Goal: Task Accomplishment & Management: Complete application form

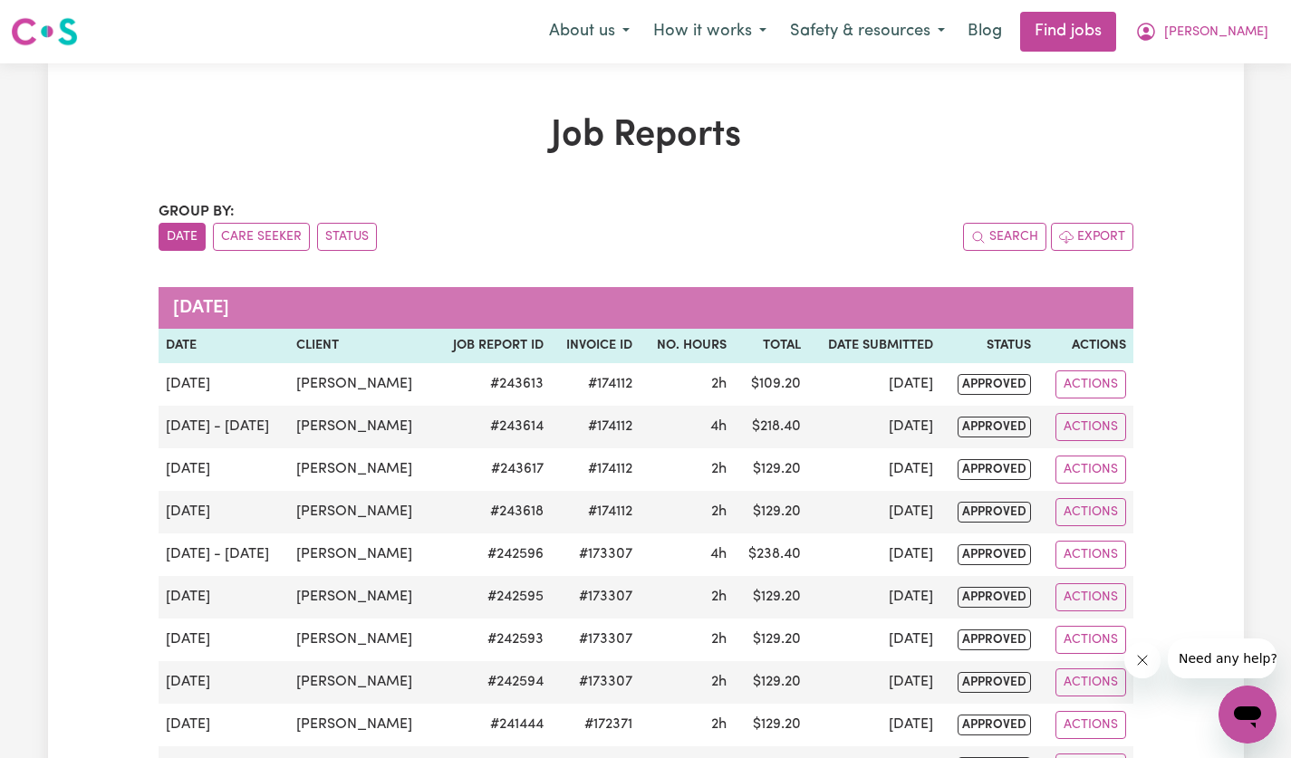
click at [1249, 30] on span "[PERSON_NAME]" at bounding box center [1216, 33] width 104 height 20
click at [1203, 72] on link "My Account" at bounding box center [1207, 70] width 143 height 34
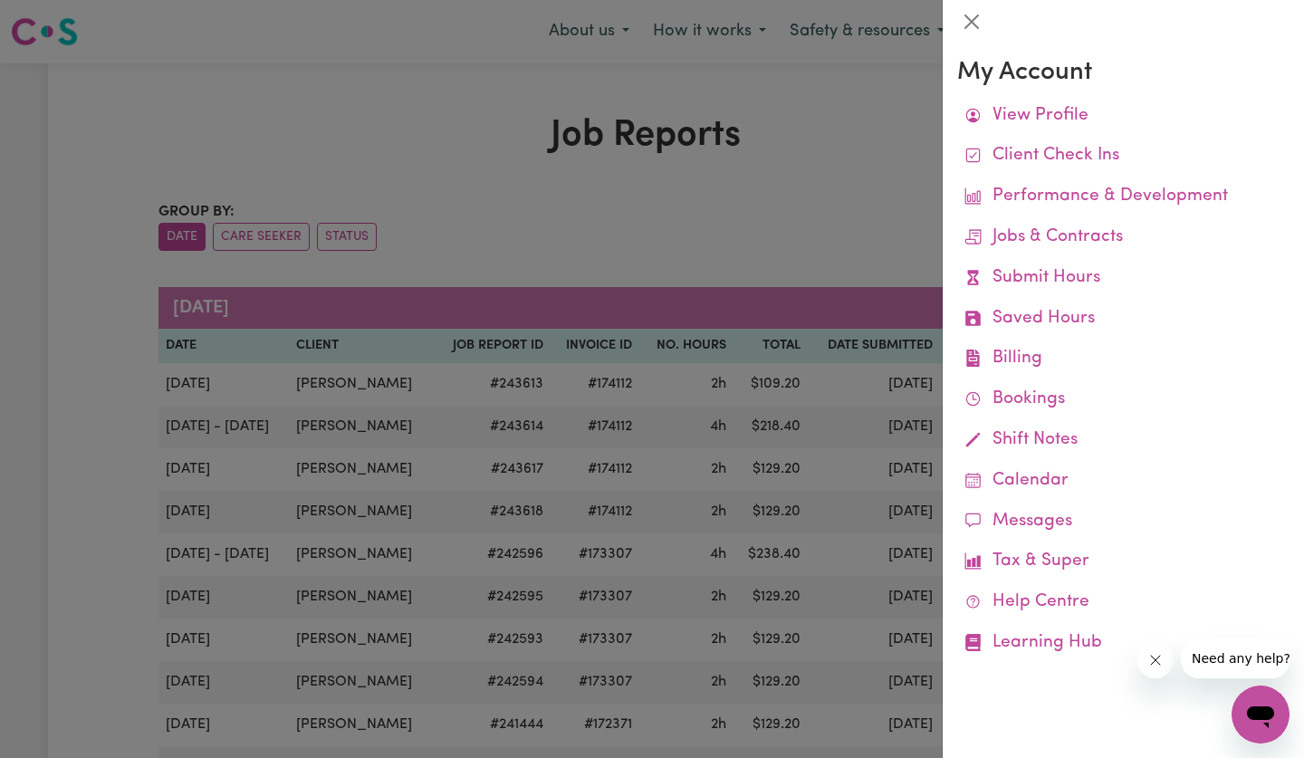
click at [1048, 288] on link "Submit Hours" at bounding box center [1123, 278] width 332 height 41
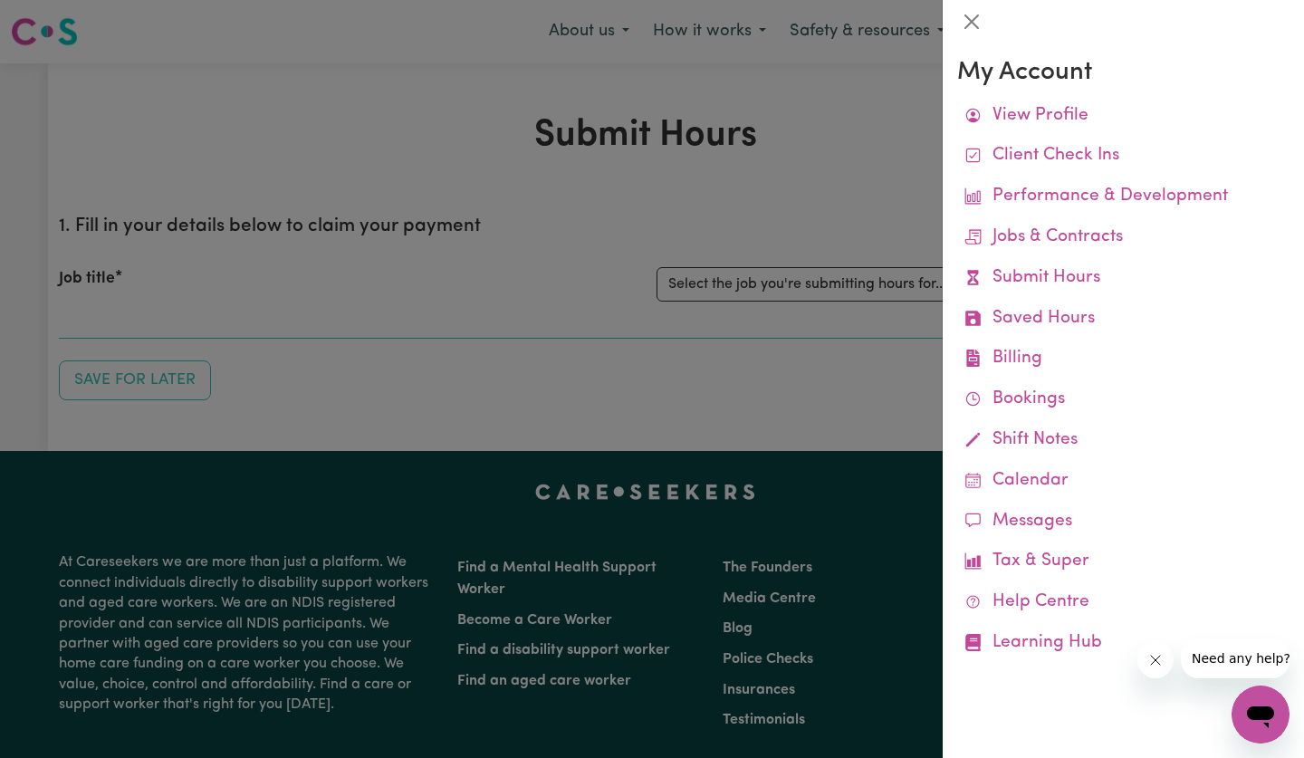
click at [1067, 284] on link "Submit Hours" at bounding box center [1123, 278] width 332 height 41
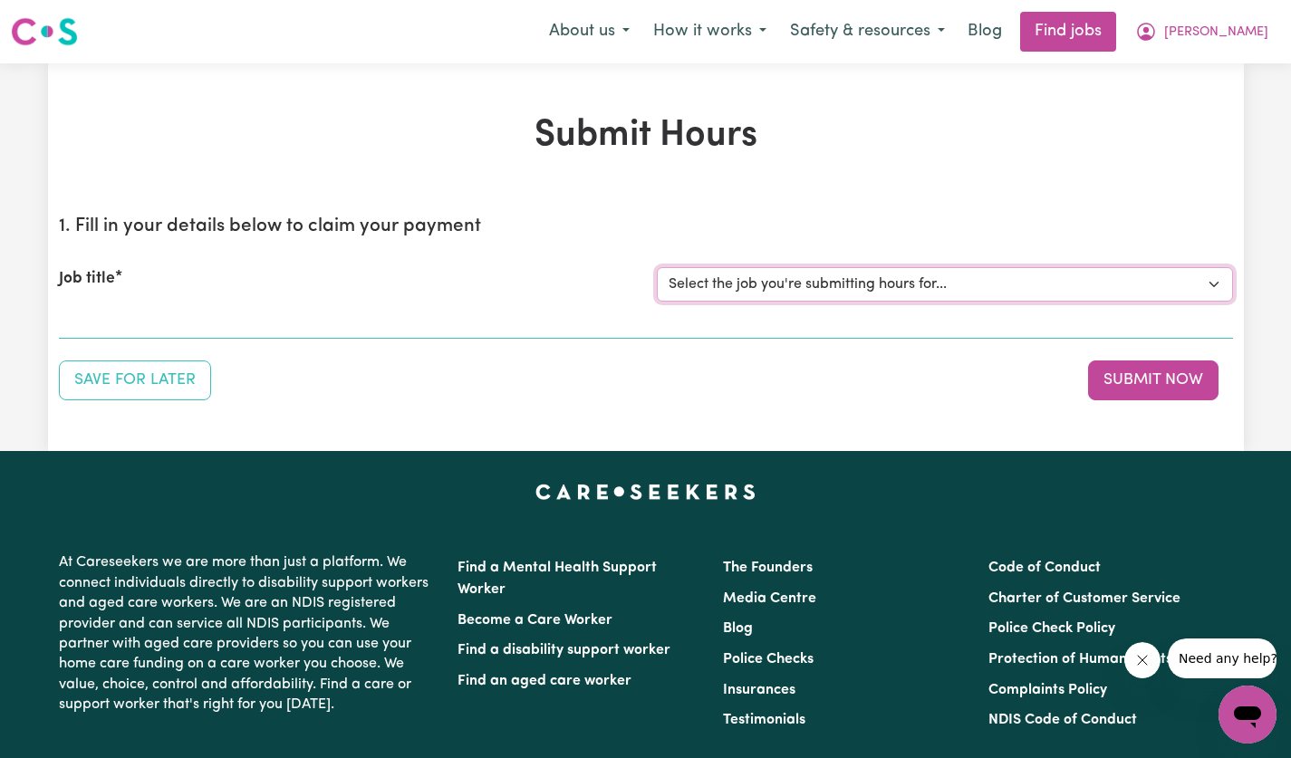
click at [1210, 287] on select "Select the job you're submitting hours for... [[PERSON_NAME]] [DEMOGRAPHIC_DATA…" at bounding box center [945, 284] width 576 height 34
select select "14628"
click at [657, 267] on select "Select the job you're submitting hours for... [[PERSON_NAME]] [DEMOGRAPHIC_DATA…" at bounding box center [945, 284] width 576 height 34
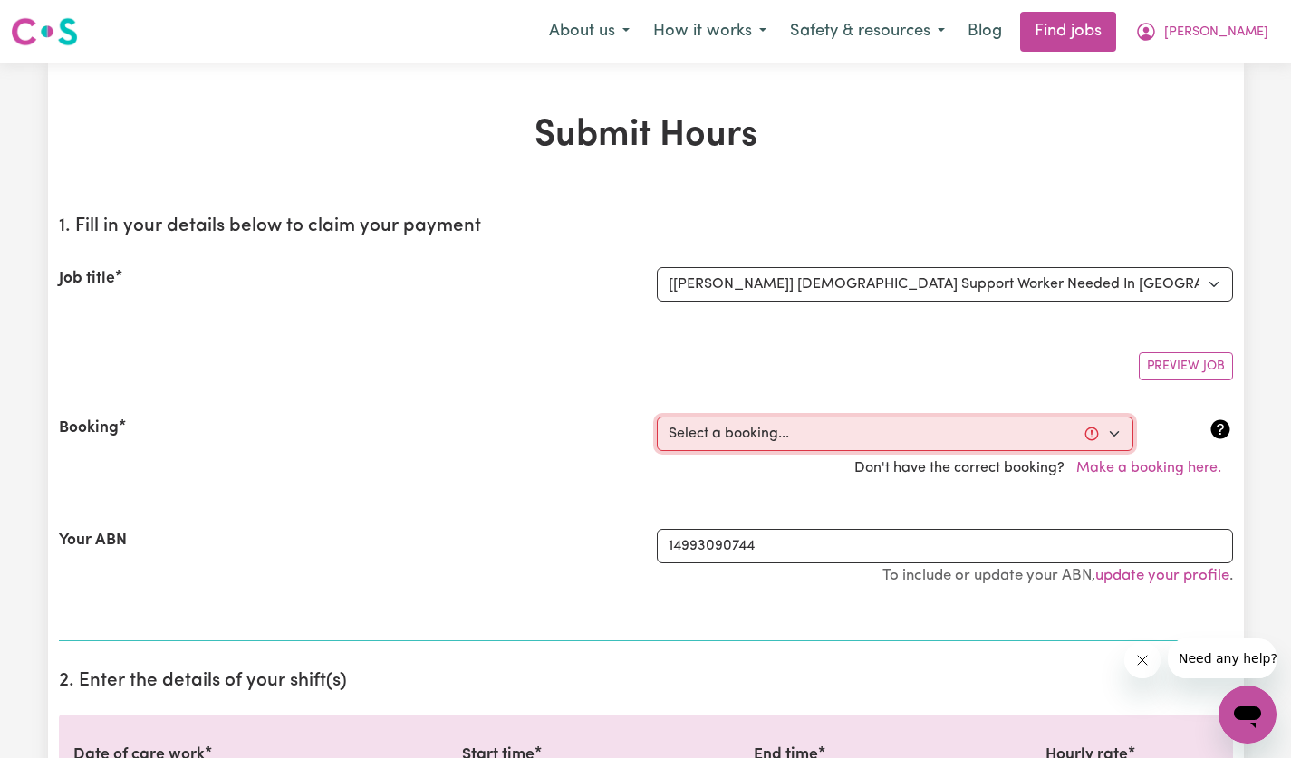
click at [1105, 433] on select "Select a booking... [DATE] 12:30pm to 02:30pm (ONE-OFF) [DATE] 12:30pm to 02:30…" at bounding box center [895, 434] width 476 height 34
select select "356228"
click at [657, 417] on select "Select a booking... [DATE] 12:30pm to 02:30pm (ONE-OFF) [DATE] 12:30pm to 02:30…" at bounding box center [895, 434] width 476 height 34
type input "[DATE]"
type input "5"
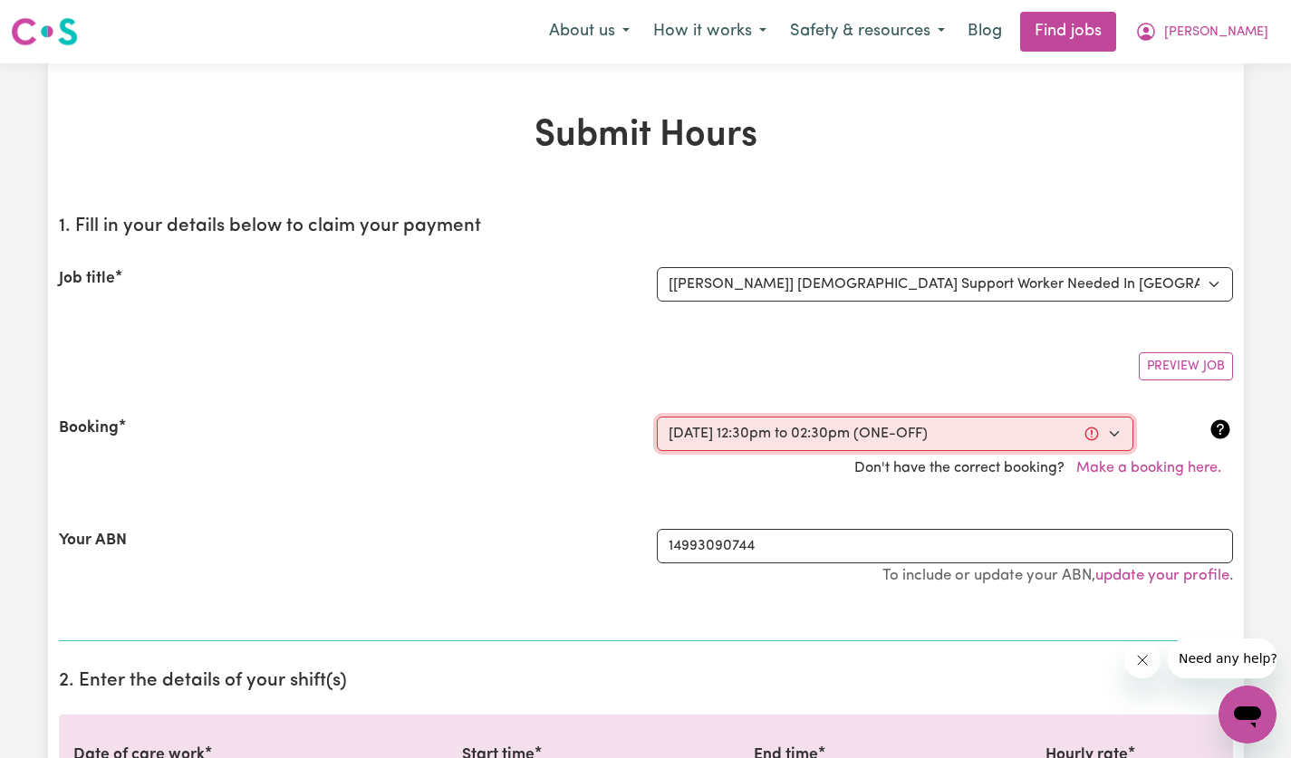
type input "9"
type input "2025"
type input "12:30"
type input "12"
type input "30"
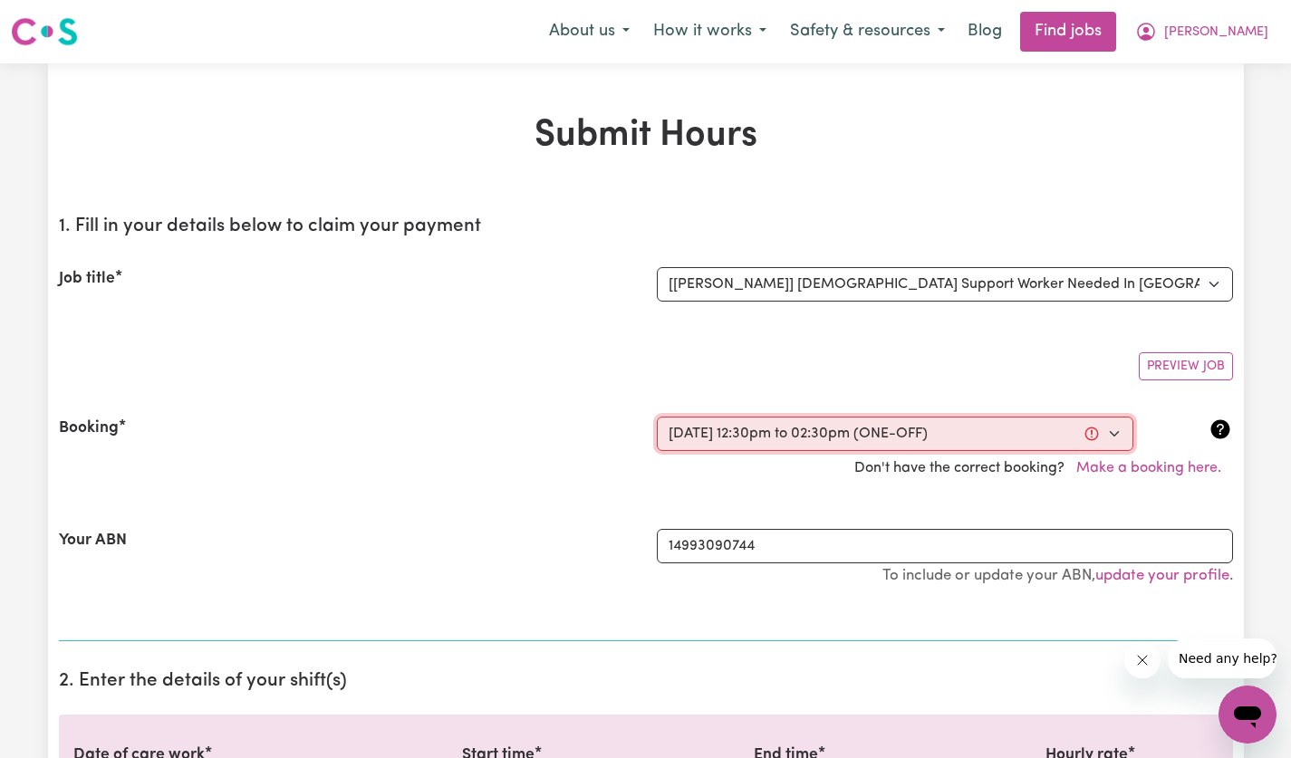
select select "pm"
type input "14:30"
type input "2"
type input "30"
select select "pm"
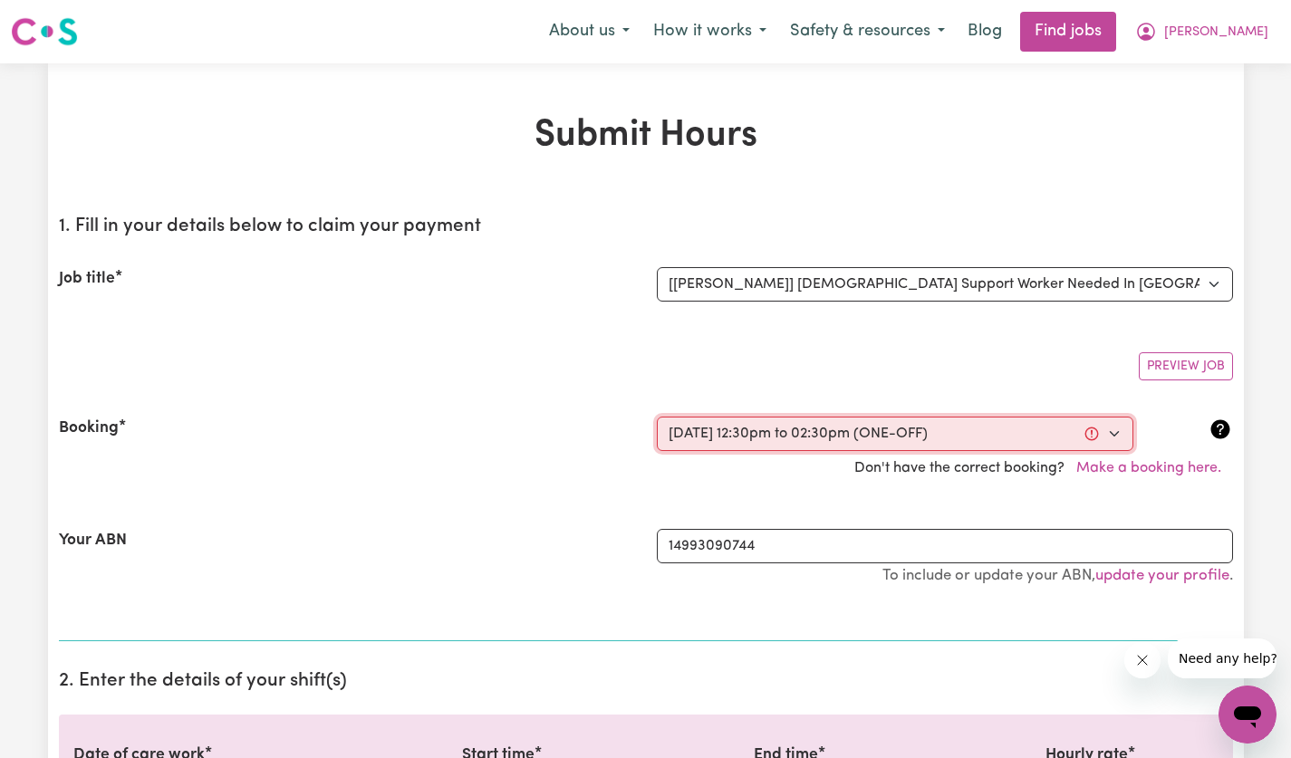
select select "60-Weekday"
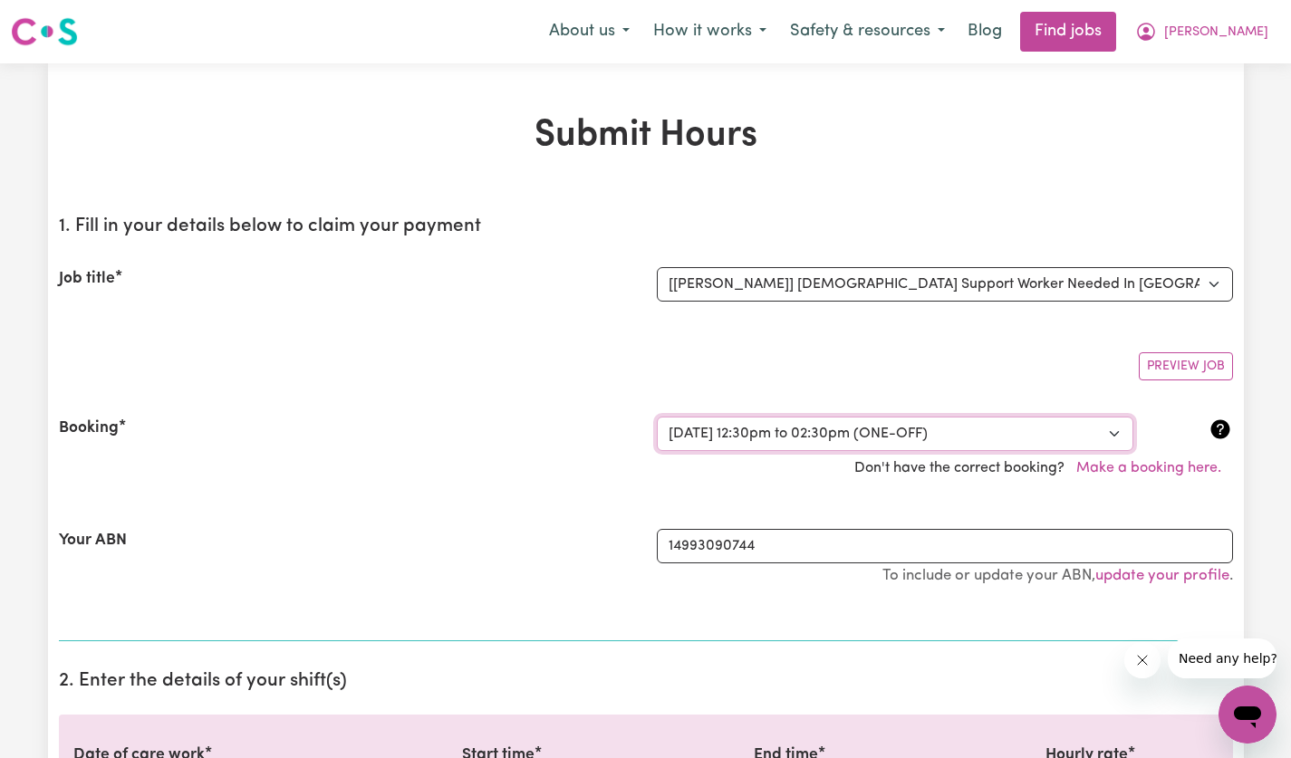
click at [1109, 440] on select "Select a booking... [DATE] 12:30pm to 02:30pm (ONE-OFF) [DATE] 12:30pm to 02:30…" at bounding box center [895, 434] width 476 height 34
select select "356253"
click at [657, 417] on select "Select a booking... [DATE] 12:30pm to 02:30pm (ONE-OFF) [DATE] 12:30pm to 02:30…" at bounding box center [895, 434] width 476 height 34
select select "pm"
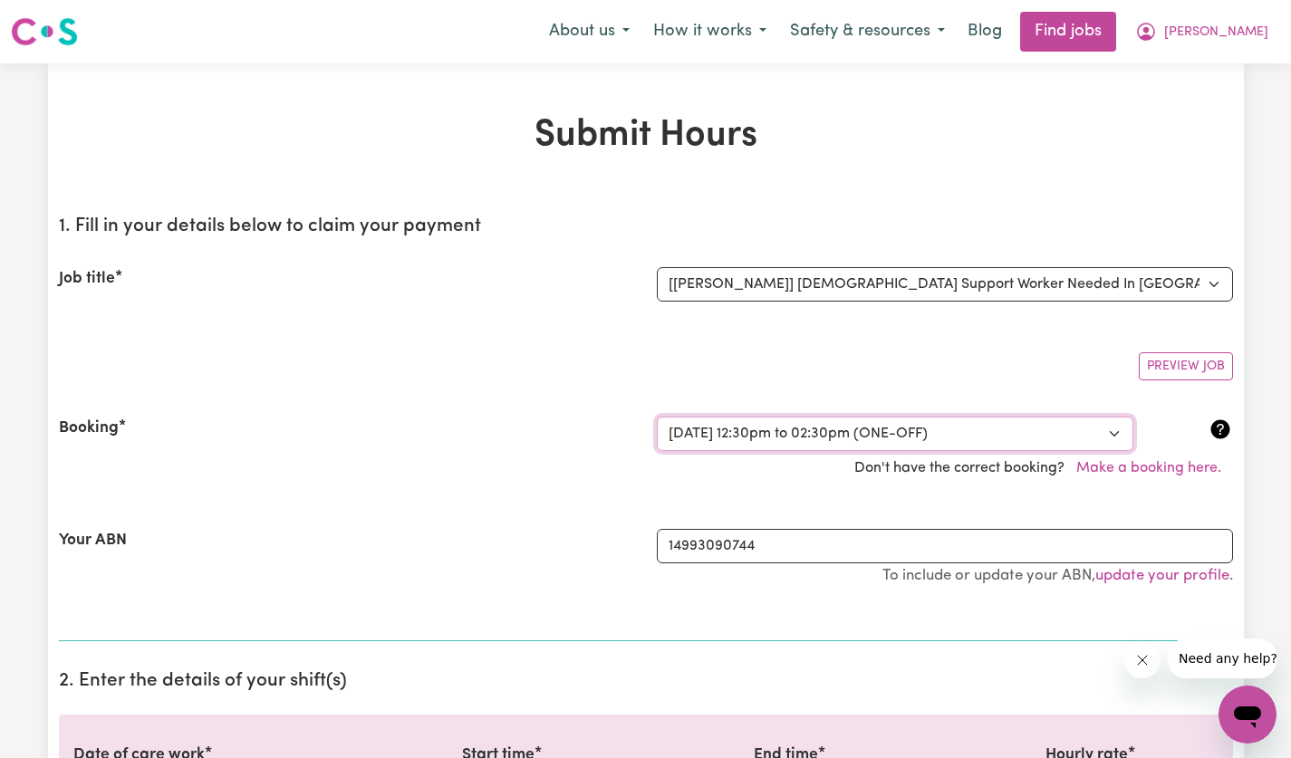
select select "60-Weekday"
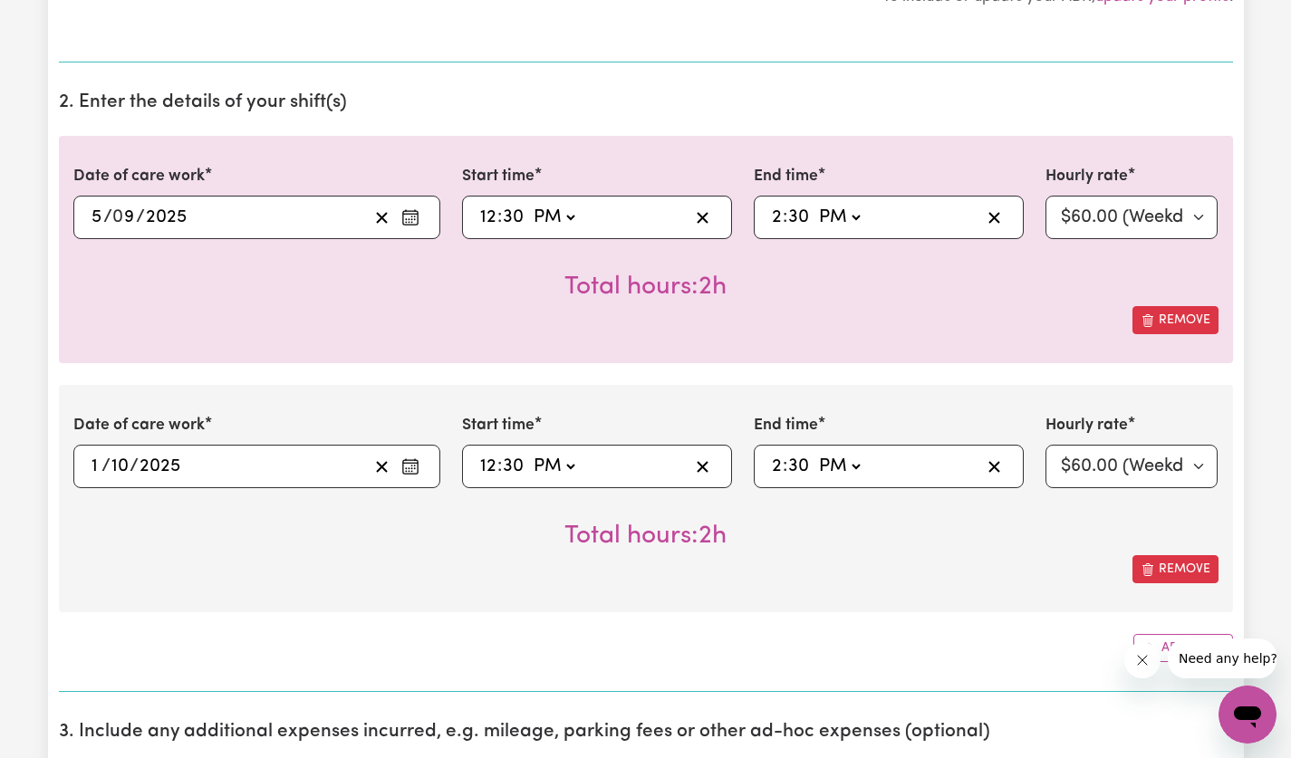
scroll to position [600, 0]
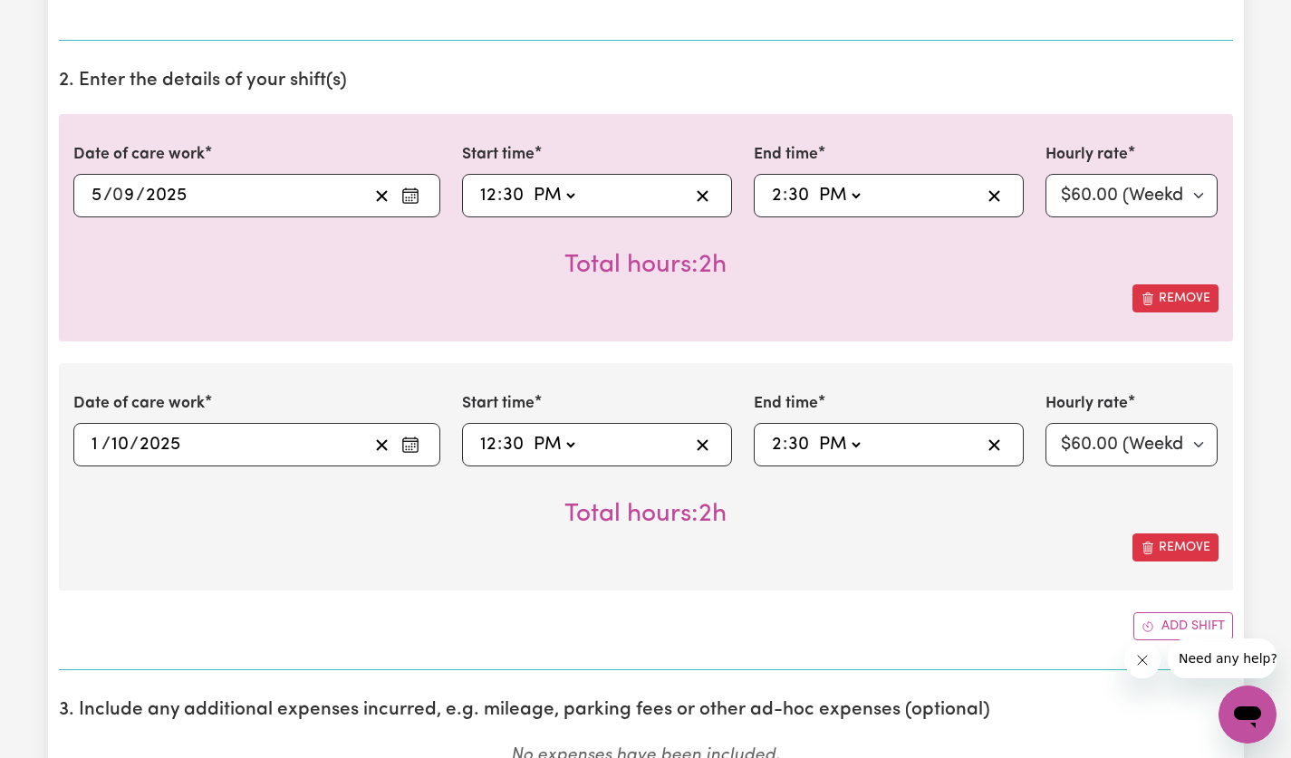
click at [1002, 549] on div "Remove" at bounding box center [645, 547] width 1145 height 28
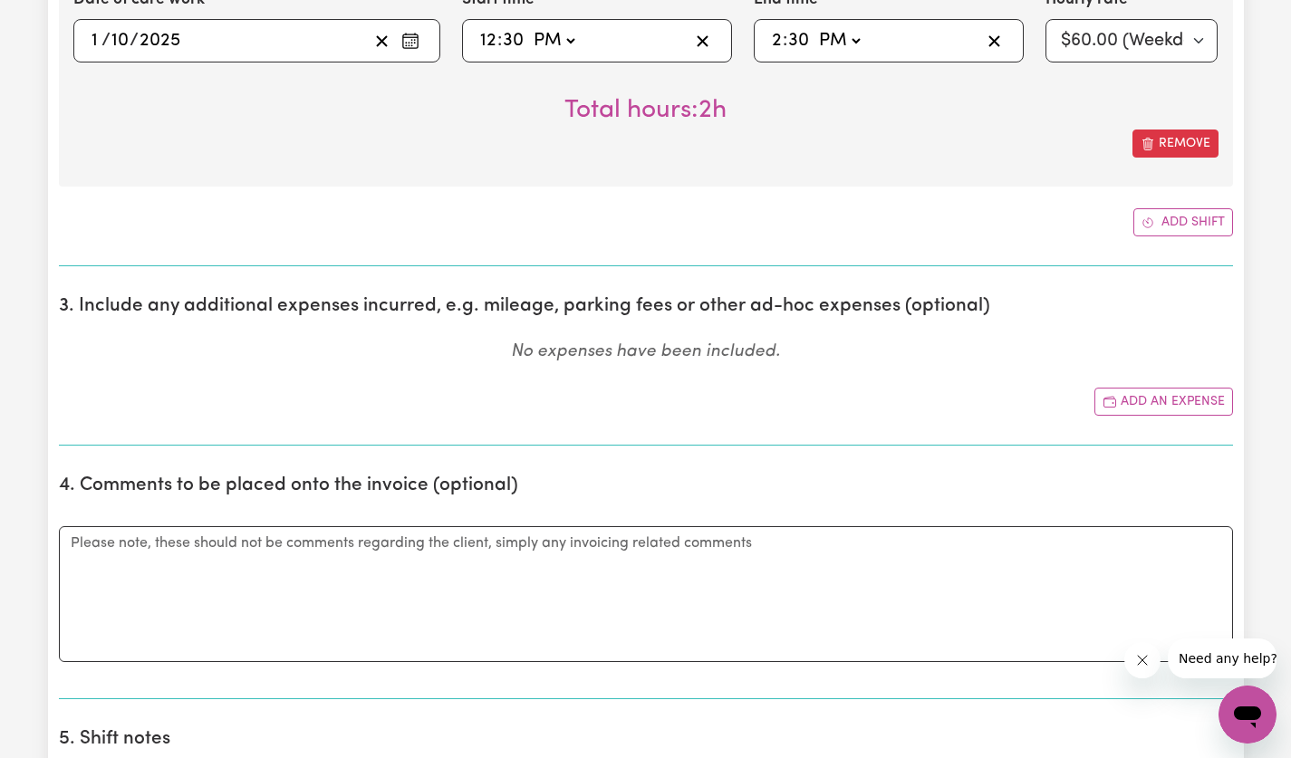
scroll to position [1007, 0]
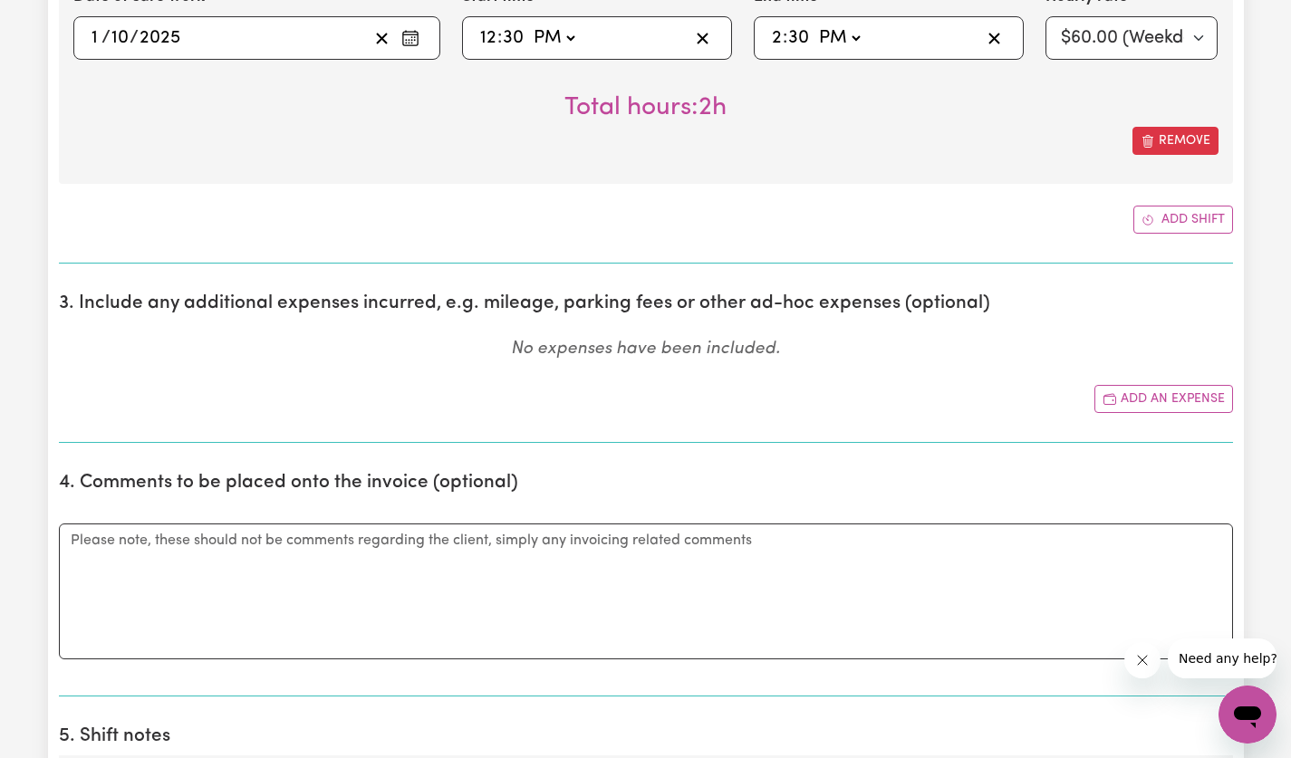
click at [1164, 402] on button "Add an expense" at bounding box center [1163, 399] width 139 height 28
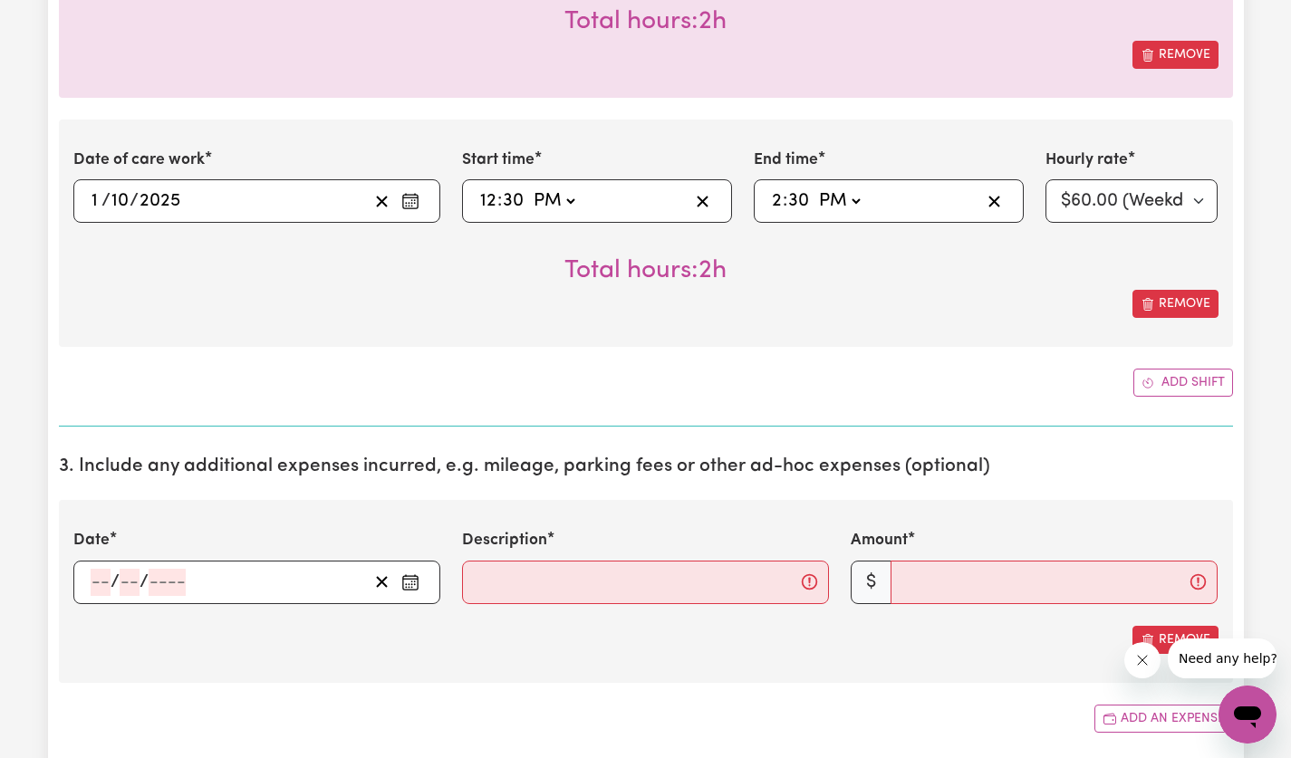
scroll to position [849, 0]
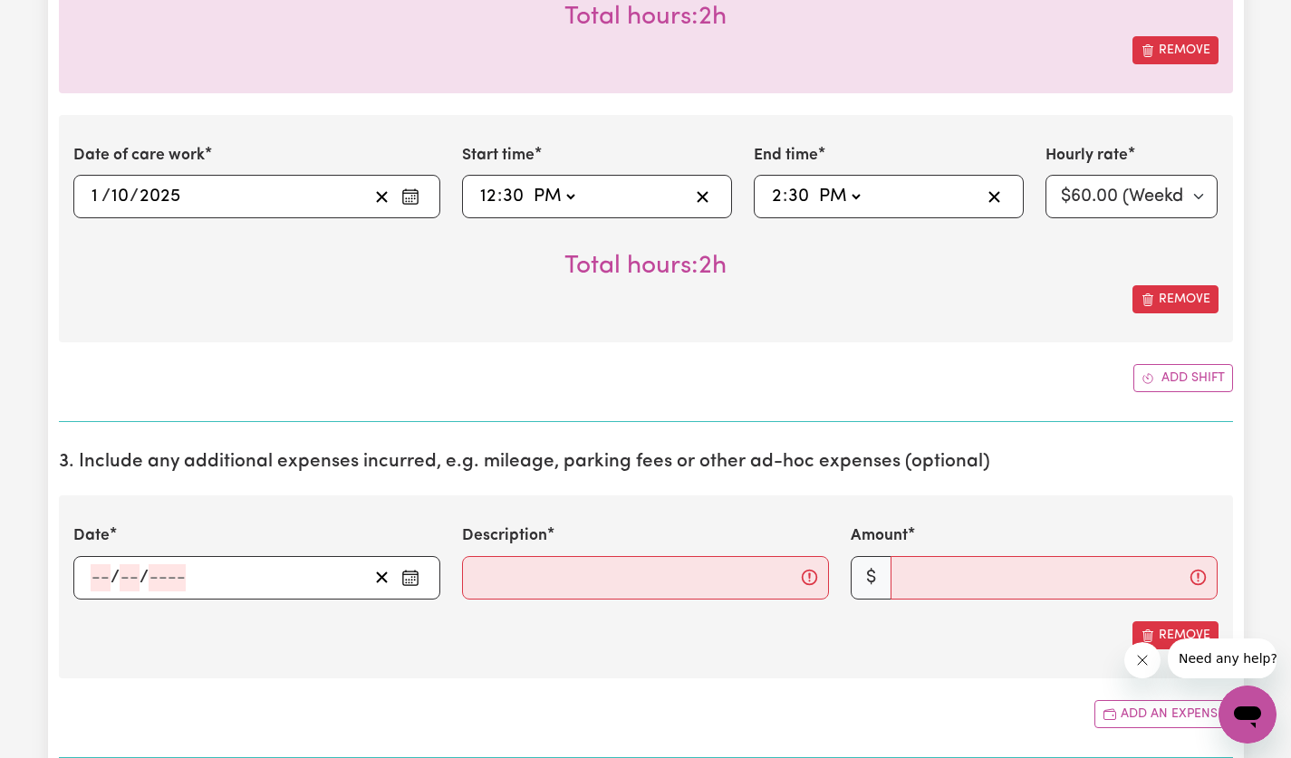
click at [94, 577] on input "number" at bounding box center [101, 577] width 20 height 27
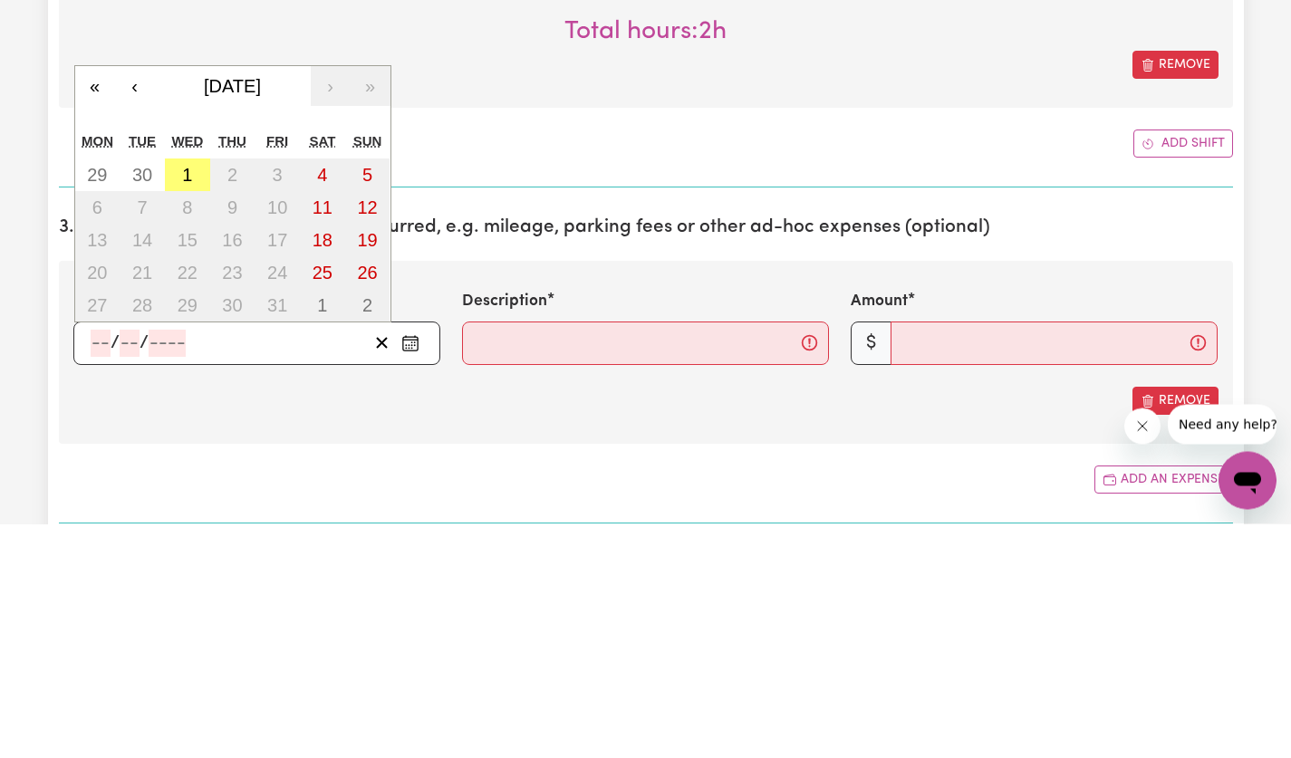
scroll to position [871, 0]
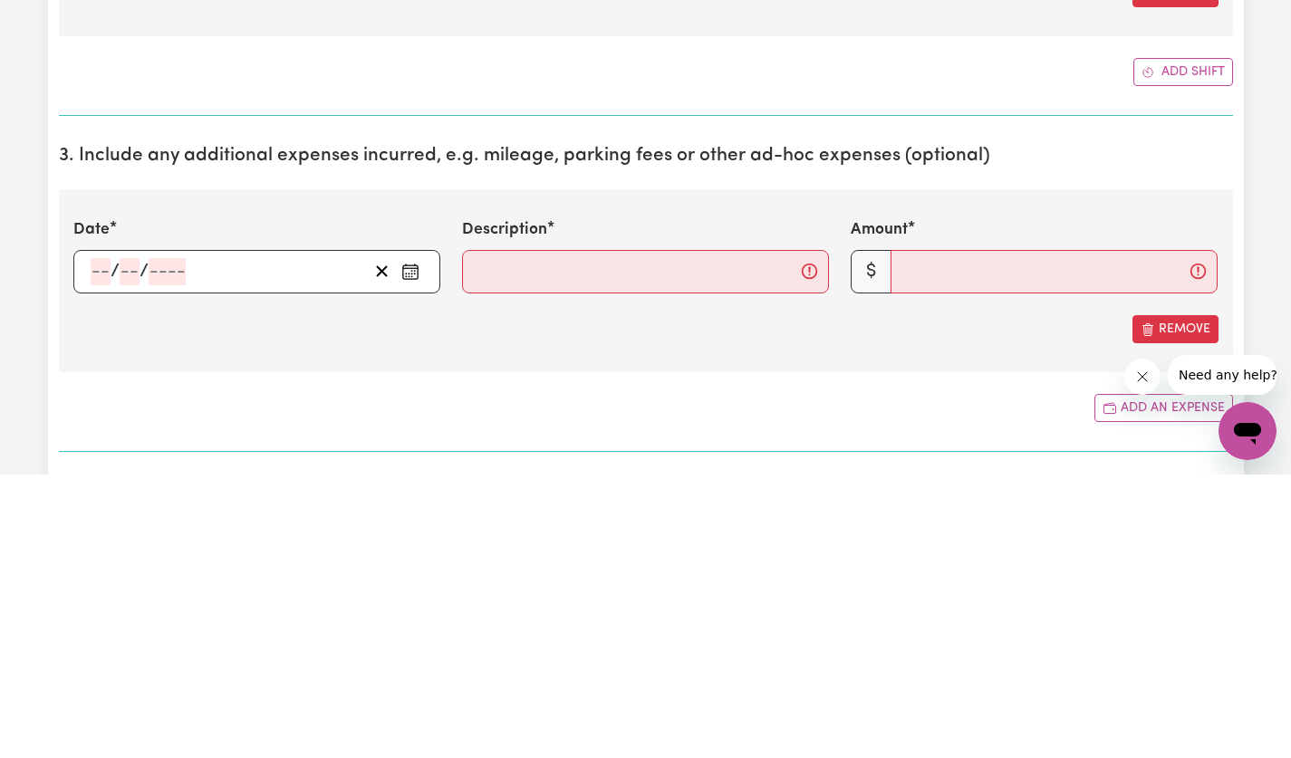
click at [411, 553] on circle "Enter the date of expense" at bounding box center [411, 554] width 2 height 2
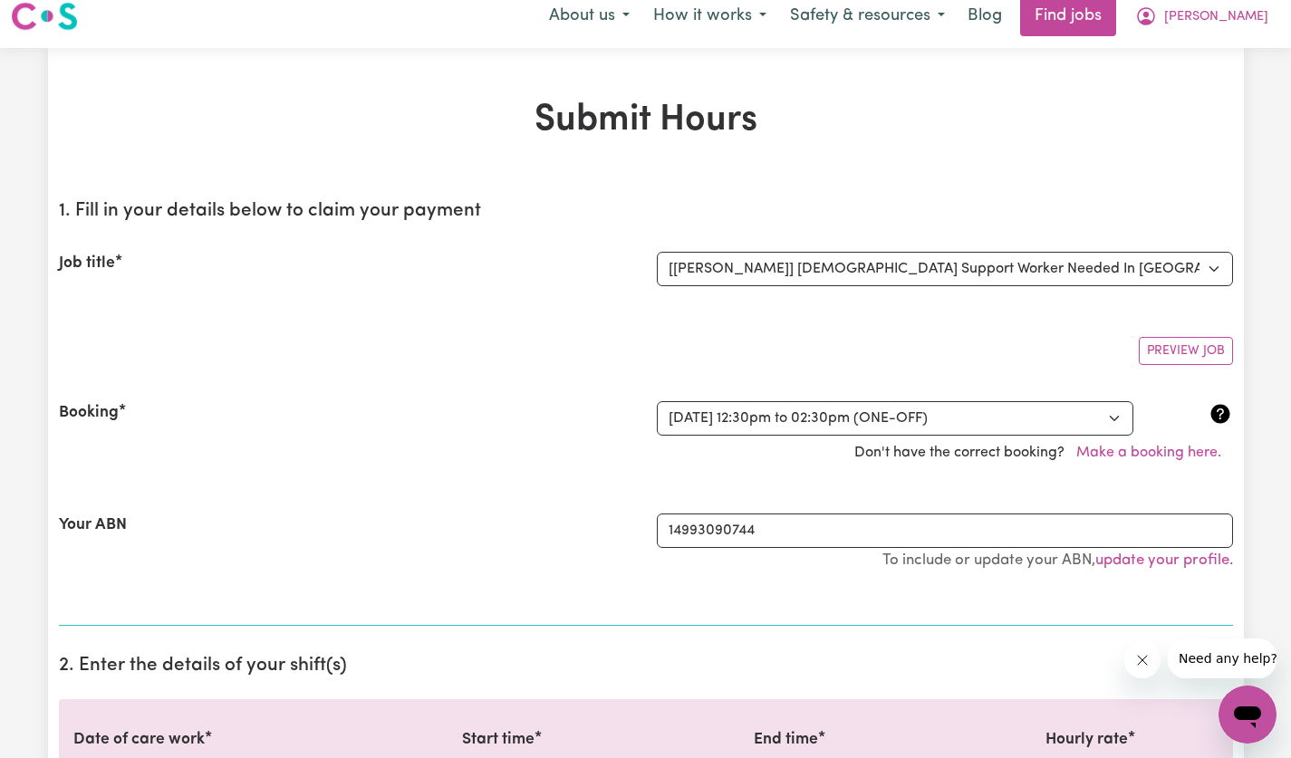
scroll to position [14, 0]
click at [1111, 429] on select "Select a booking... [DATE] 12:30pm to 02:30pm (ONE-OFF) [DATE] 12:30pm to 02:30…" at bounding box center [895, 420] width 476 height 34
click at [657, 403] on select "Select a booking... [DATE] 12:30pm to 02:30pm (ONE-OFF) [DATE] 12:30pm to 02:30…" at bounding box center [895, 420] width 476 height 34
click at [1100, 424] on select "Select a booking... [DATE] 12:30pm to 02:30pm (ONE-OFF) [DATE] 12:30pm to 02:30…" at bounding box center [895, 420] width 476 height 34
select select "356242"
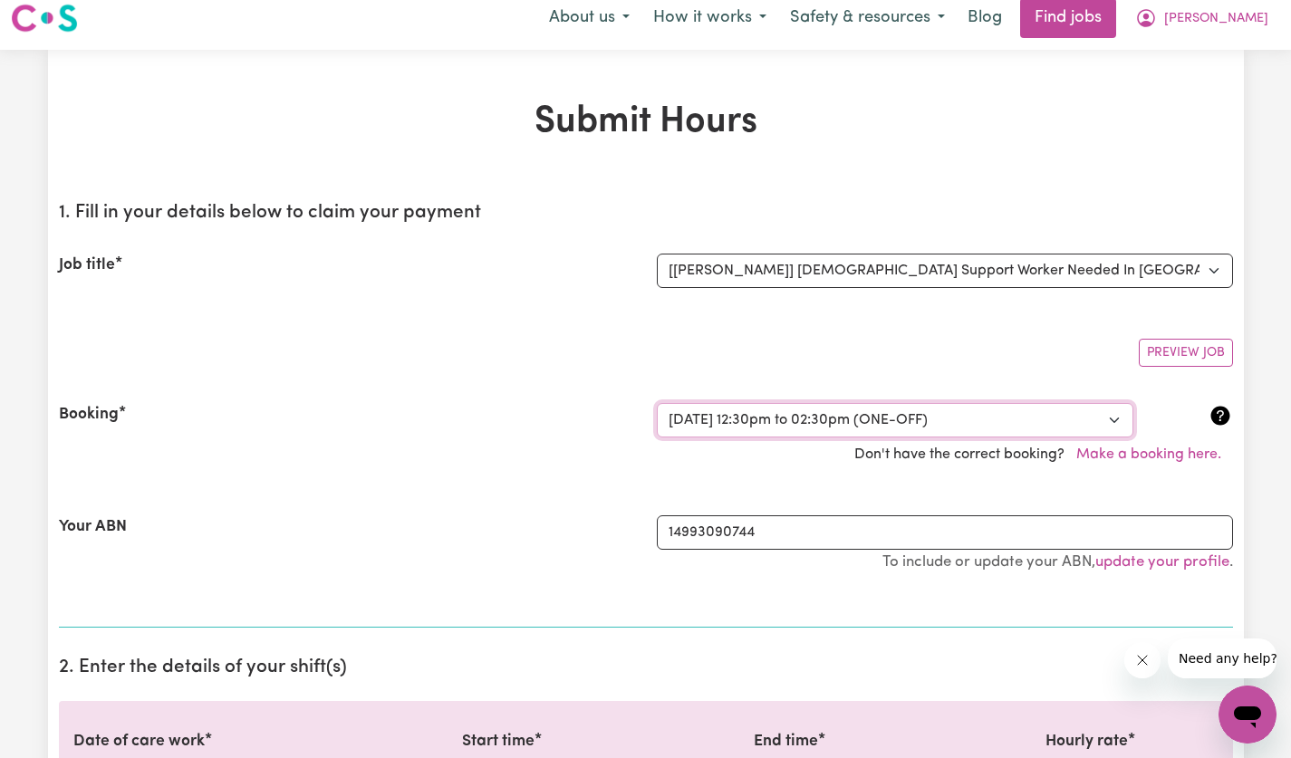
click at [657, 403] on select "Select a booking... [DATE] 12:30pm to 02:30pm (ONE-OFF) [DATE] 12:30pm to 02:30…" at bounding box center [895, 420] width 476 height 34
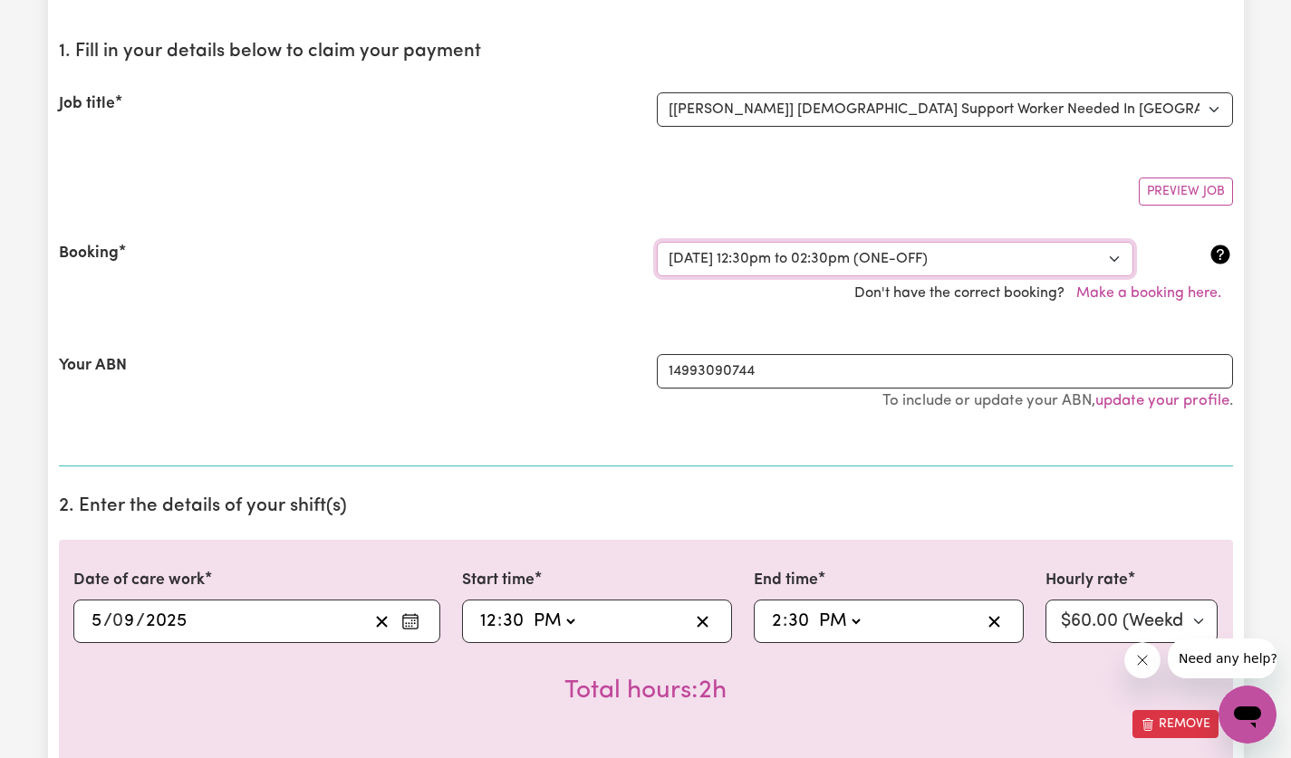
scroll to position [176, 0]
click at [1113, 256] on select "Select a booking... [DATE] 12:30pm to 02:30pm (ONE-OFF) [DATE] 12:30pm to 02:30…" at bounding box center [895, 258] width 476 height 34
click at [657, 241] on select "Select a booking... [DATE] 12:30pm to 02:30pm (ONE-OFF) [DATE] 12:30pm to 02:30…" at bounding box center [895, 258] width 476 height 34
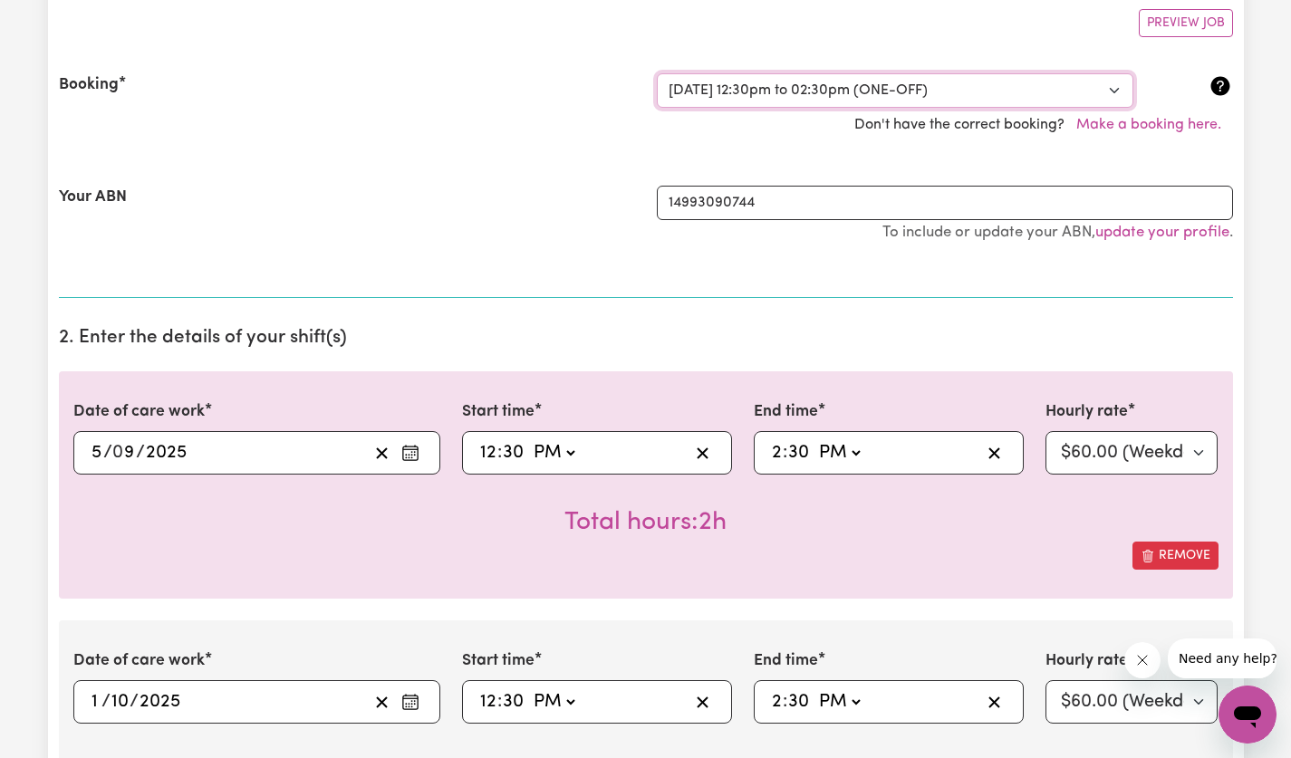
scroll to position [345, 0]
click at [414, 453] on circle "Enter the date of care work" at bounding box center [415, 453] width 2 height 2
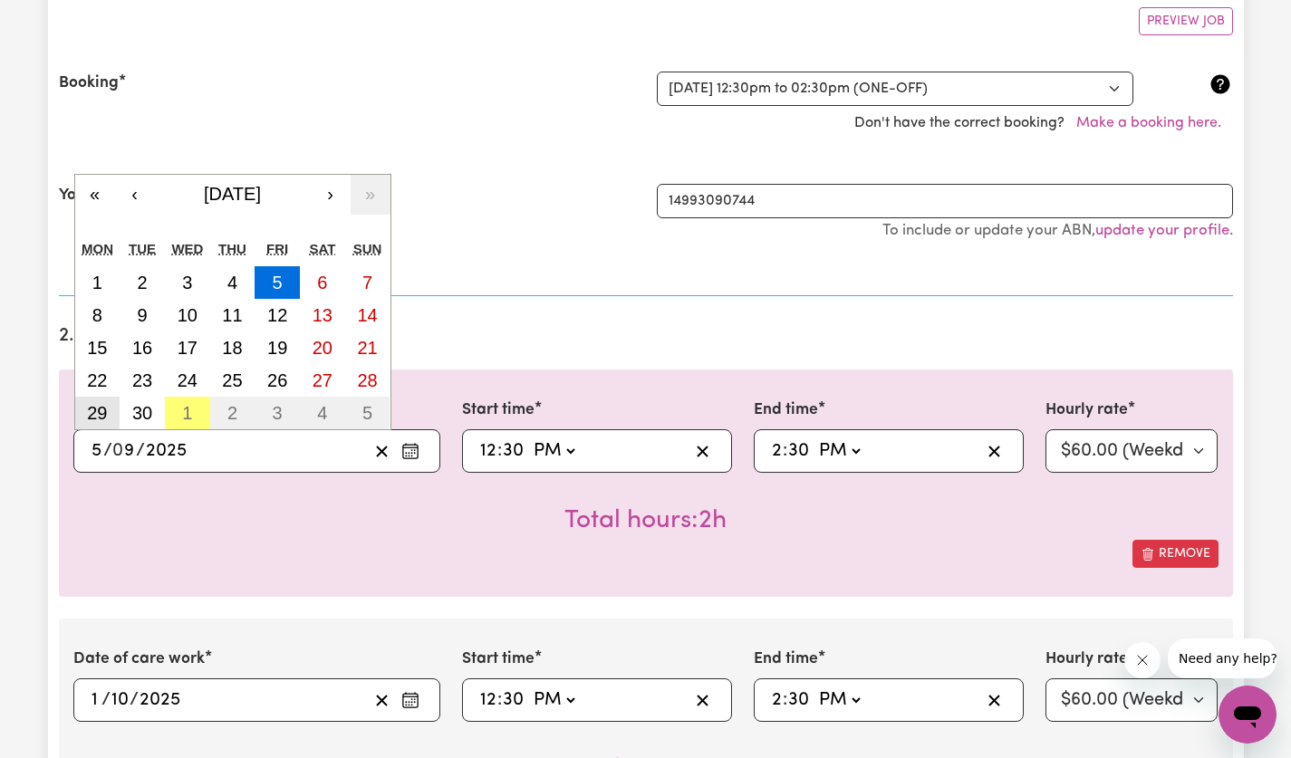
click at [103, 411] on abbr "29" at bounding box center [97, 413] width 20 height 20
type input "[DATE]"
type input "29"
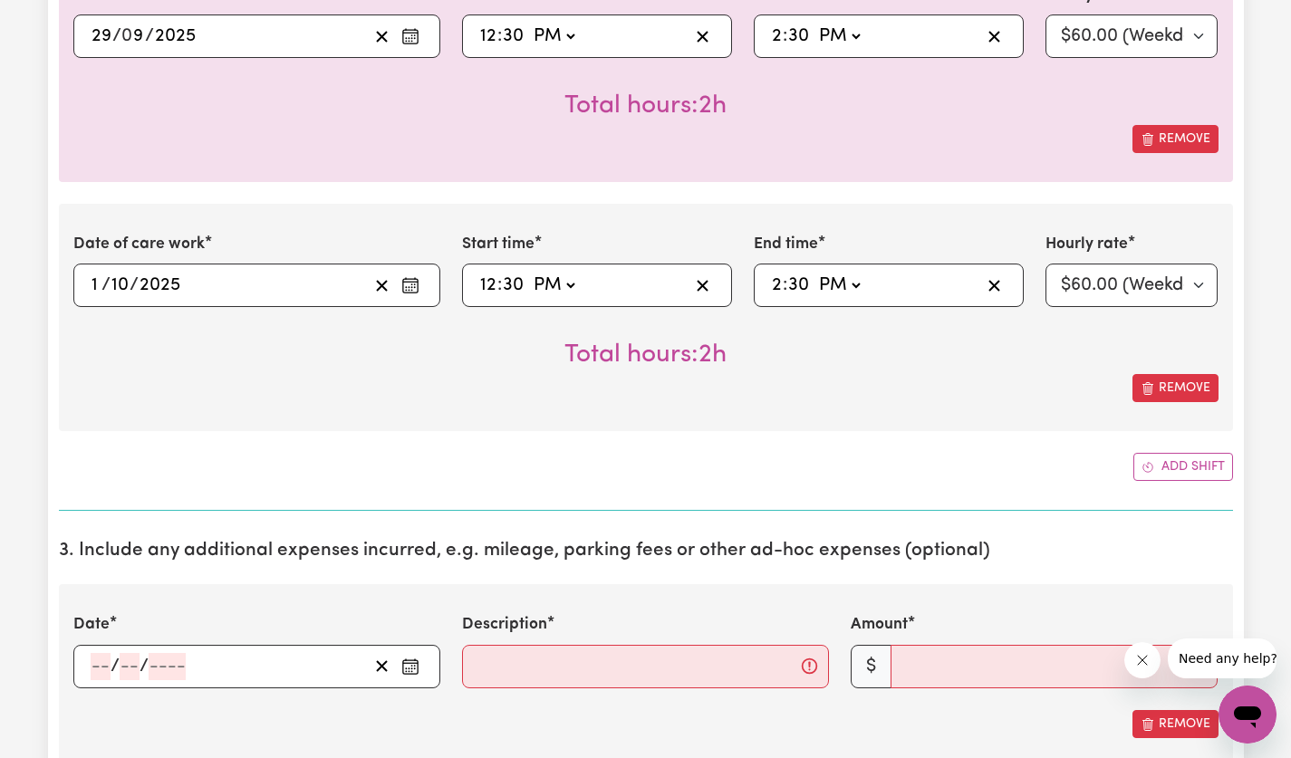
scroll to position [756, 0]
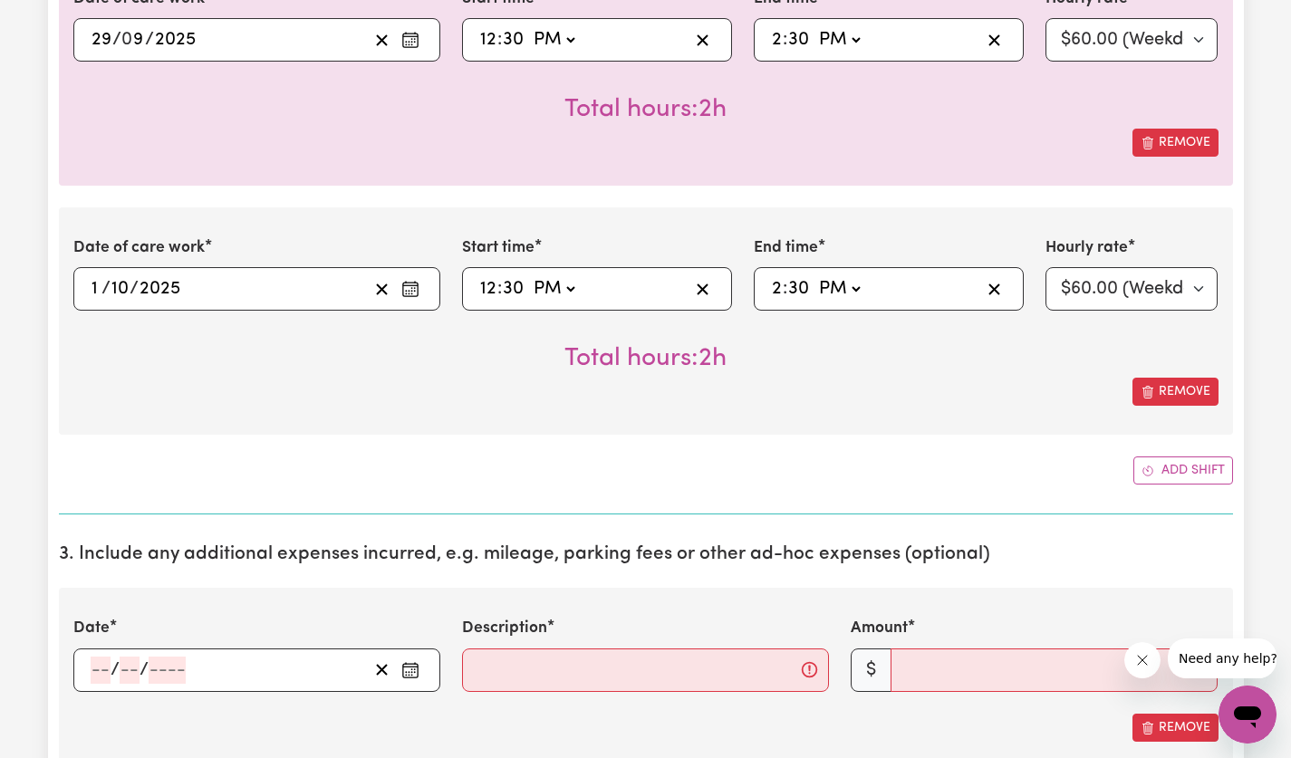
click at [414, 668] on circle "Enter the date of expense" at bounding box center [415, 669] width 2 height 2
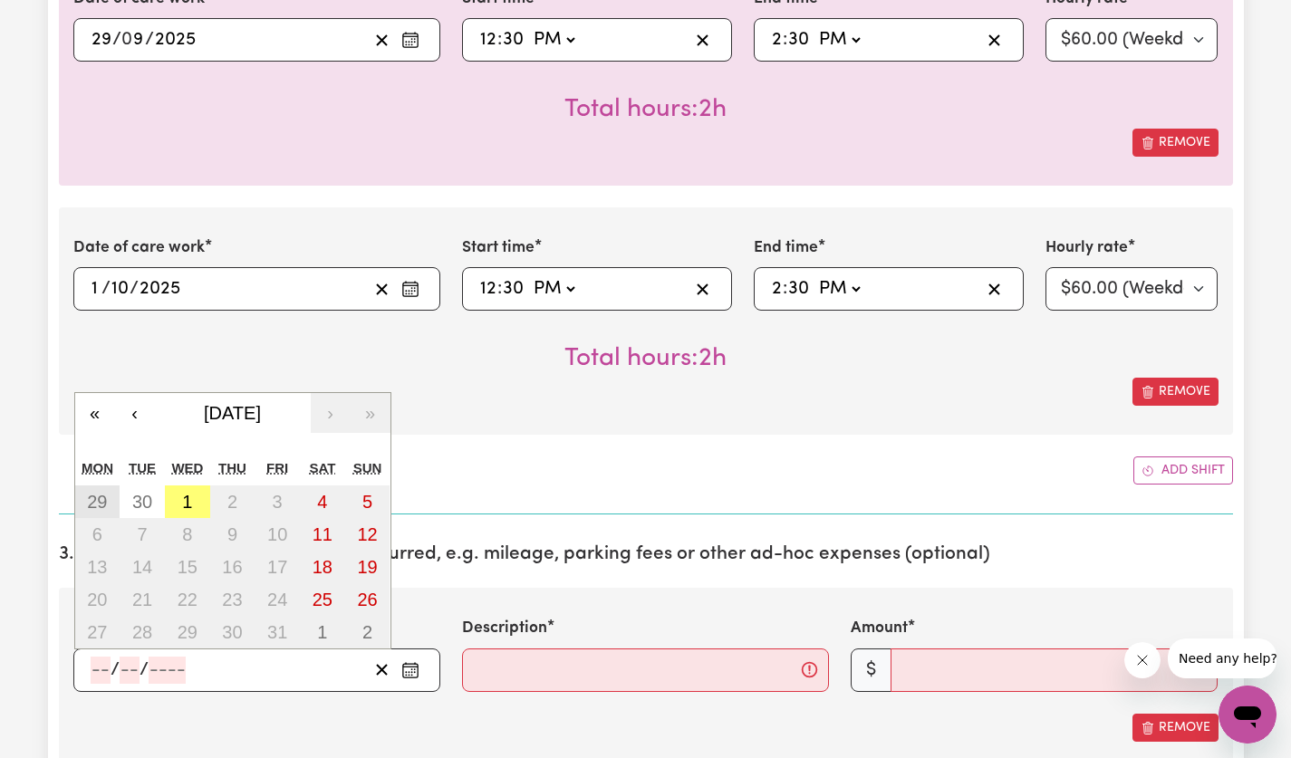
click at [101, 509] on abbr "29" at bounding box center [97, 502] width 20 height 20
type input "[DATE]"
type input "29"
type input "9"
type input "2025"
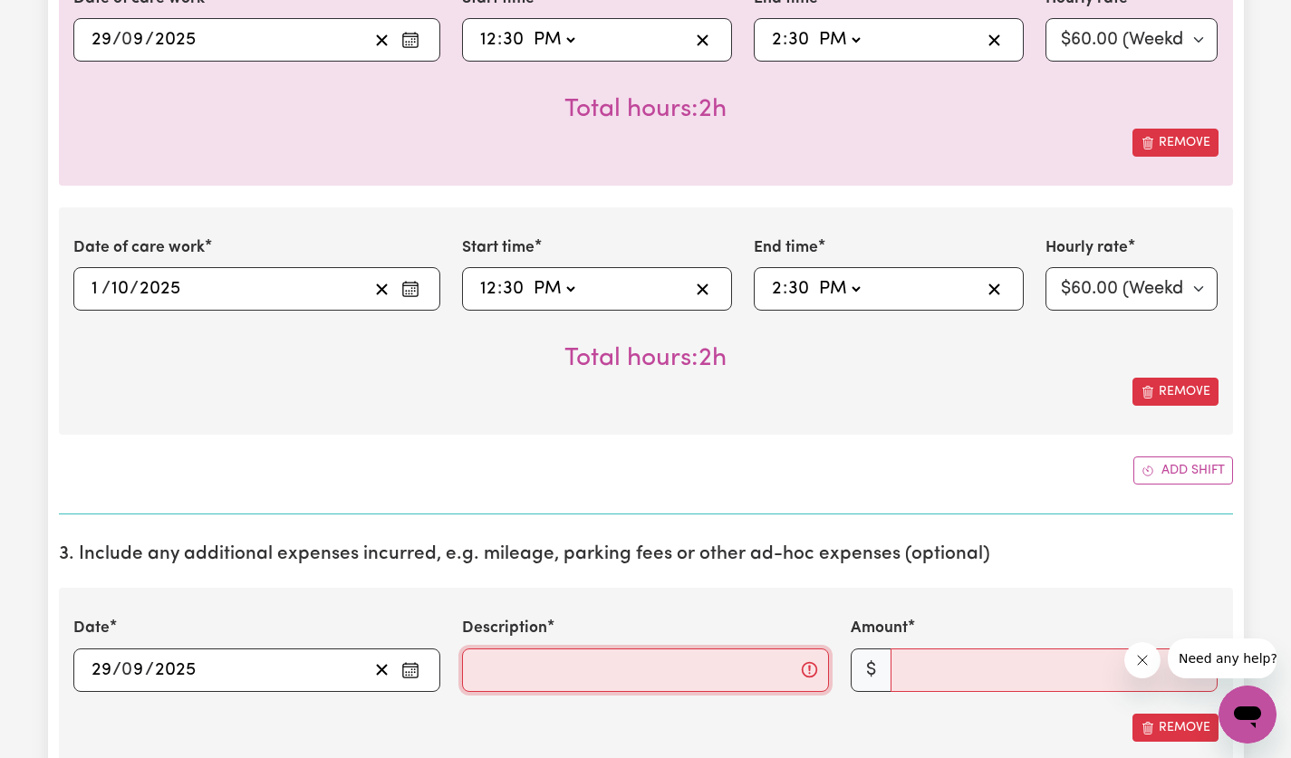
click at [700, 679] on input "Description" at bounding box center [645, 669] width 367 height 43
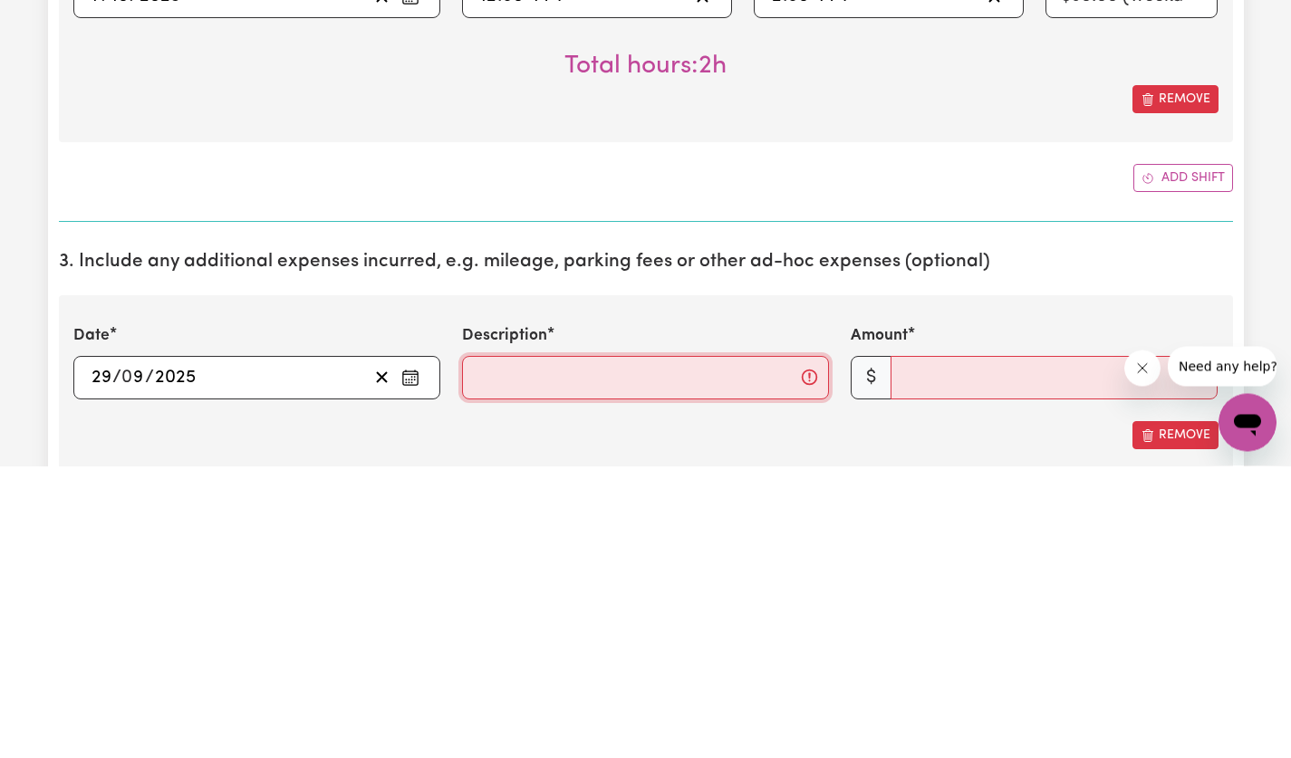
scroll to position [871, 0]
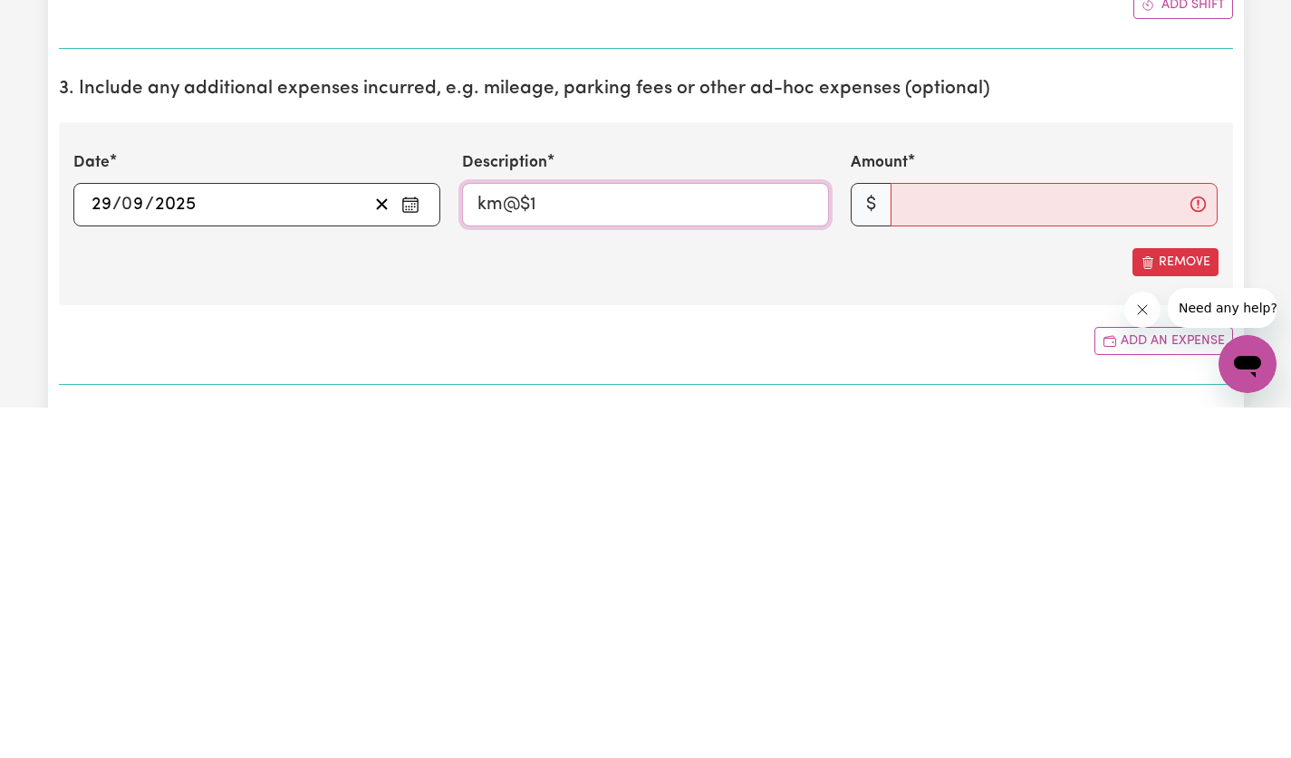
type input "km@$1"
click at [1003, 562] on input "Amount" at bounding box center [1053, 554] width 327 height 43
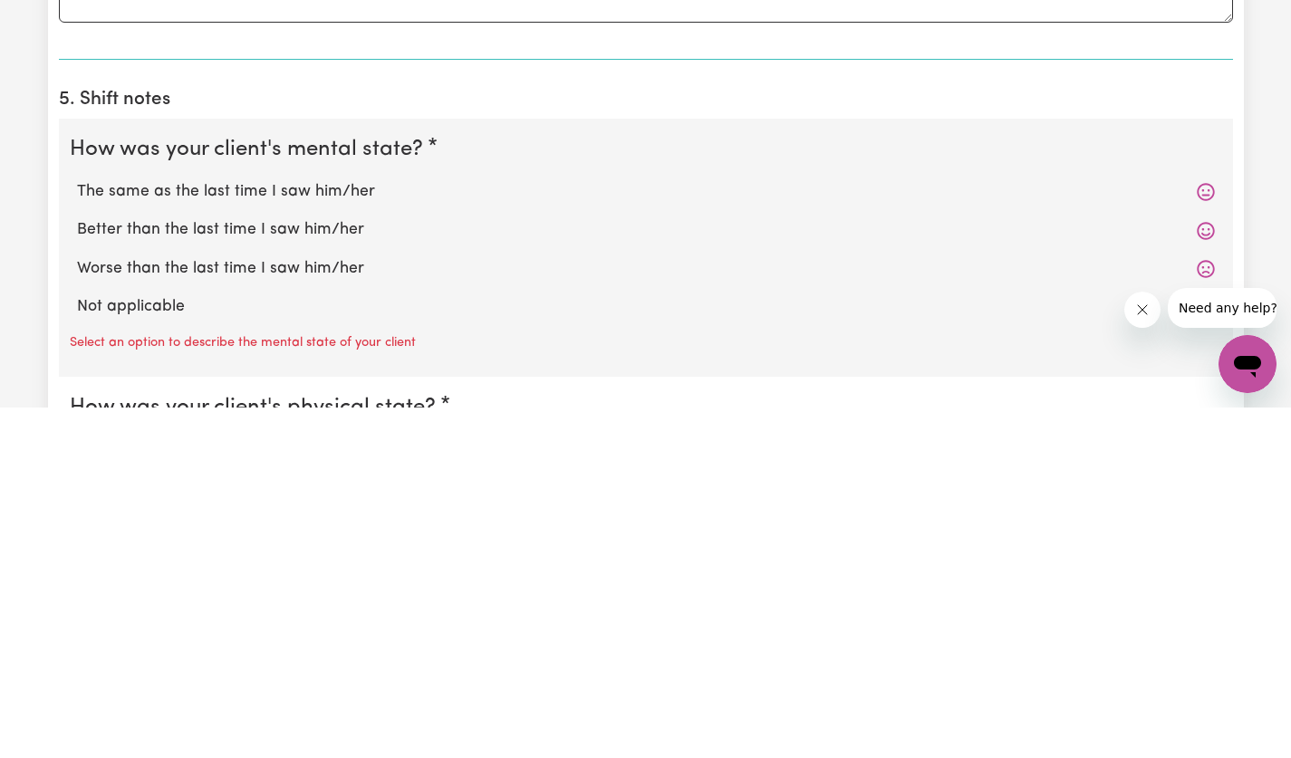
scroll to position [1471, 0]
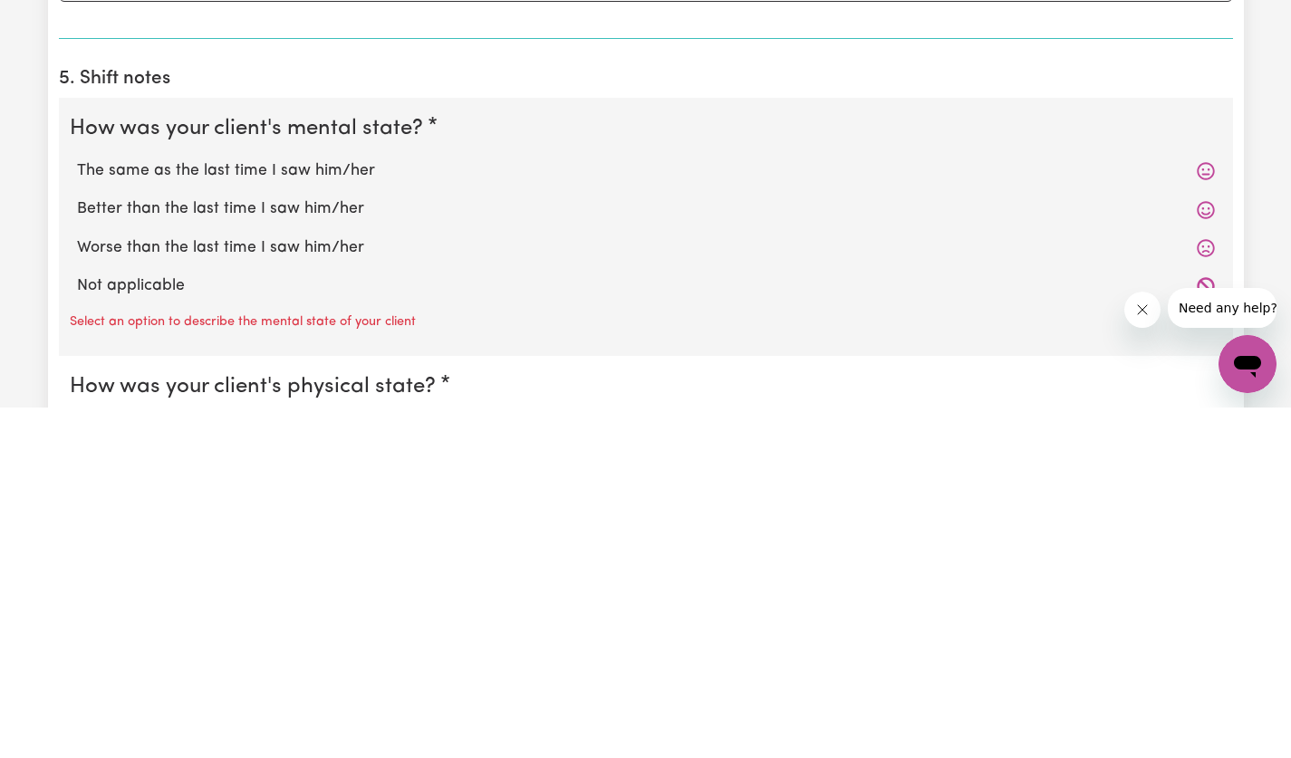
type input "20"
click at [340, 525] on label "The same as the last time I saw him/her" at bounding box center [645, 522] width 1137 height 24
click at [77, 510] on input "The same as the last time I saw him/her" at bounding box center [76, 509] width 1 height 1
radio input "true"
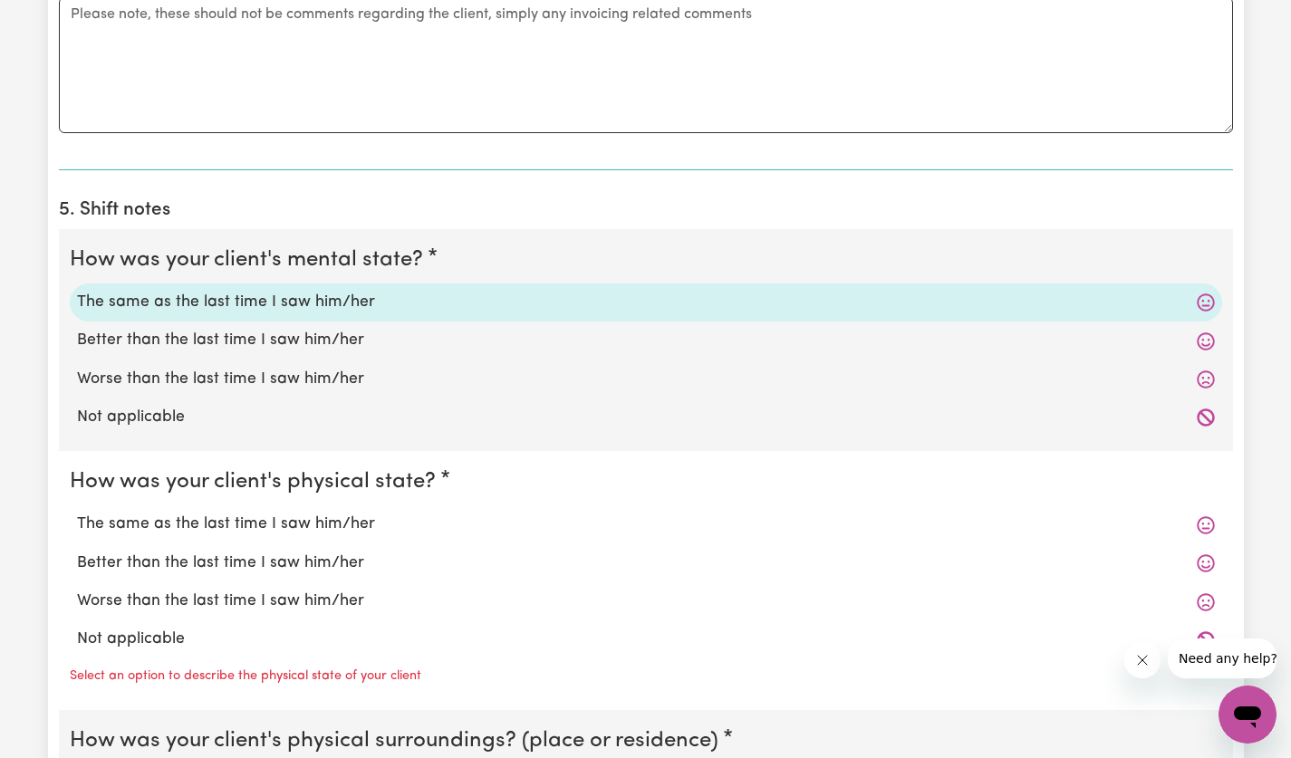
click at [322, 531] on label "The same as the last time I saw him/her" at bounding box center [645, 525] width 1137 height 24
click at [77, 513] on input "The same as the last time I saw him/her" at bounding box center [76, 512] width 1 height 1
radio input "true"
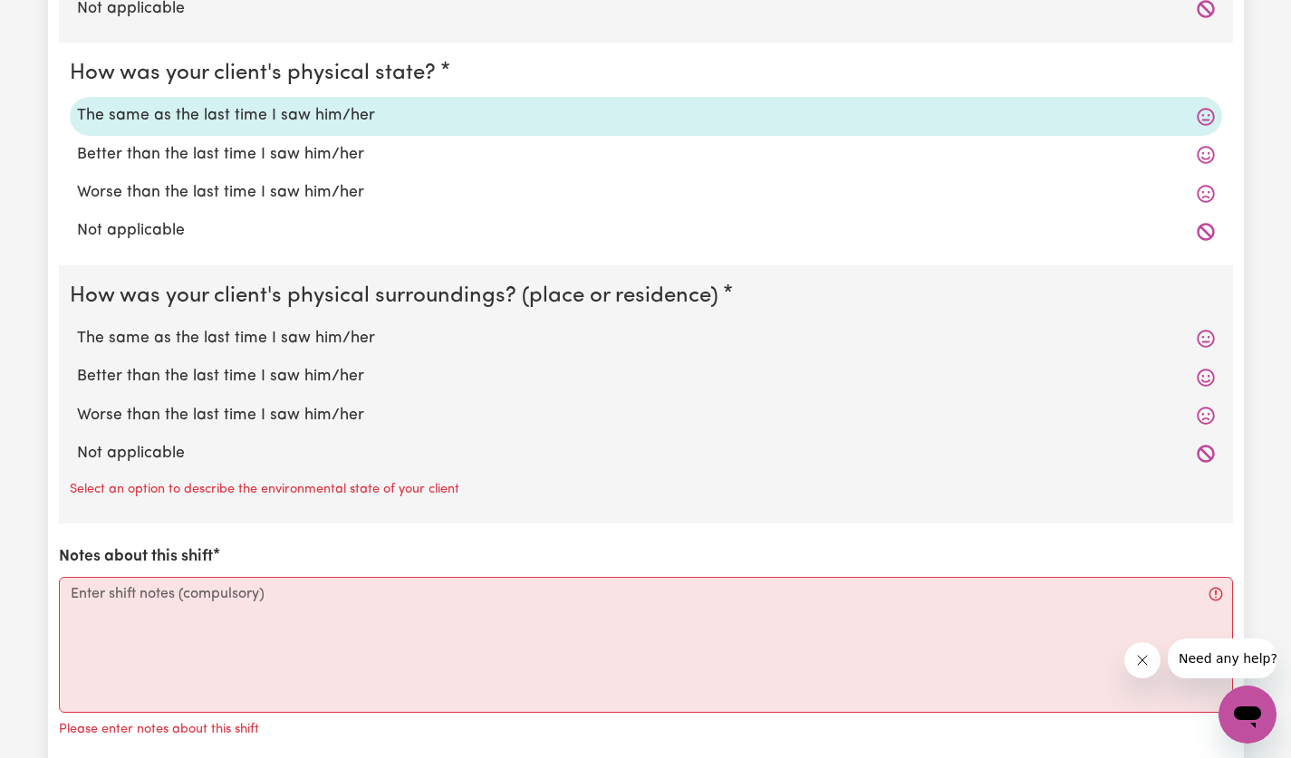
scroll to position [2144, 0]
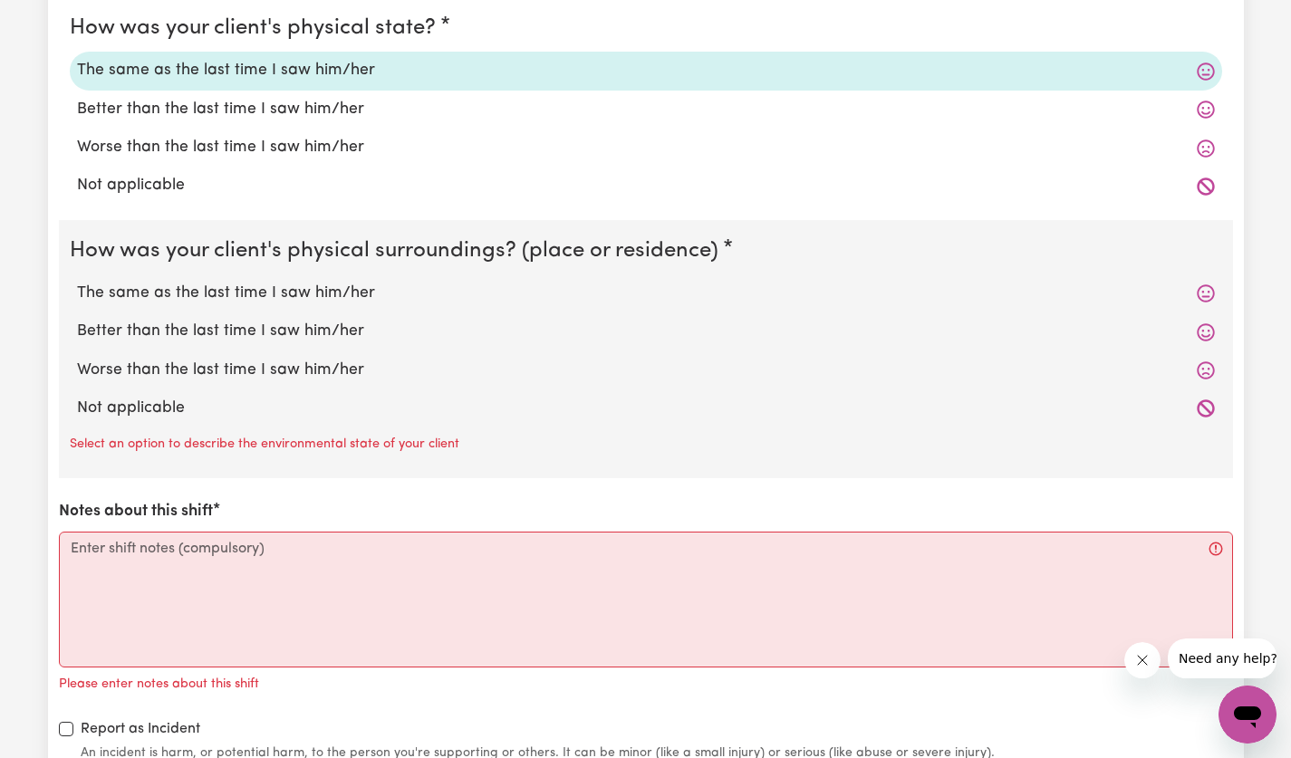
click at [322, 293] on label "The same as the last time I saw him/her" at bounding box center [645, 294] width 1137 height 24
click at [77, 282] on input "The same as the last time I saw him/her" at bounding box center [76, 281] width 1 height 1
radio input "true"
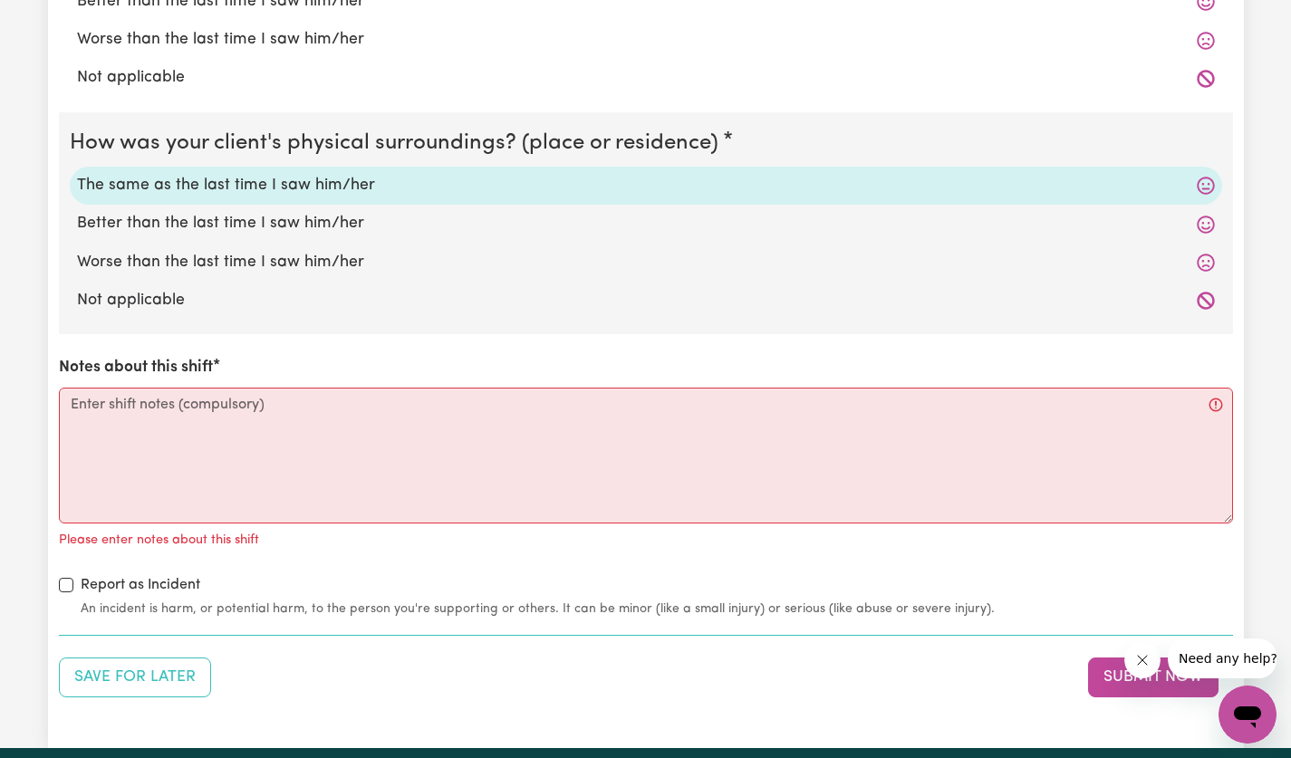
scroll to position [2304, 0]
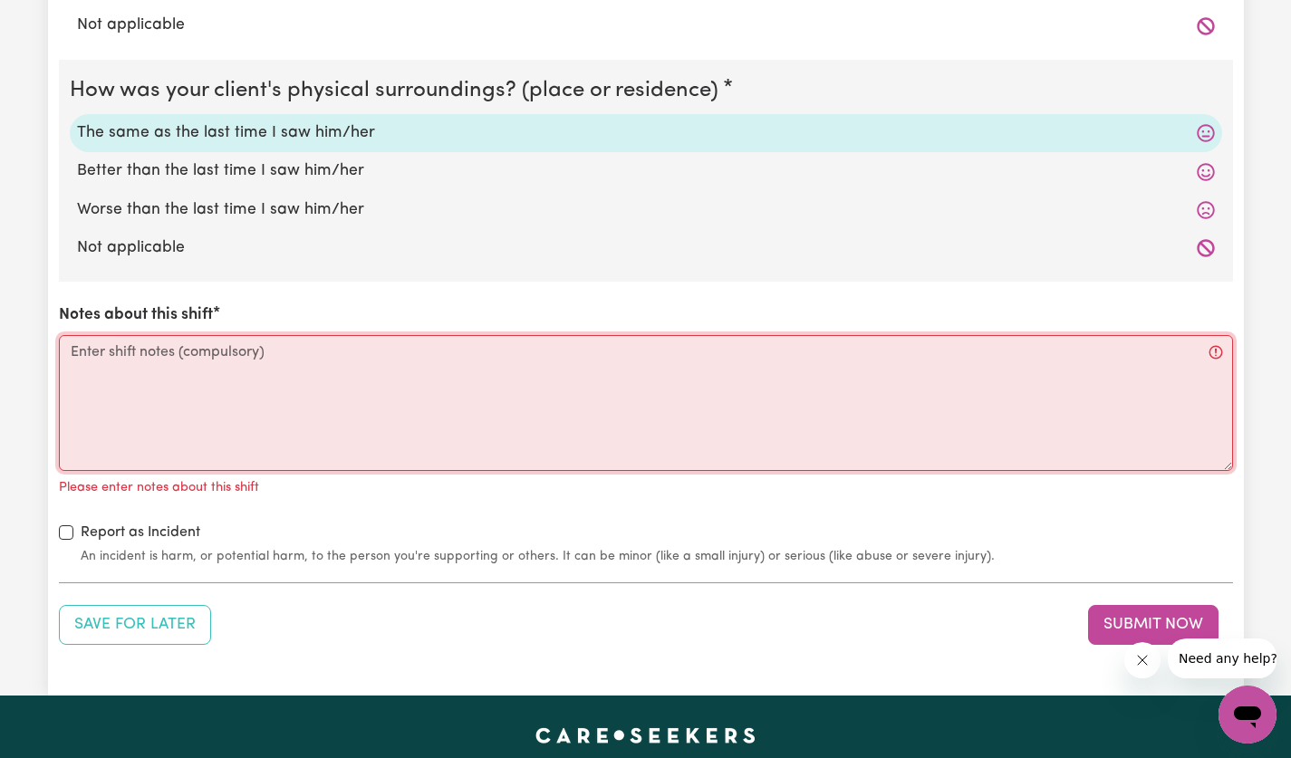
click at [471, 383] on textarea "Notes about this shift" at bounding box center [646, 403] width 1174 height 136
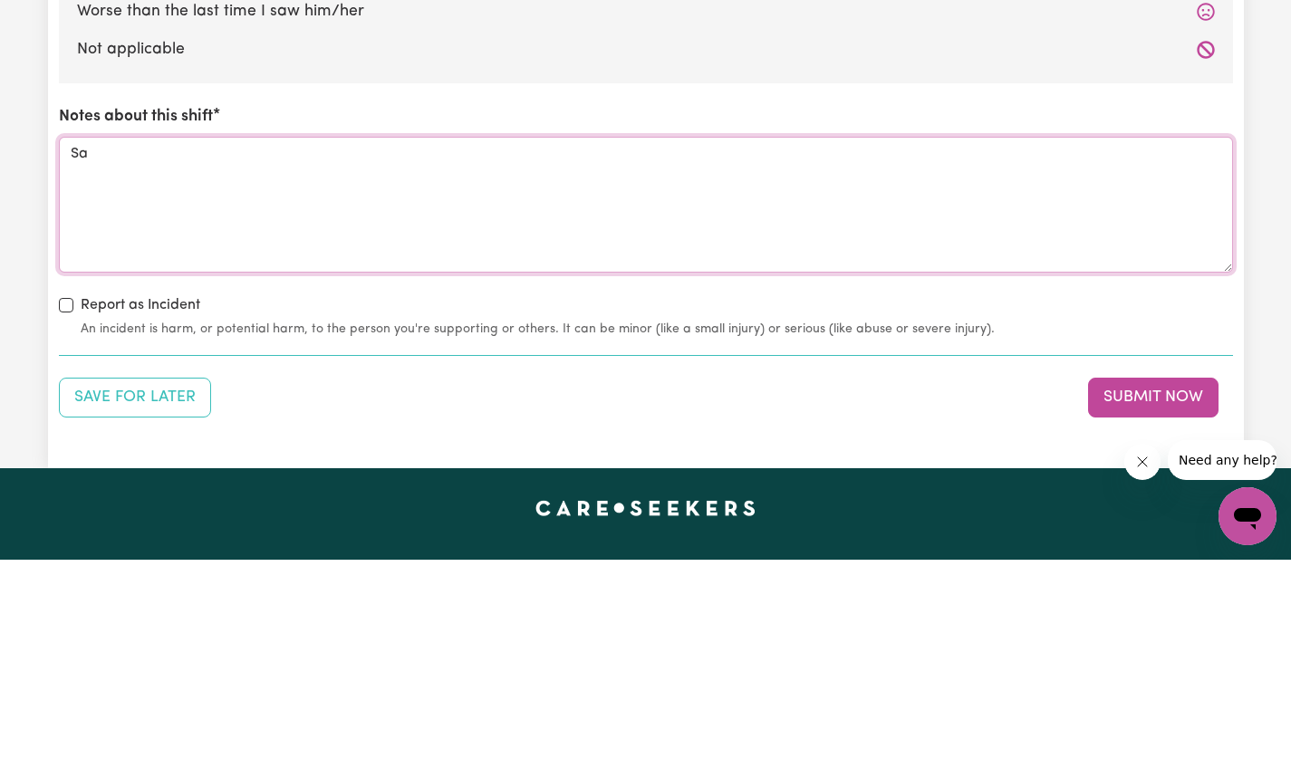
type textarea "S"
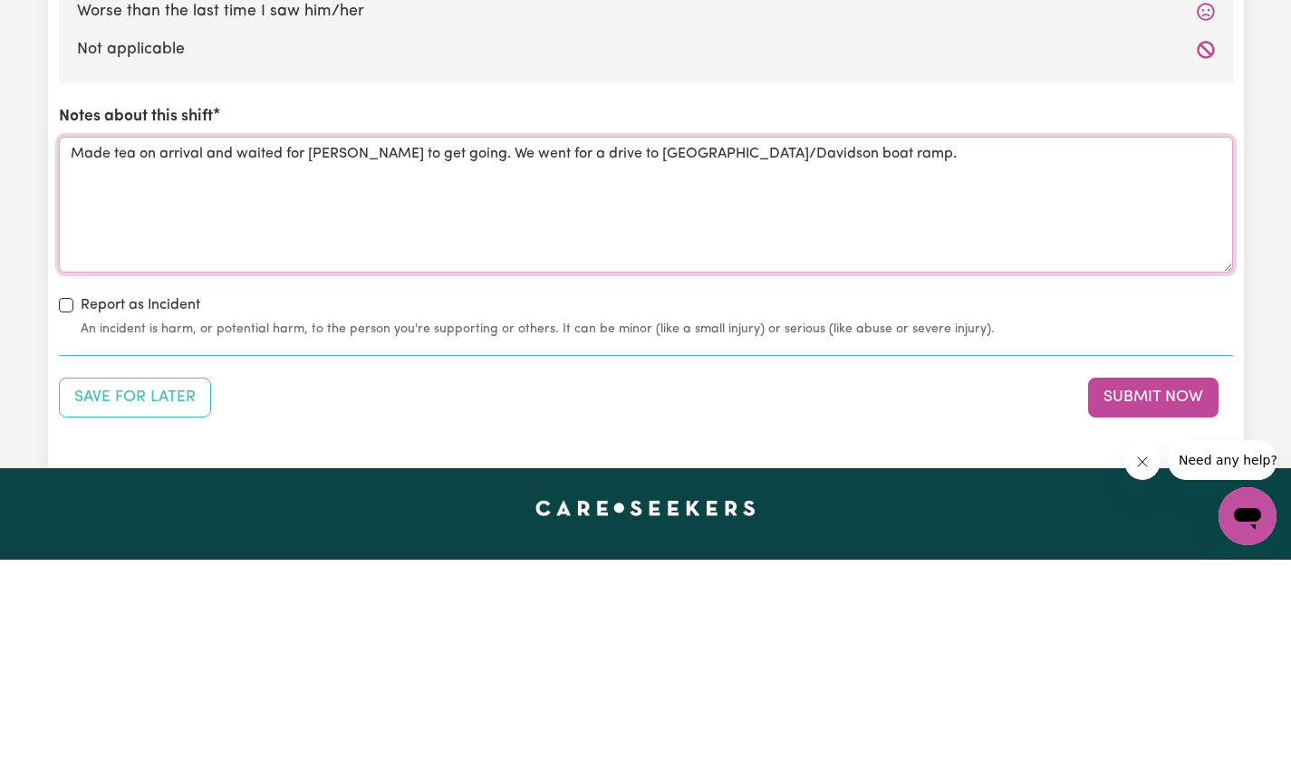
type textarea "Made tea on arrival and waited for [PERSON_NAME] to get going. We went for a dr…"
click at [1149, 593] on button "Submit Now" at bounding box center [1153, 596] width 130 height 40
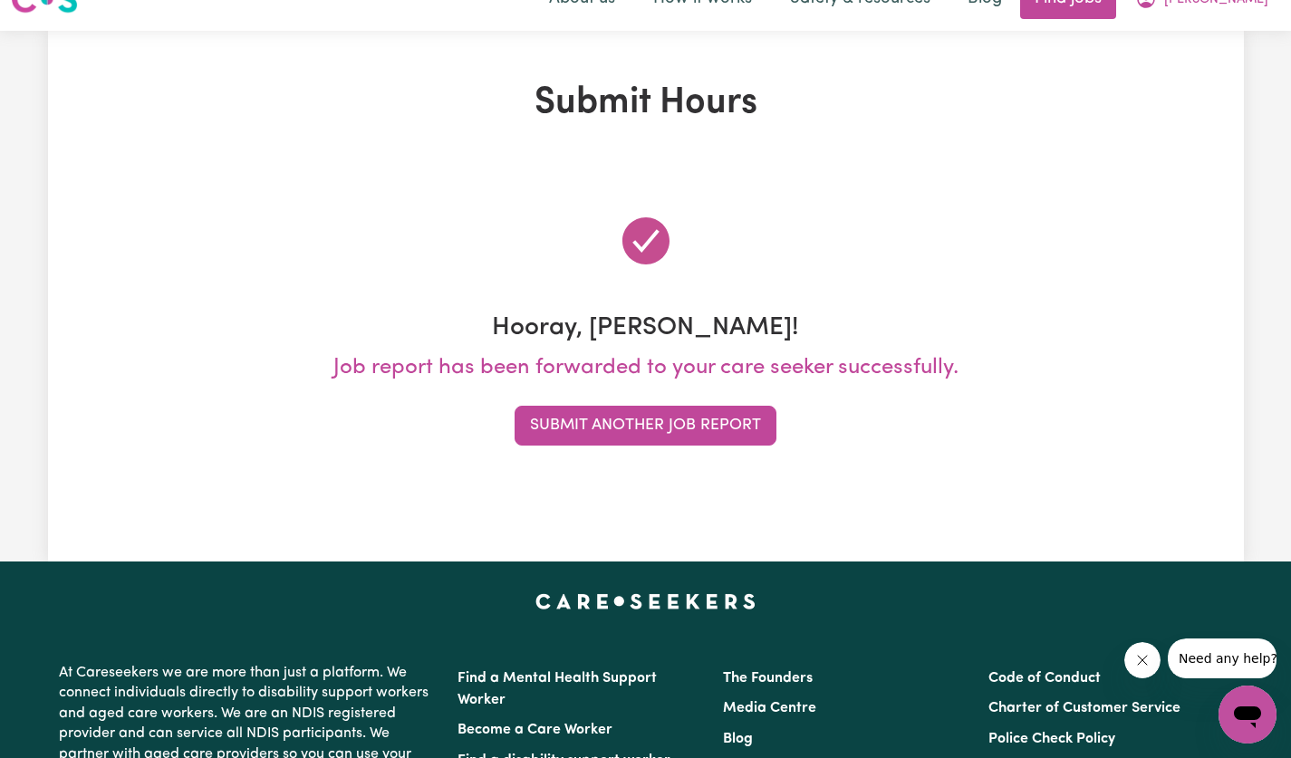
scroll to position [0, 0]
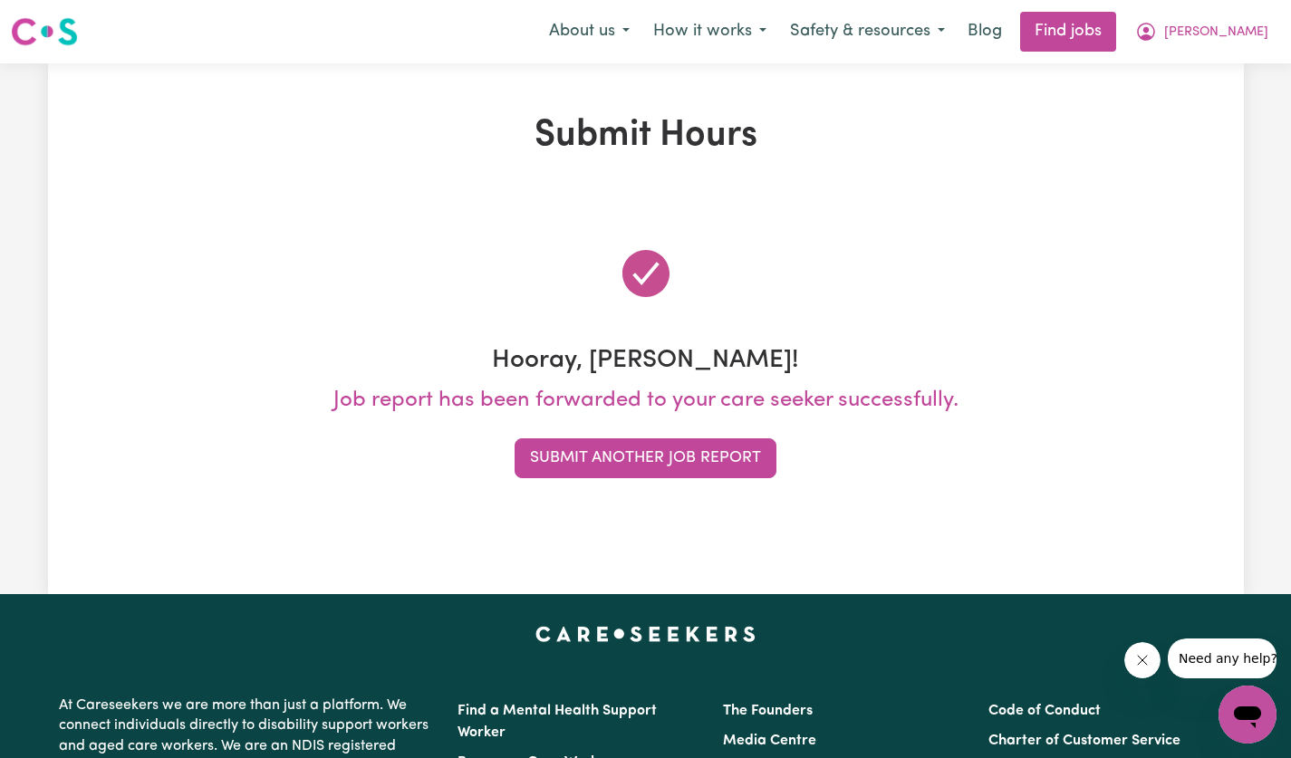
click at [677, 458] on button "Submit Another Job Report" at bounding box center [645, 458] width 262 height 40
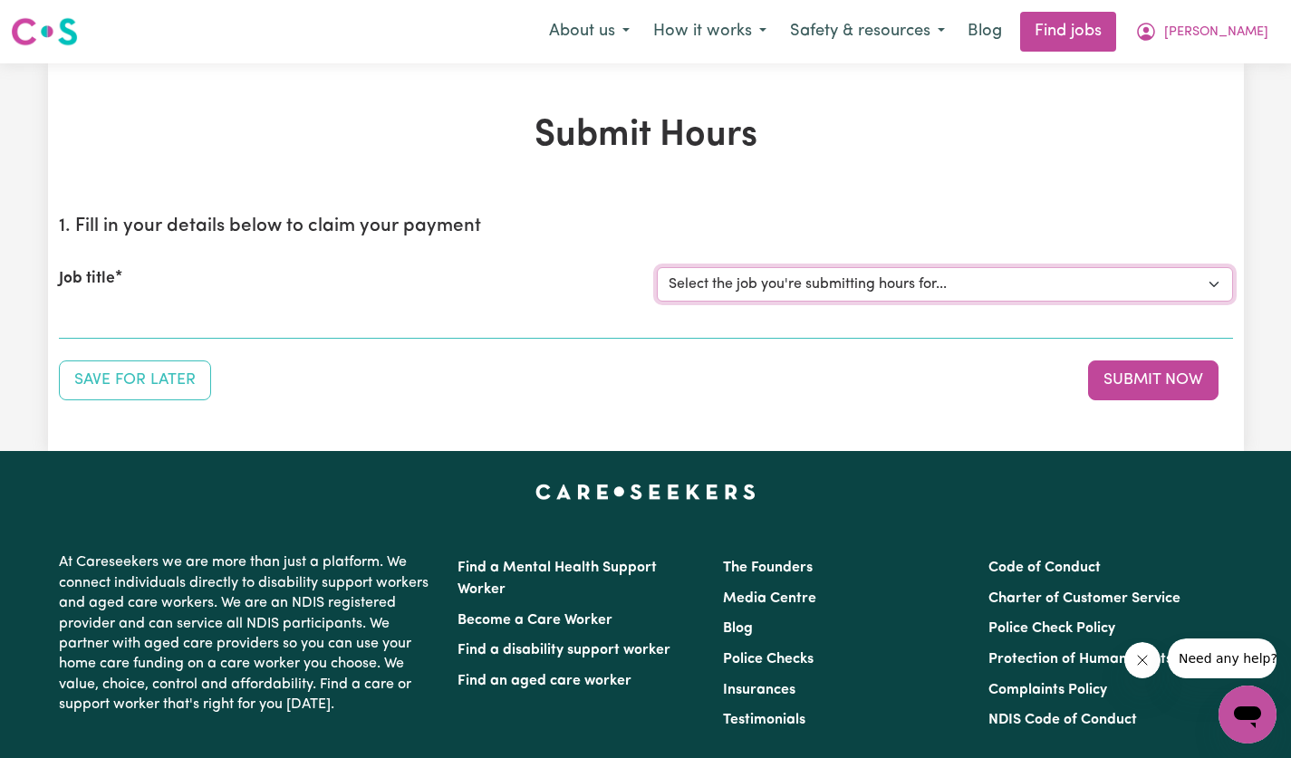
click at [1217, 295] on select "Select the job you're submitting hours for... [[PERSON_NAME]] [DEMOGRAPHIC_DATA…" at bounding box center [945, 284] width 576 height 34
select select "14628"
click at [657, 267] on select "Select the job you're submitting hours for... [[PERSON_NAME]] [DEMOGRAPHIC_DATA…" at bounding box center [945, 284] width 576 height 34
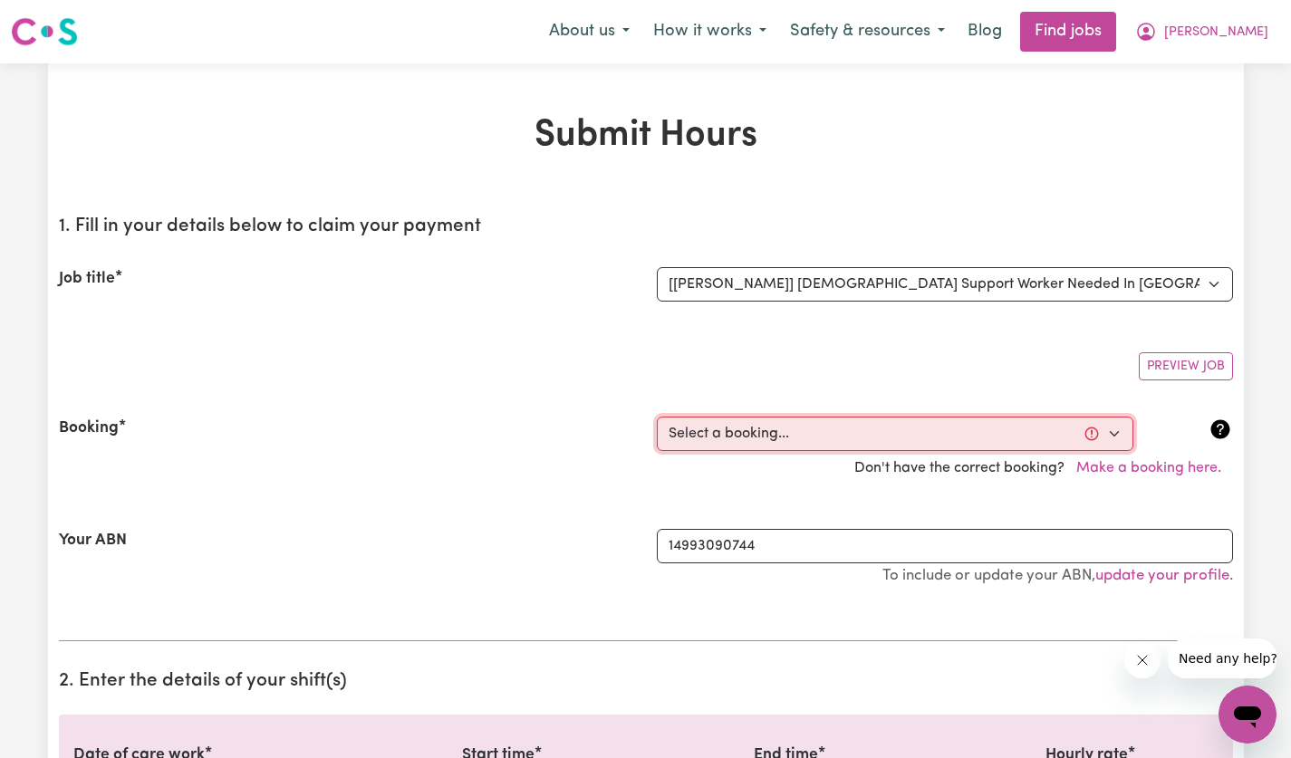
click at [1120, 431] on select "Select a booking... [DATE] 12:30pm to 02:30pm (ONE-OFF) [DATE] 12:30pm to 02:30…" at bounding box center [895, 434] width 476 height 34
select select "356253"
click at [657, 417] on select "Select a booking... [DATE] 12:30pm to 02:30pm (ONE-OFF) [DATE] 12:30pm to 02:30…" at bounding box center [895, 434] width 476 height 34
type input "[DATE]"
type input "1"
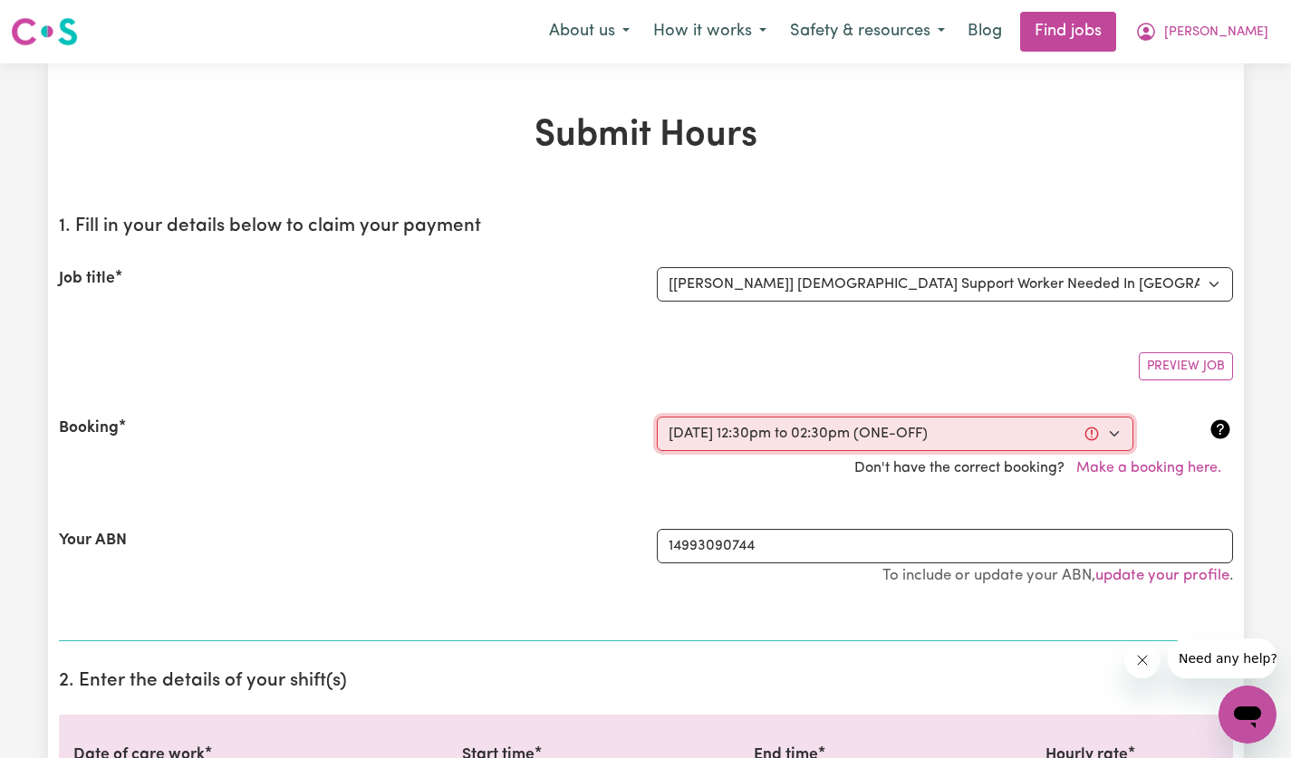
type input "10"
type input "2025"
type input "12:30"
type input "12"
type input "30"
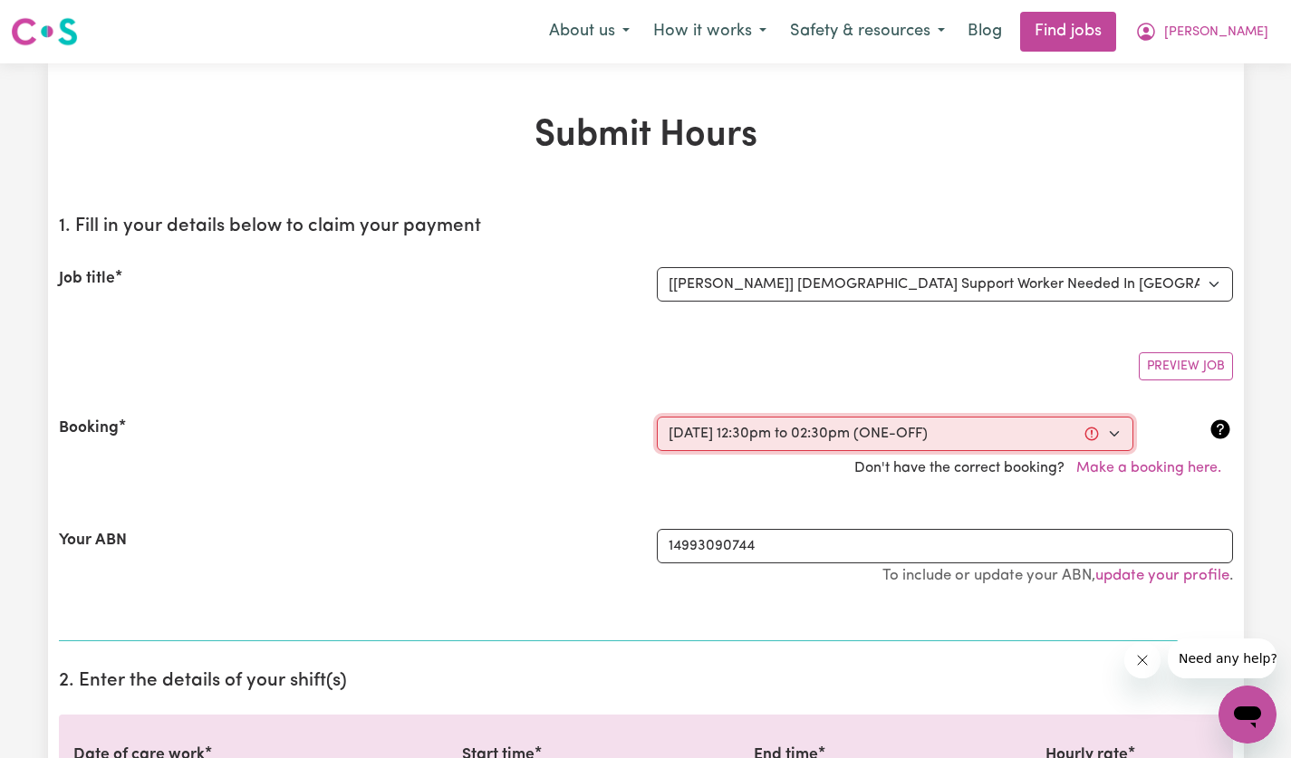
select select "pm"
type input "14:30"
type input "2"
type input "30"
select select "pm"
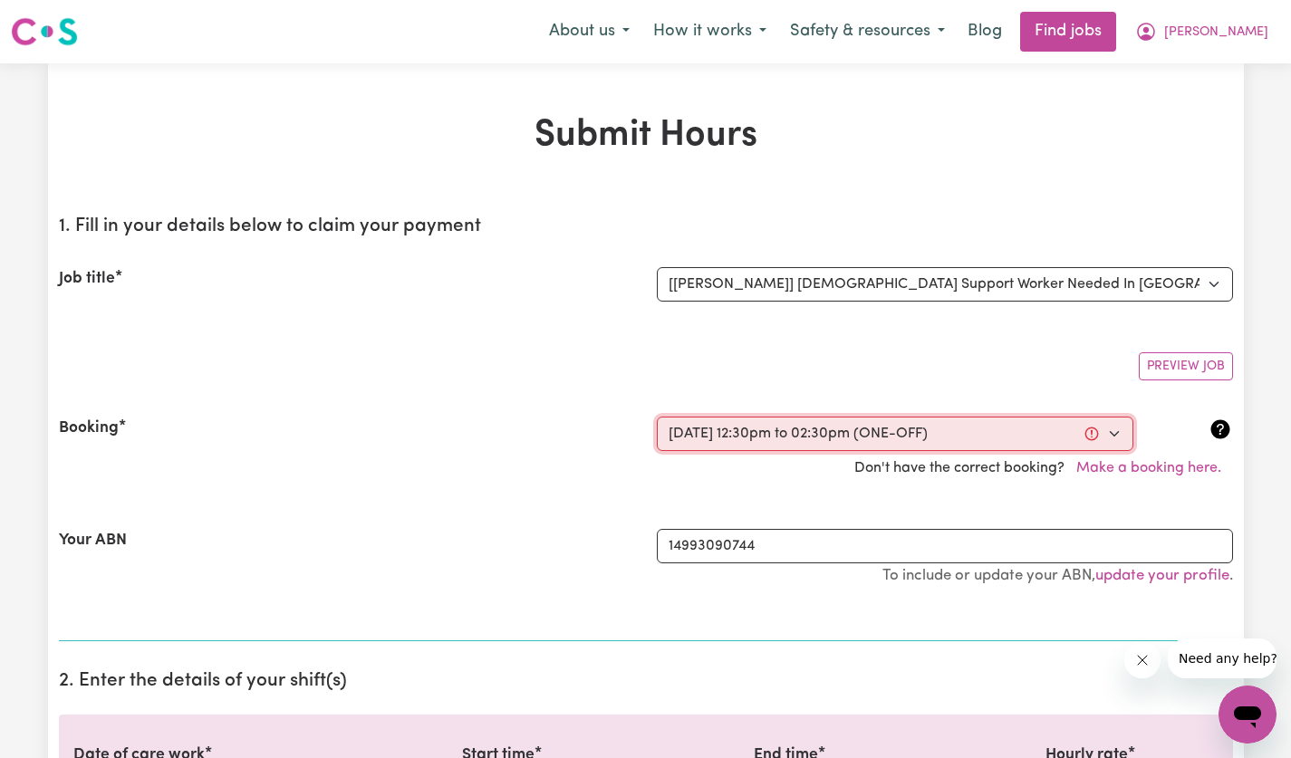
select select "60-Weekday"
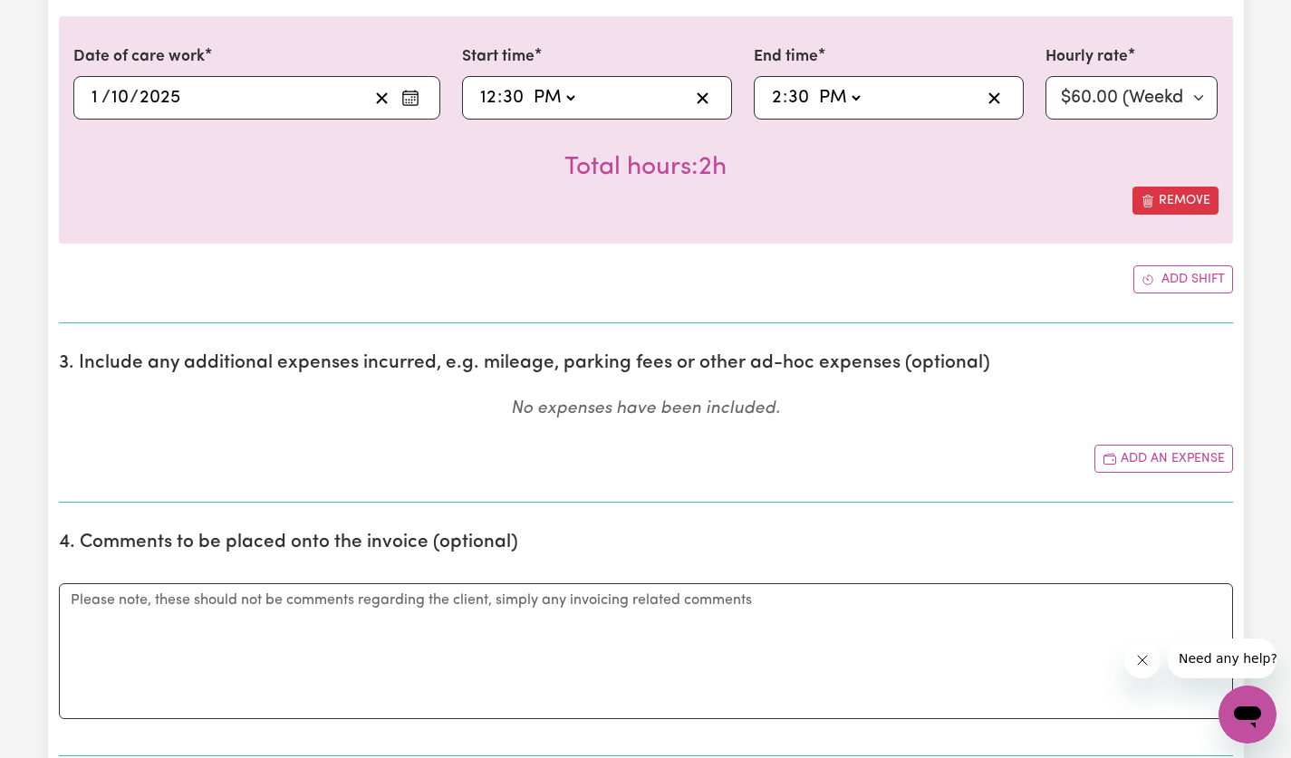
scroll to position [699, 0]
click at [1190, 459] on button "Add an expense" at bounding box center [1163, 458] width 139 height 28
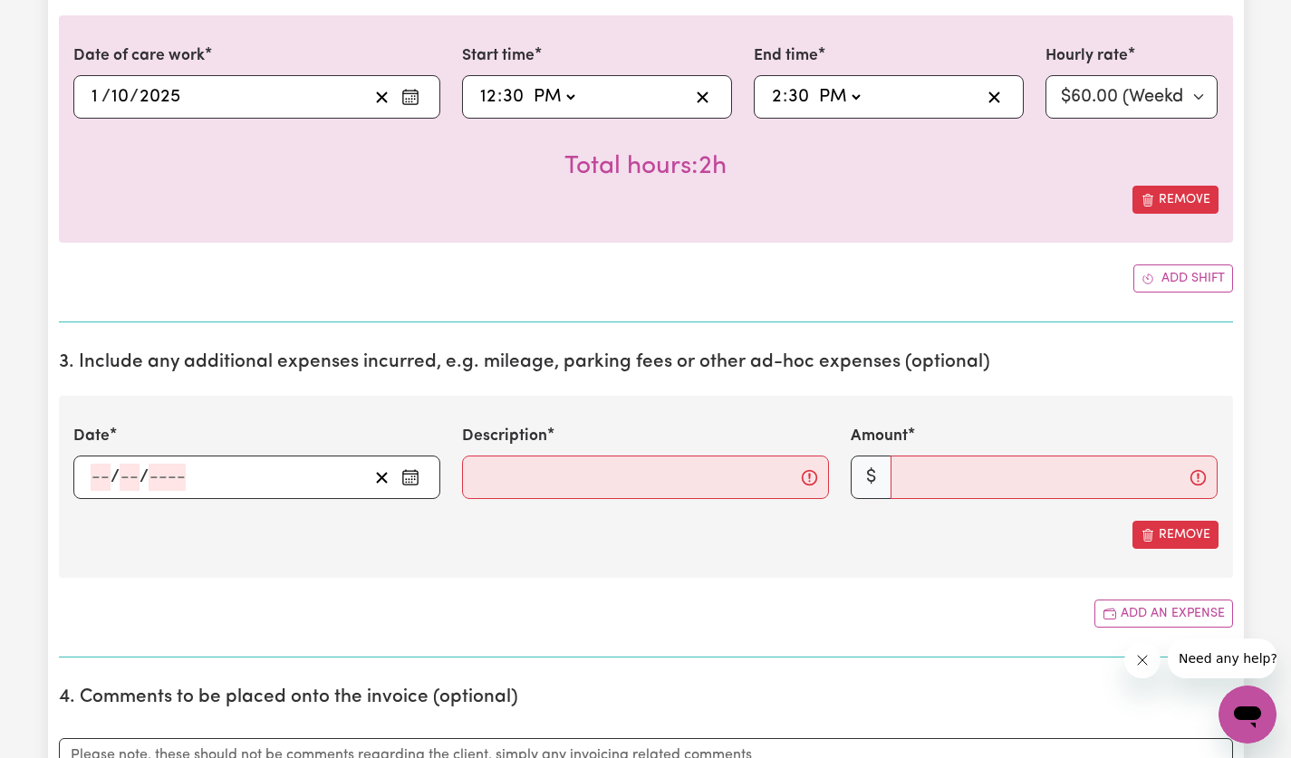
click at [412, 484] on icon "Enter the date of expense" at bounding box center [410, 477] width 18 height 18
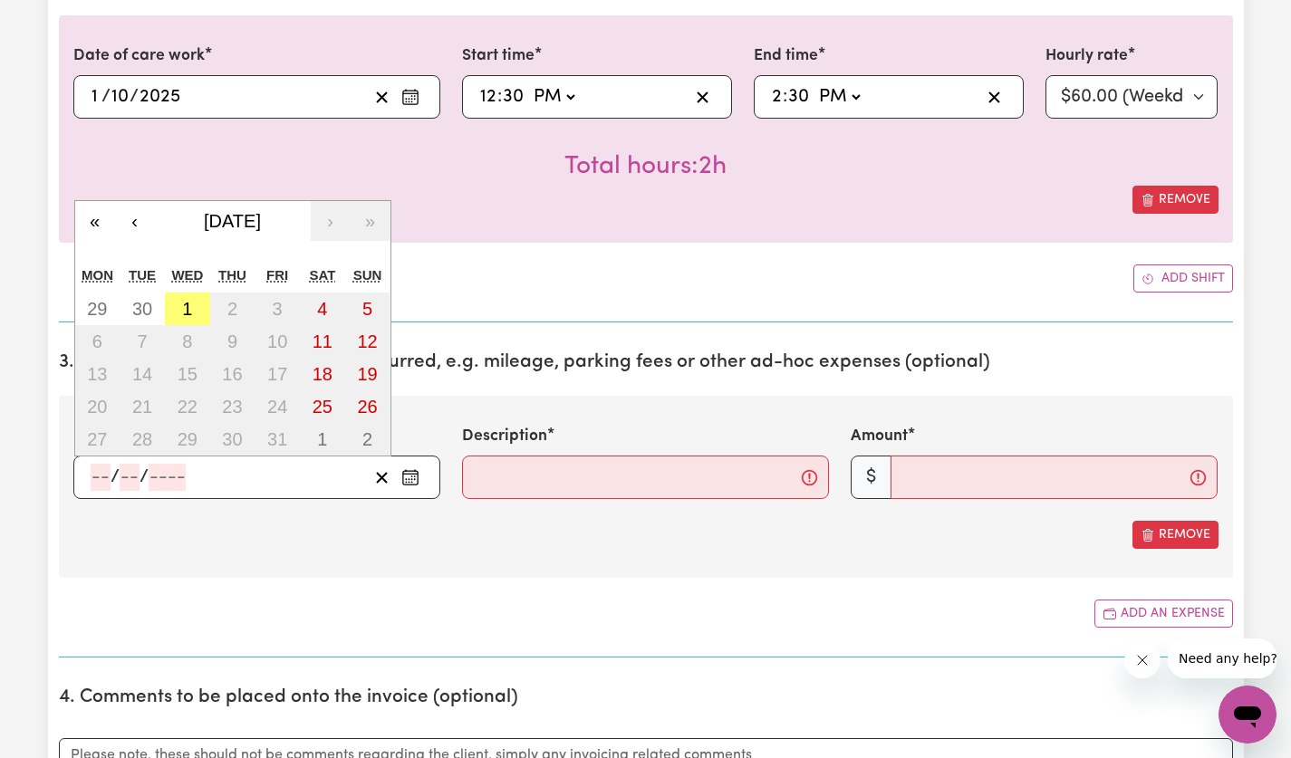
click at [185, 320] on button "1" at bounding box center [187, 309] width 45 height 33
type input "[DATE]"
type input "1"
type input "10"
type input "2025"
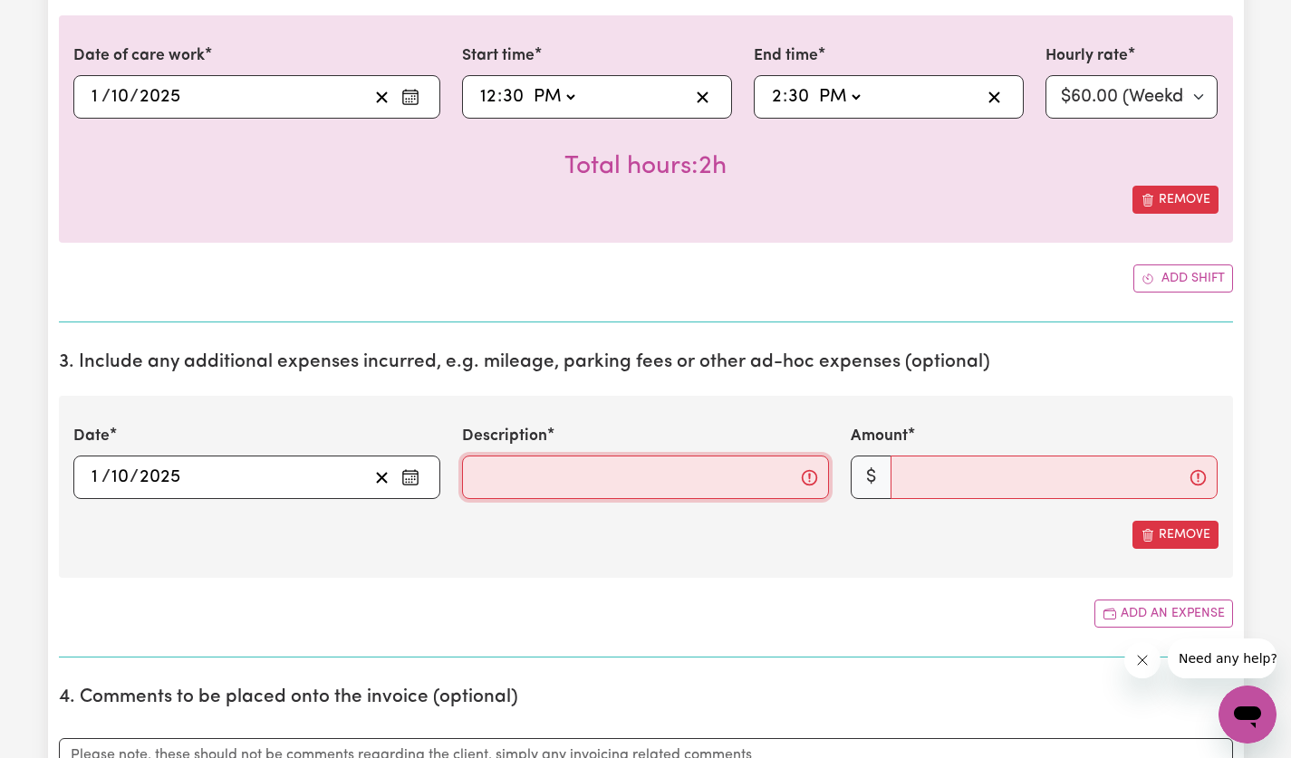
click at [681, 485] on input "Description" at bounding box center [645, 477] width 367 height 43
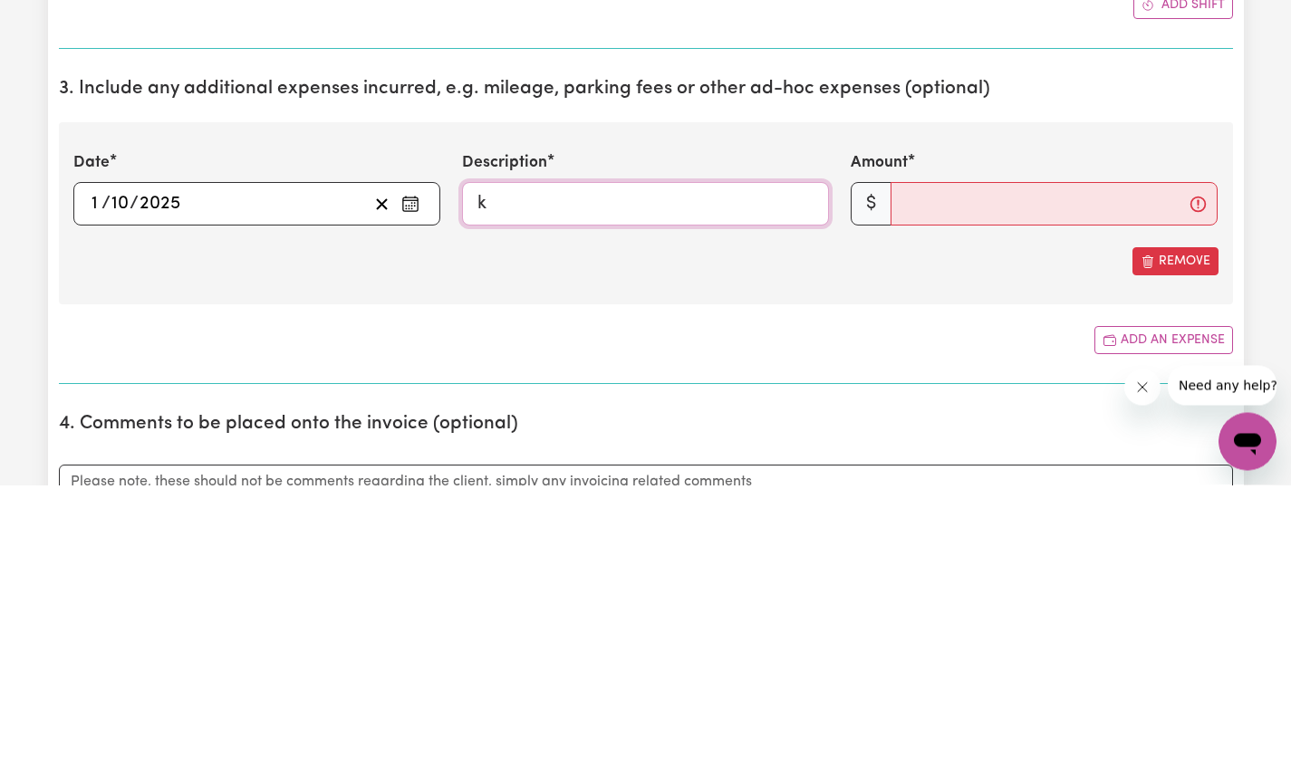
type input "km@$1"
type input "20"
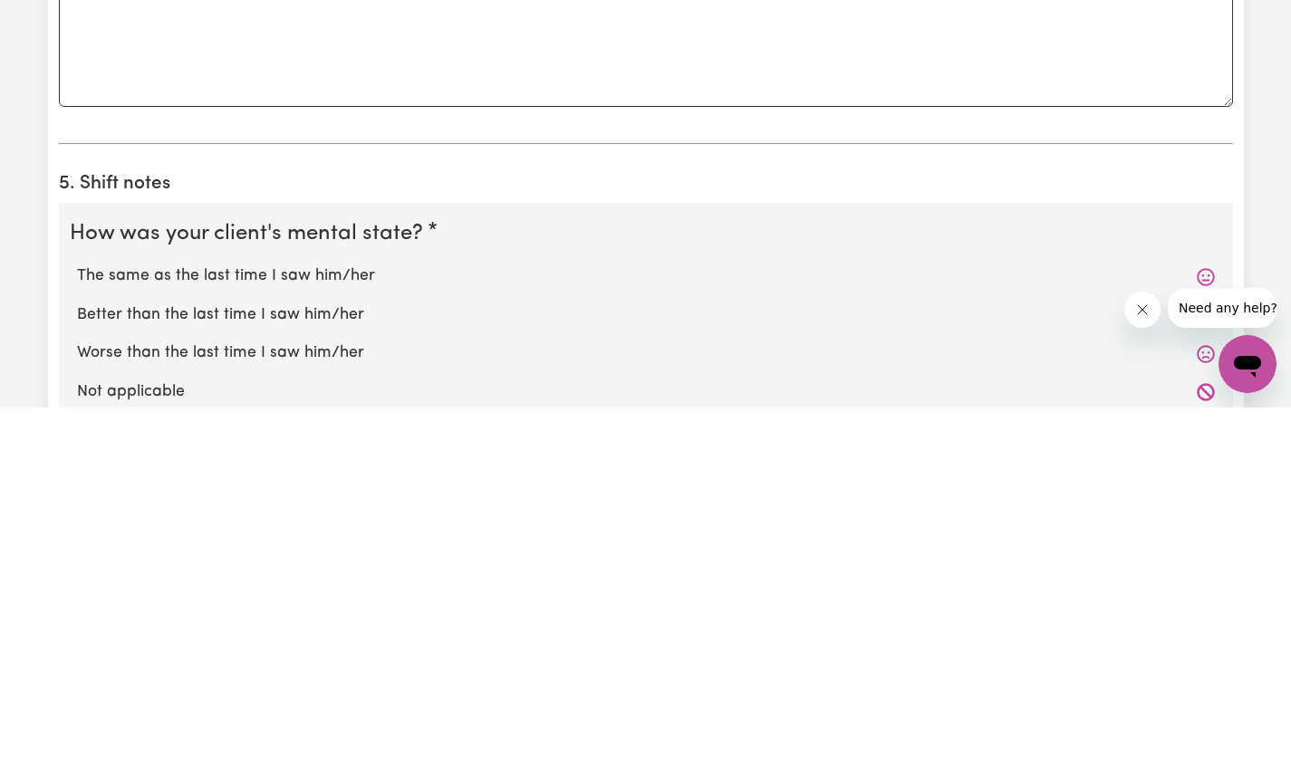
scroll to position [1125, 0]
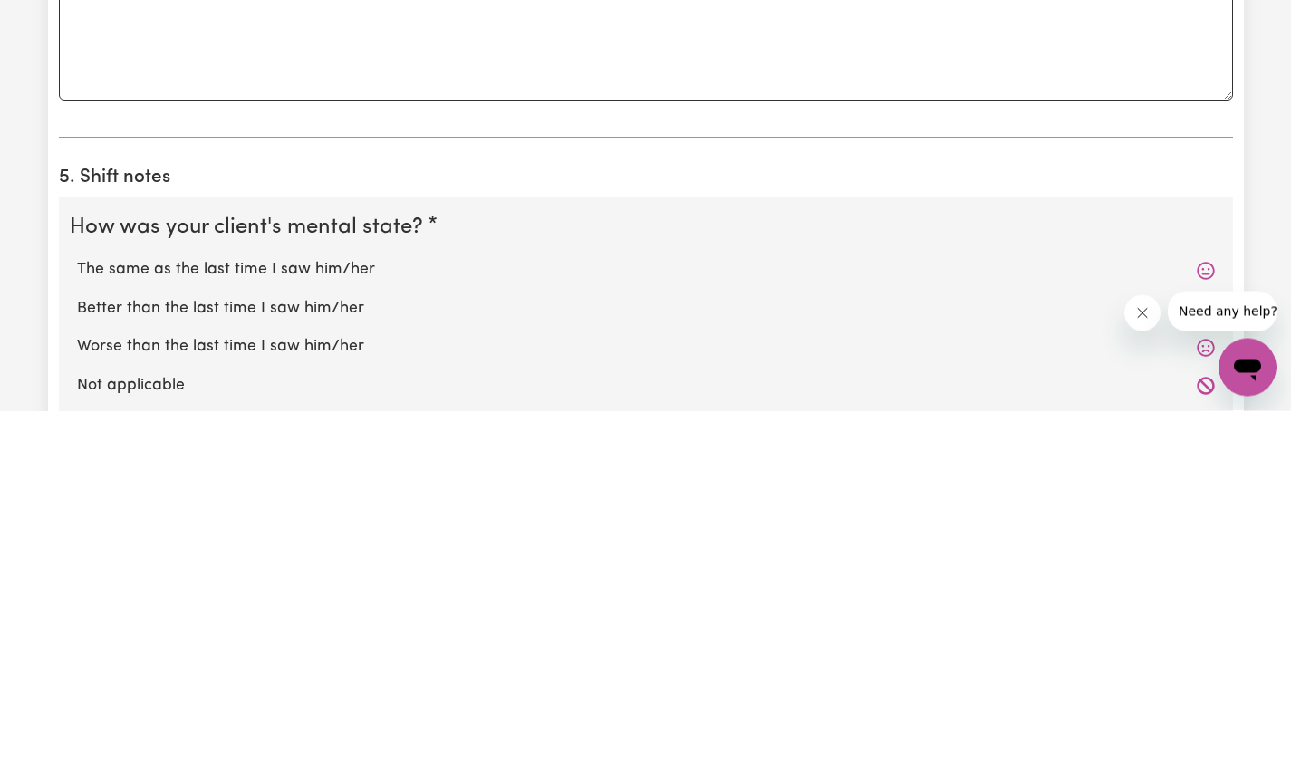
click at [331, 619] on label "The same as the last time I saw him/her" at bounding box center [645, 618] width 1137 height 24
click at [77, 606] on input "The same as the last time I saw him/her" at bounding box center [76, 605] width 1 height 1
radio input "true"
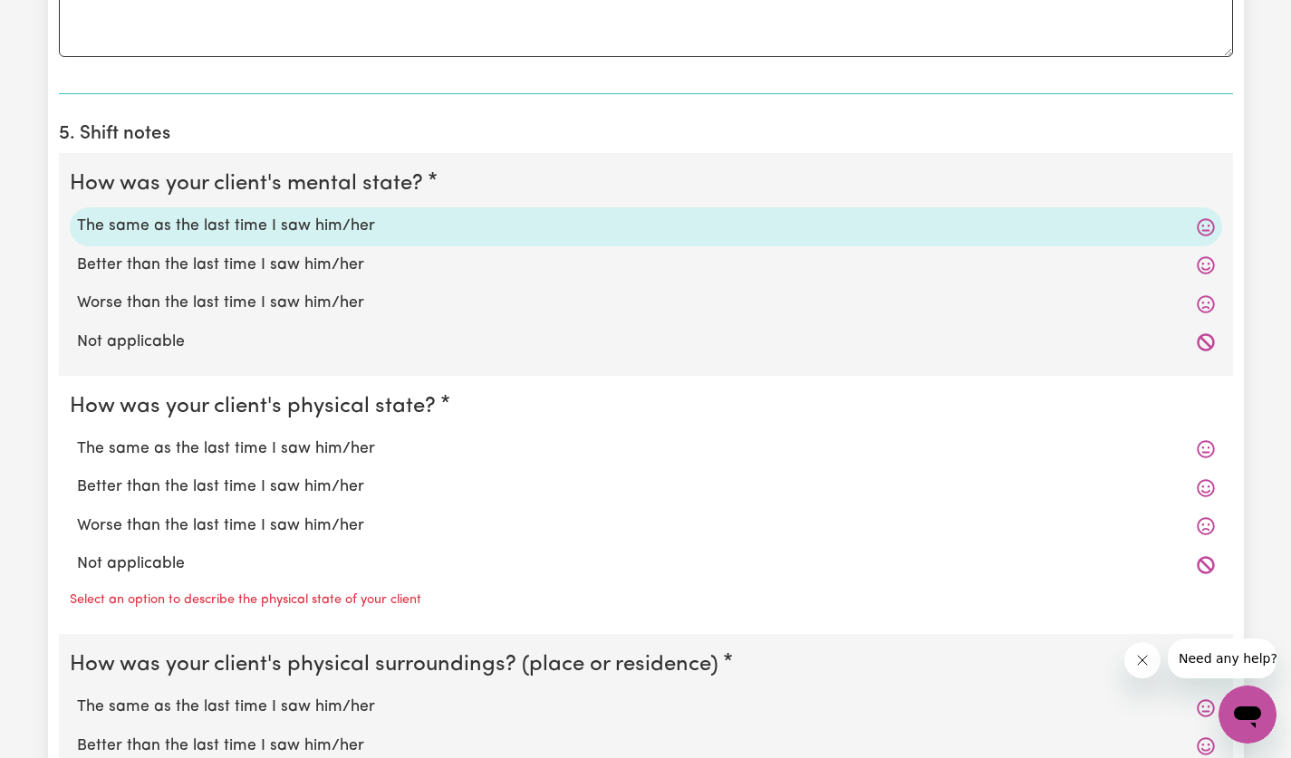
scroll to position [1522, 0]
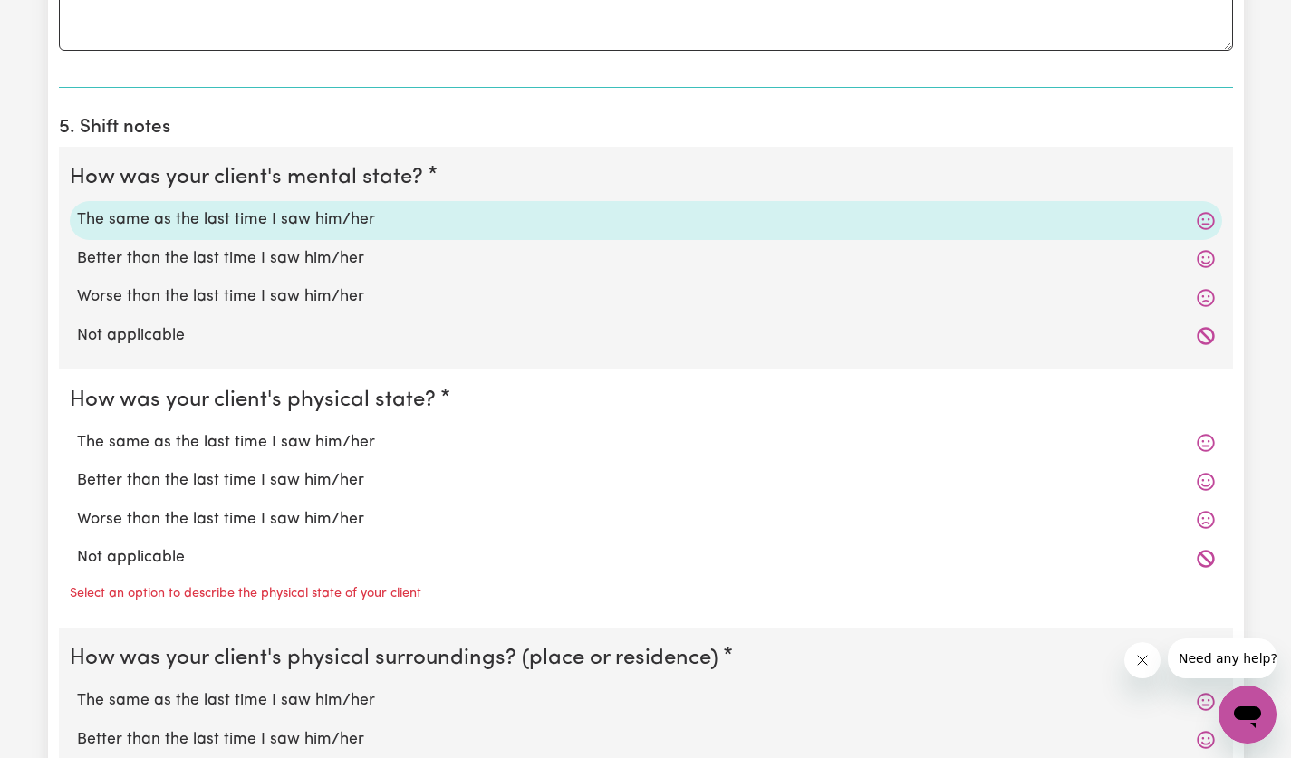
click at [341, 446] on label "The same as the last time I saw him/her" at bounding box center [645, 443] width 1137 height 24
click at [77, 431] on input "The same as the last time I saw him/her" at bounding box center [76, 430] width 1 height 1
radio input "true"
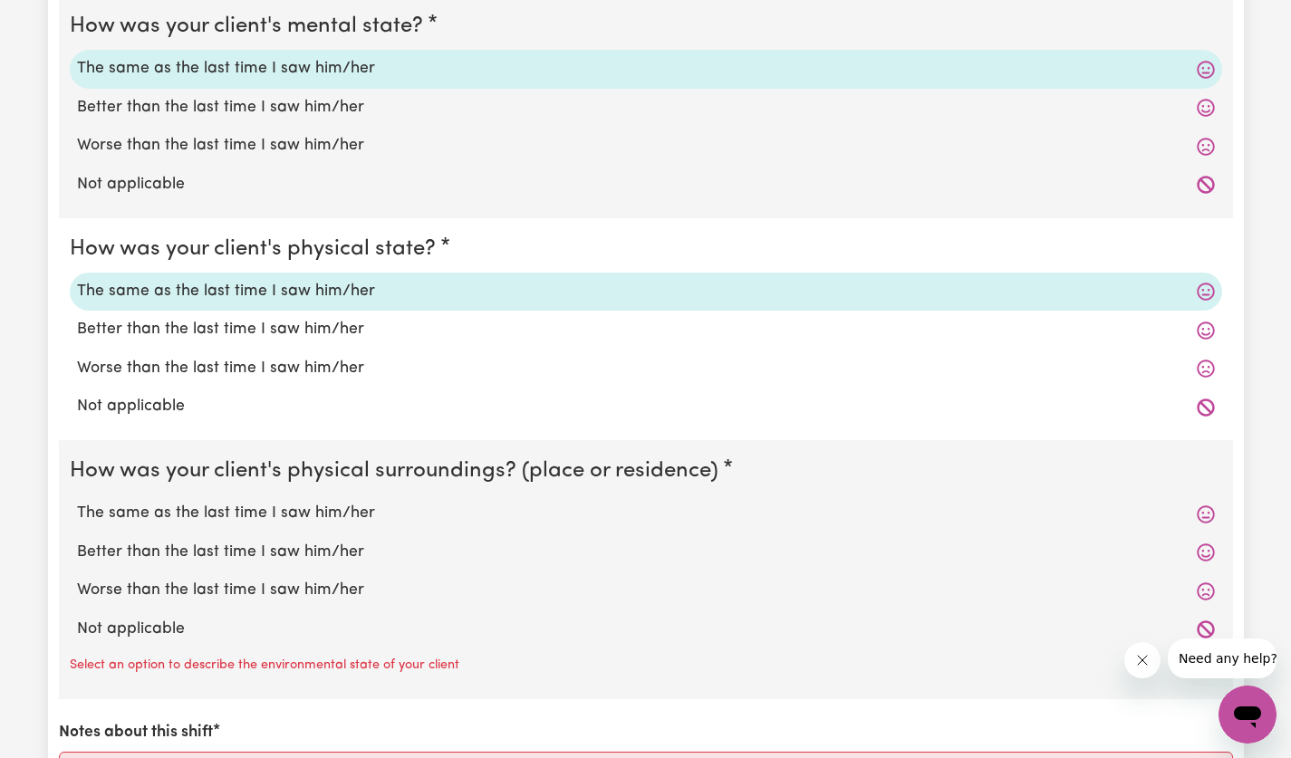
scroll to position [1779, 0]
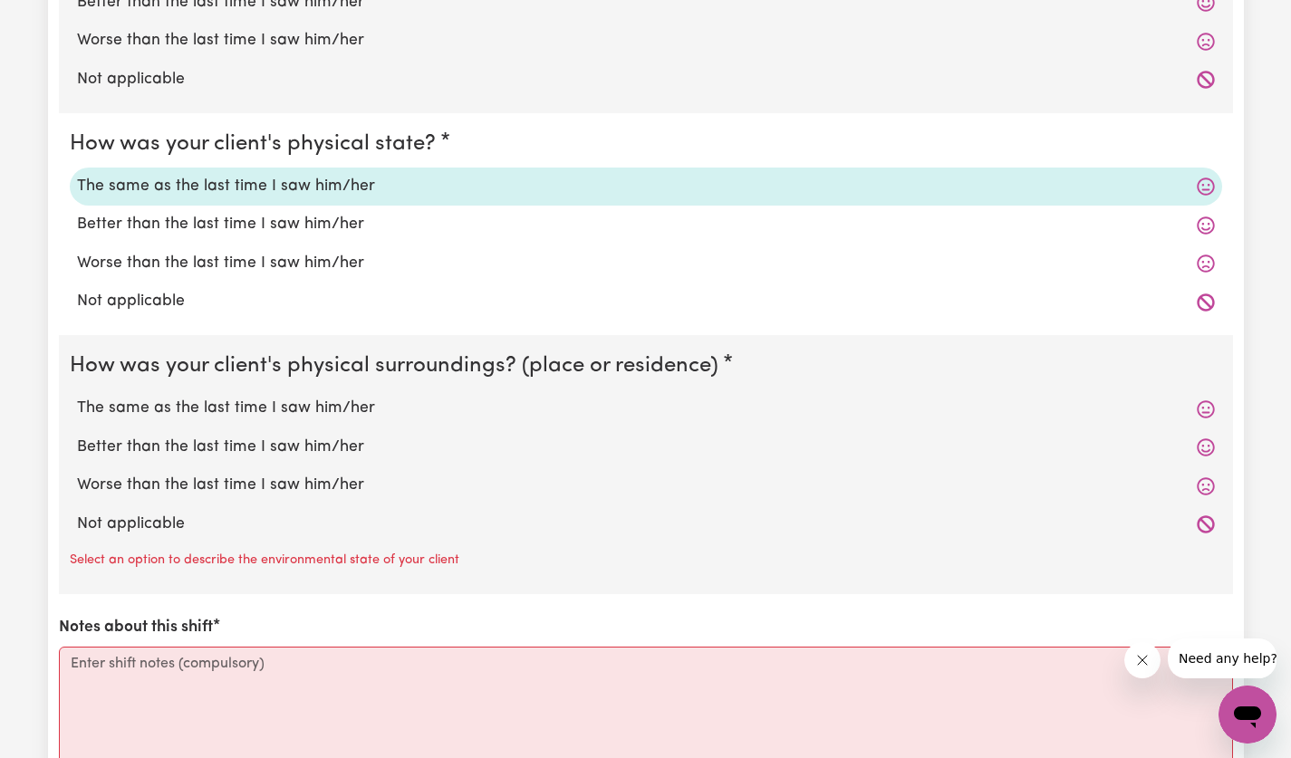
click at [345, 403] on label "The same as the last time I saw him/her" at bounding box center [645, 409] width 1137 height 24
click at [77, 397] on input "The same as the last time I saw him/her" at bounding box center [76, 396] width 1 height 1
radio input "true"
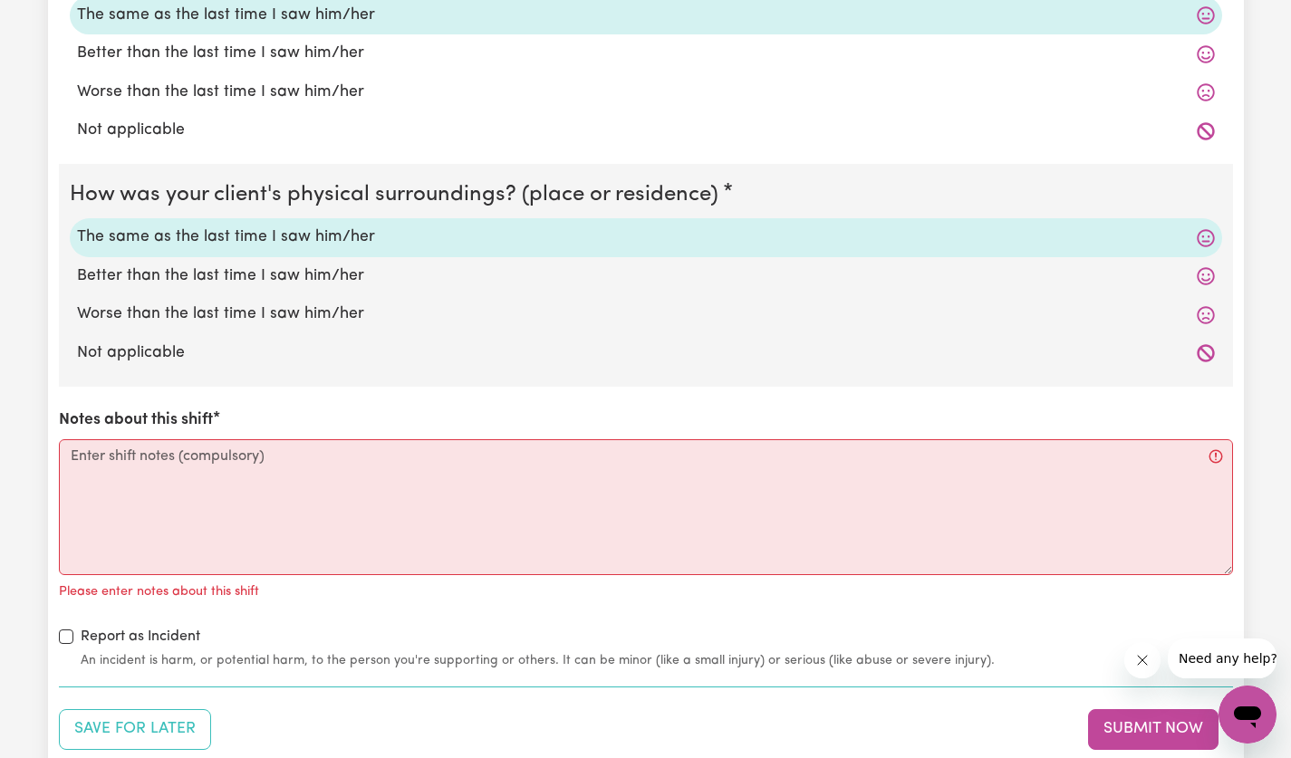
scroll to position [1950, 0]
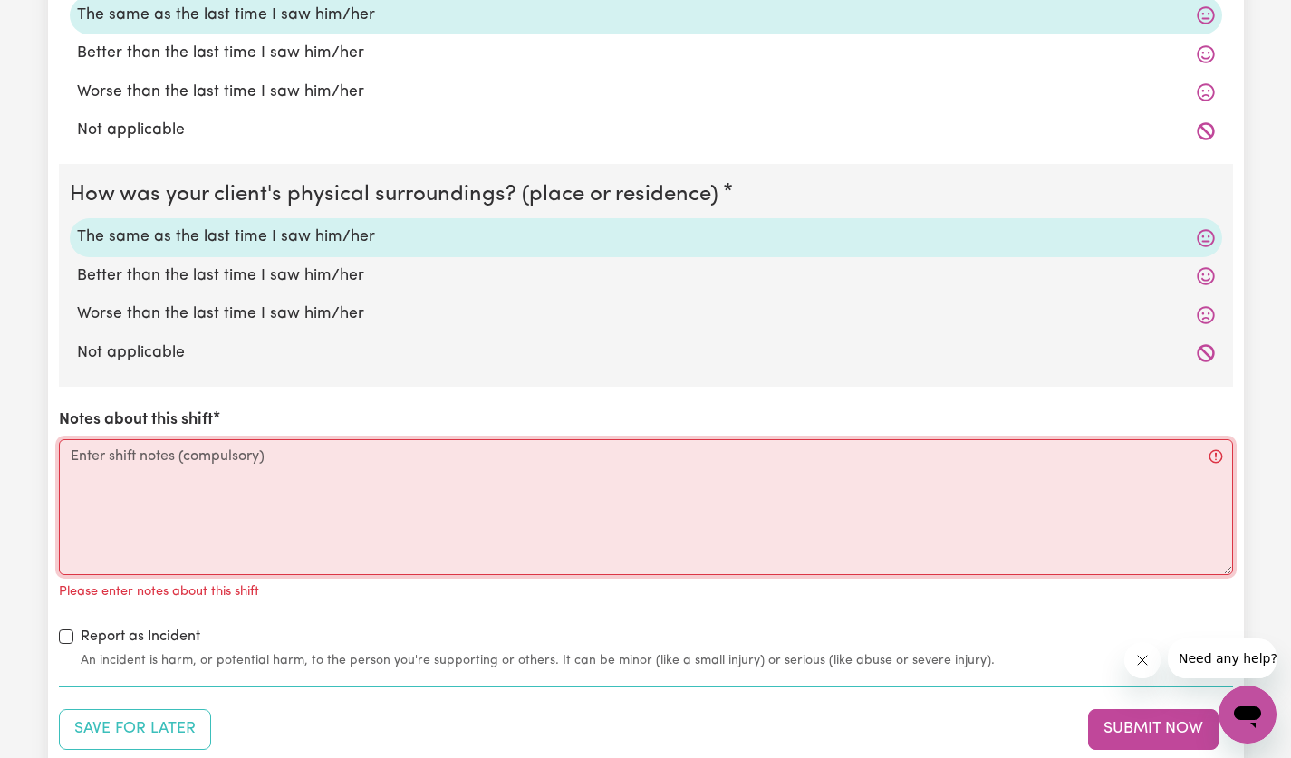
click at [406, 467] on textarea "Notes about this shift" at bounding box center [646, 507] width 1174 height 136
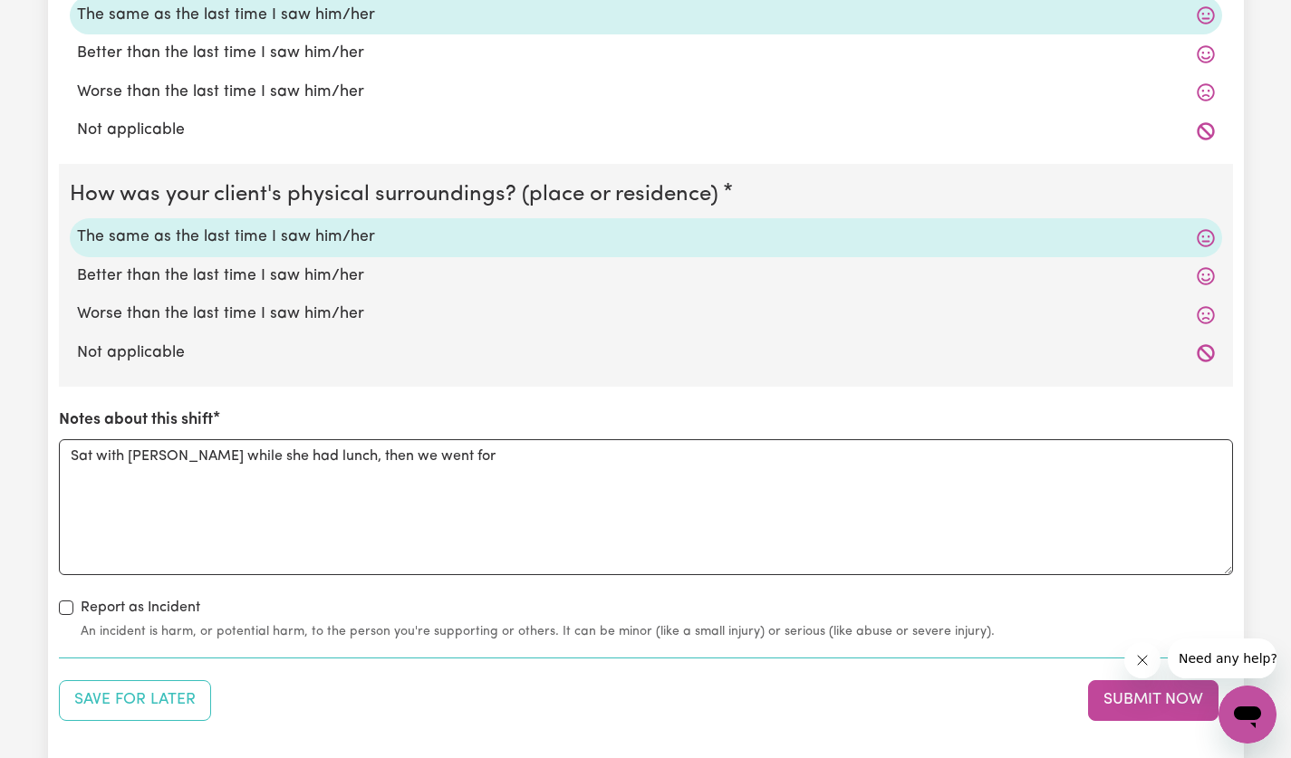
click at [444, 599] on div "Report as Incident An incident is harm, or potential harm, to the person you're…" at bounding box center [646, 619] width 1174 height 44
click at [492, 462] on textarea "Sat with [PERSON_NAME] while she had lunch, then we went for" at bounding box center [646, 507] width 1174 height 136
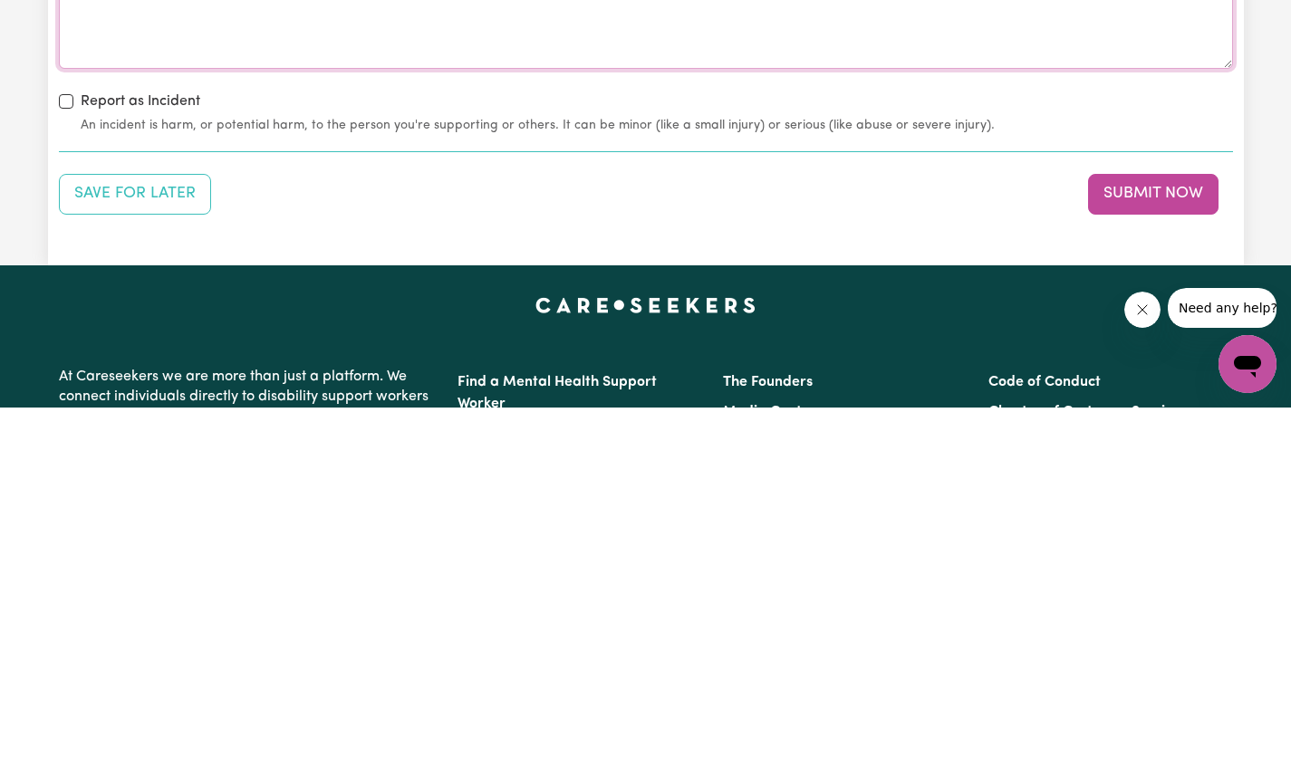
type textarea "Sat with [PERSON_NAME] while she had lunch, then we went for a drive to [GEOGRA…"
click at [1173, 546] on button "Submit Now" at bounding box center [1153, 544] width 130 height 40
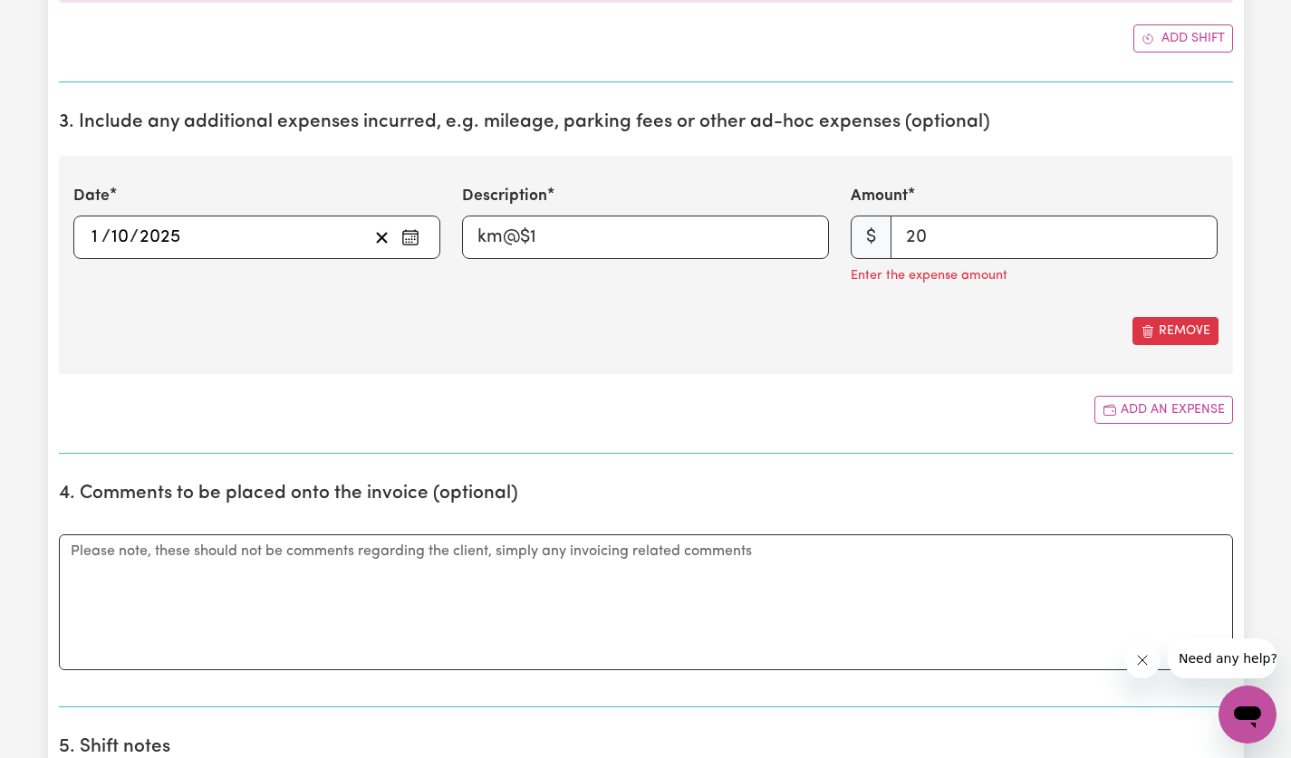
scroll to position [923, 0]
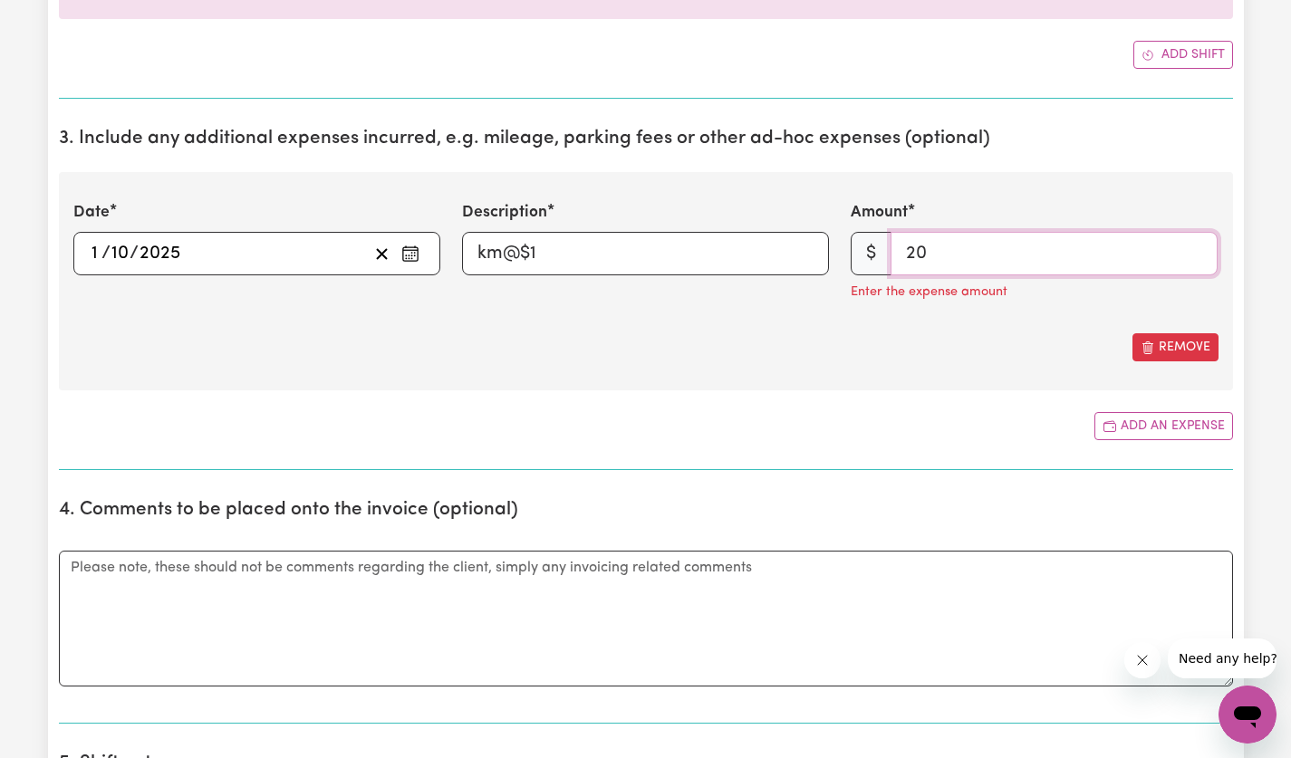
click at [985, 249] on input "20" at bounding box center [1053, 253] width 327 height 43
type input "2"
type input "20"
click at [775, 352] on div "Remove" at bounding box center [645, 347] width 1145 height 28
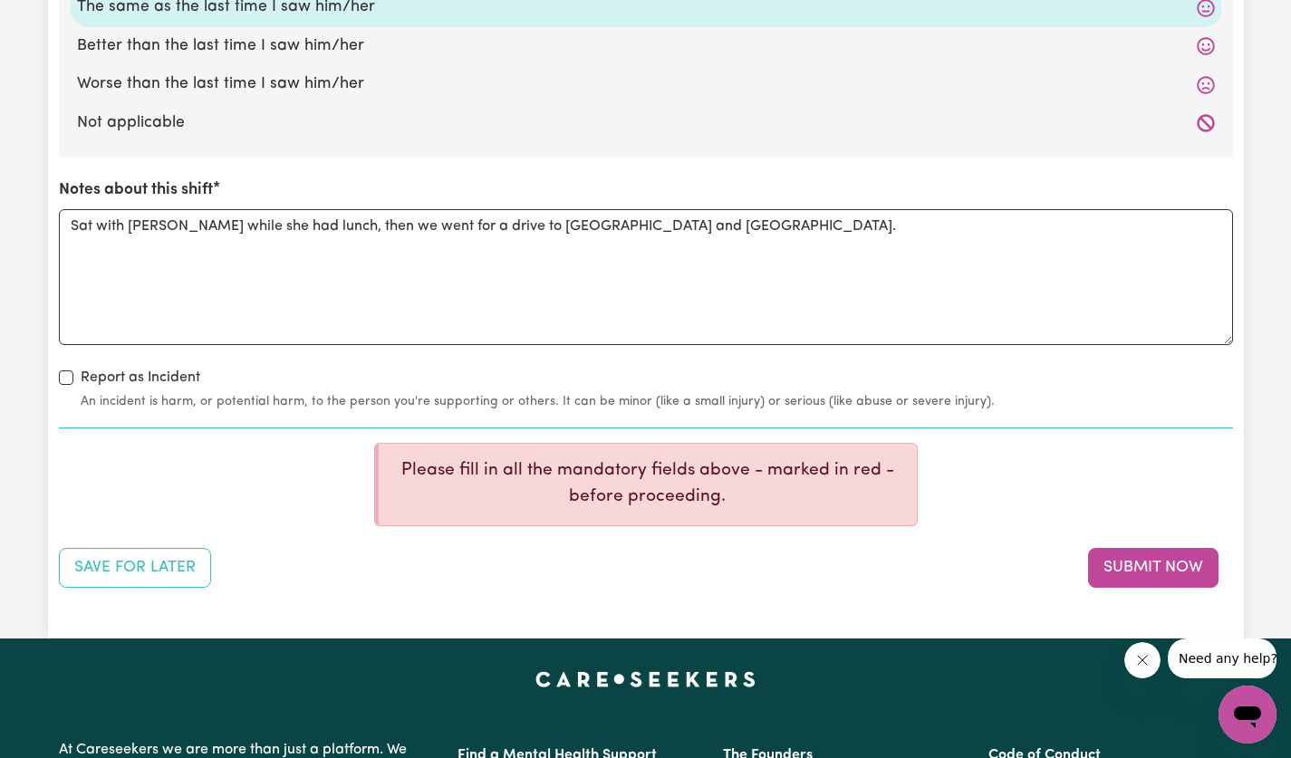
click at [1156, 573] on button "Submit Now" at bounding box center [1153, 568] width 130 height 40
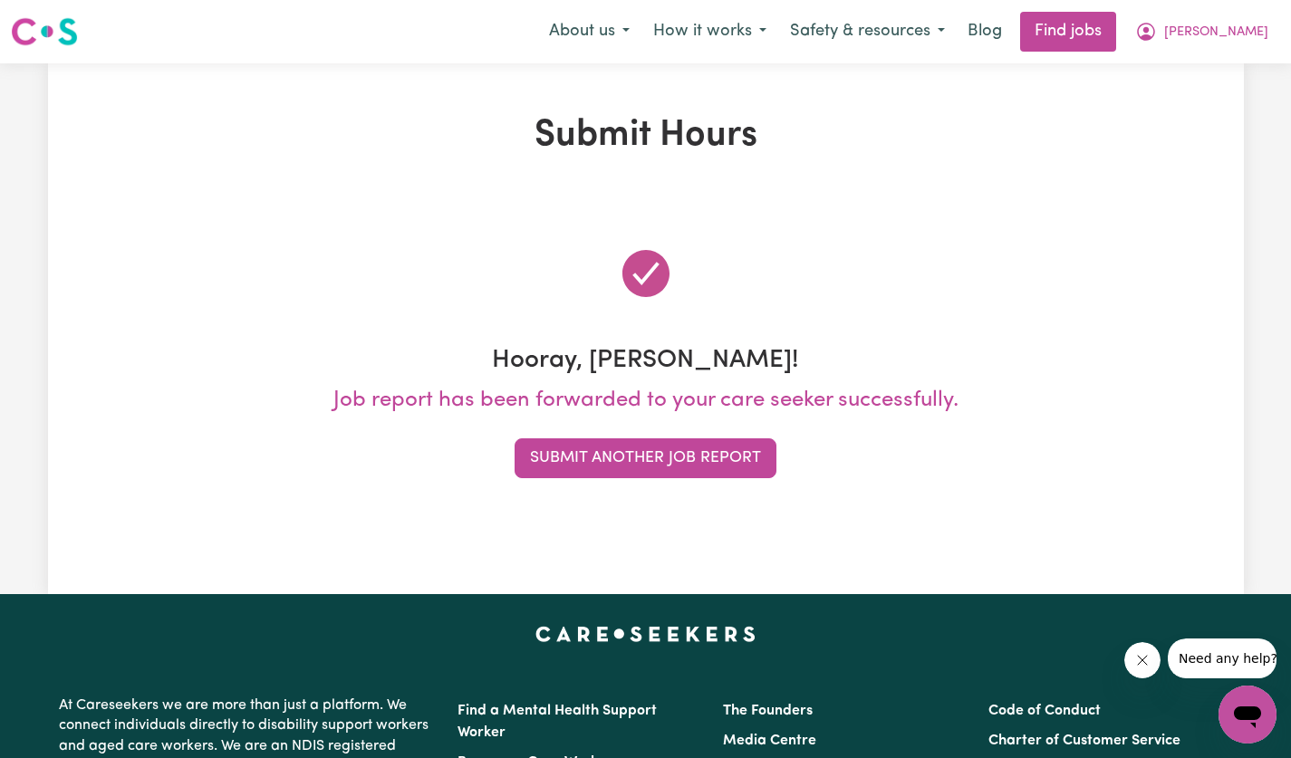
scroll to position [0, 0]
click at [1256, 40] on span "[PERSON_NAME]" at bounding box center [1216, 33] width 104 height 20
click at [1214, 108] on link "My Dashboard" at bounding box center [1207, 104] width 143 height 34
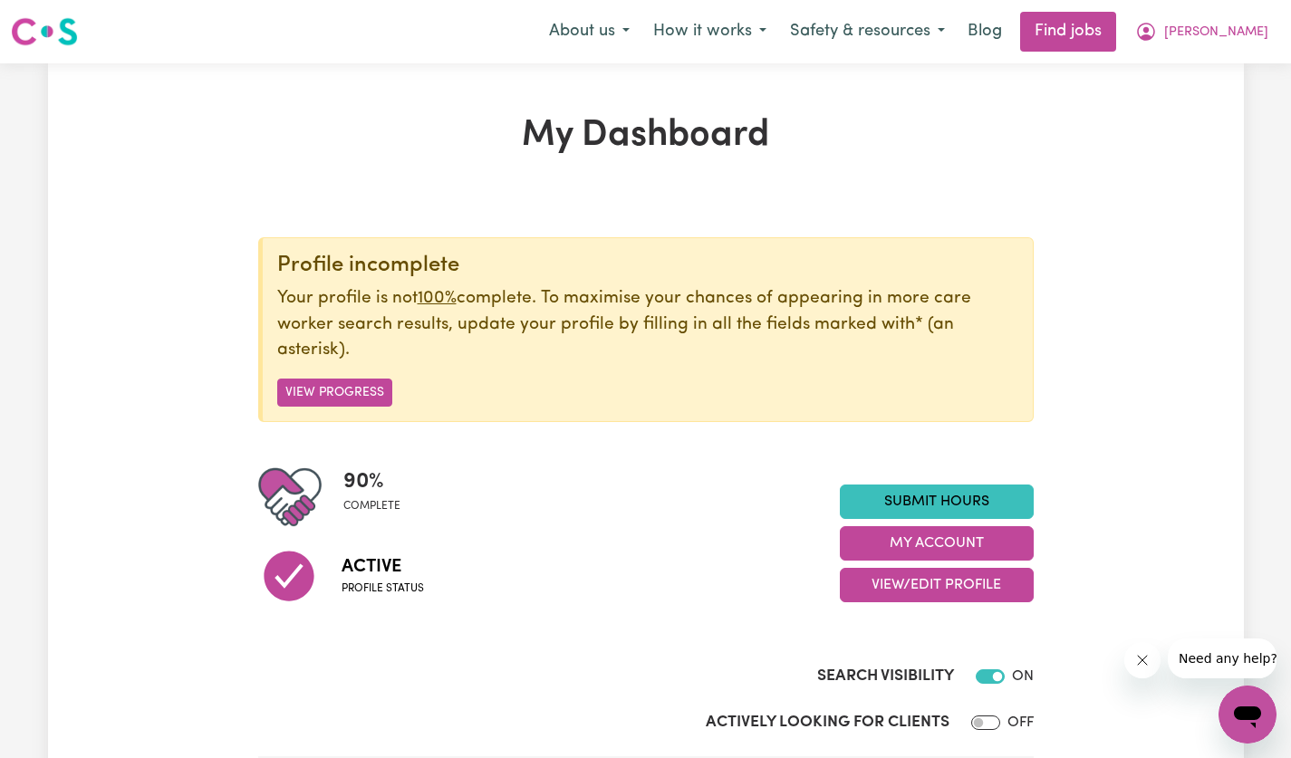
click at [1222, 35] on span "[PERSON_NAME]" at bounding box center [1216, 33] width 104 height 20
click at [1212, 108] on link "My Dashboard" at bounding box center [1207, 104] width 143 height 34
click at [1230, 110] on link "My Dashboard" at bounding box center [1207, 104] width 143 height 34
click at [1211, 78] on link "My Account" at bounding box center [1207, 70] width 143 height 34
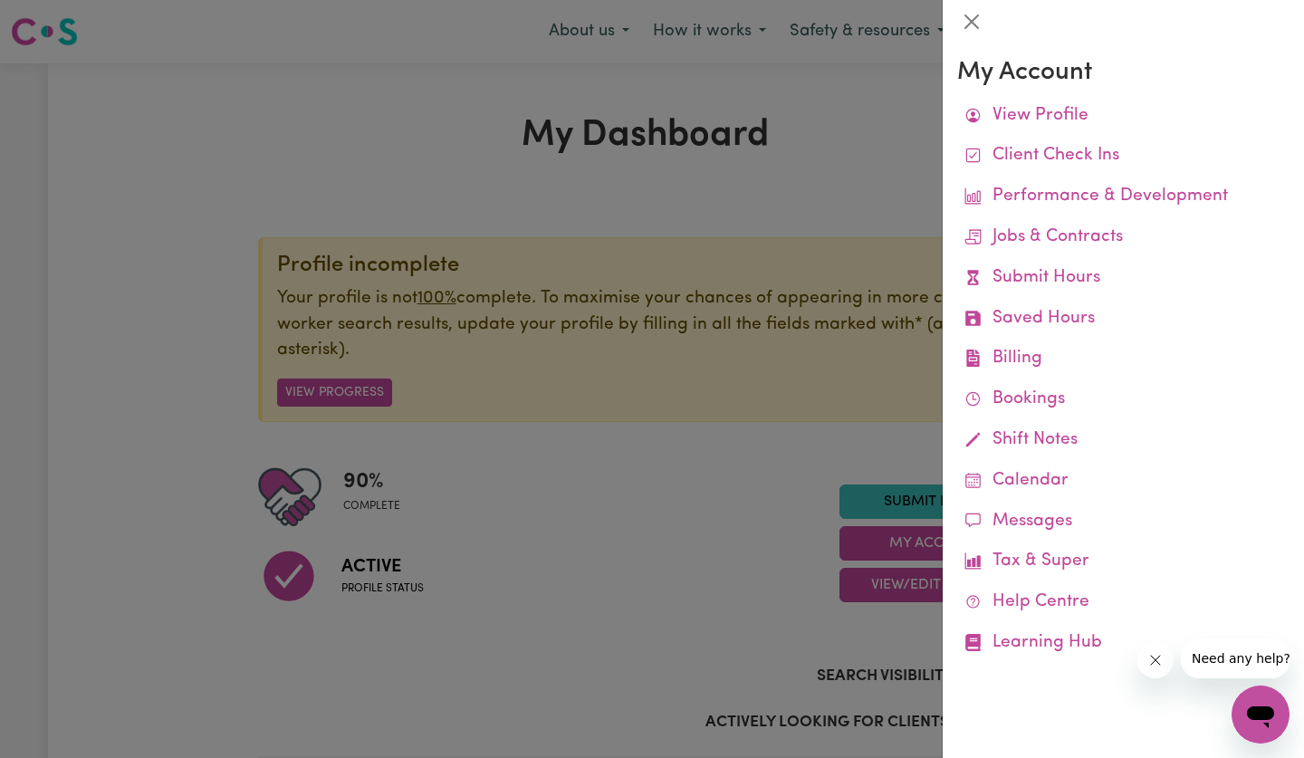
click at [1041, 406] on link "Bookings" at bounding box center [1123, 399] width 332 height 41
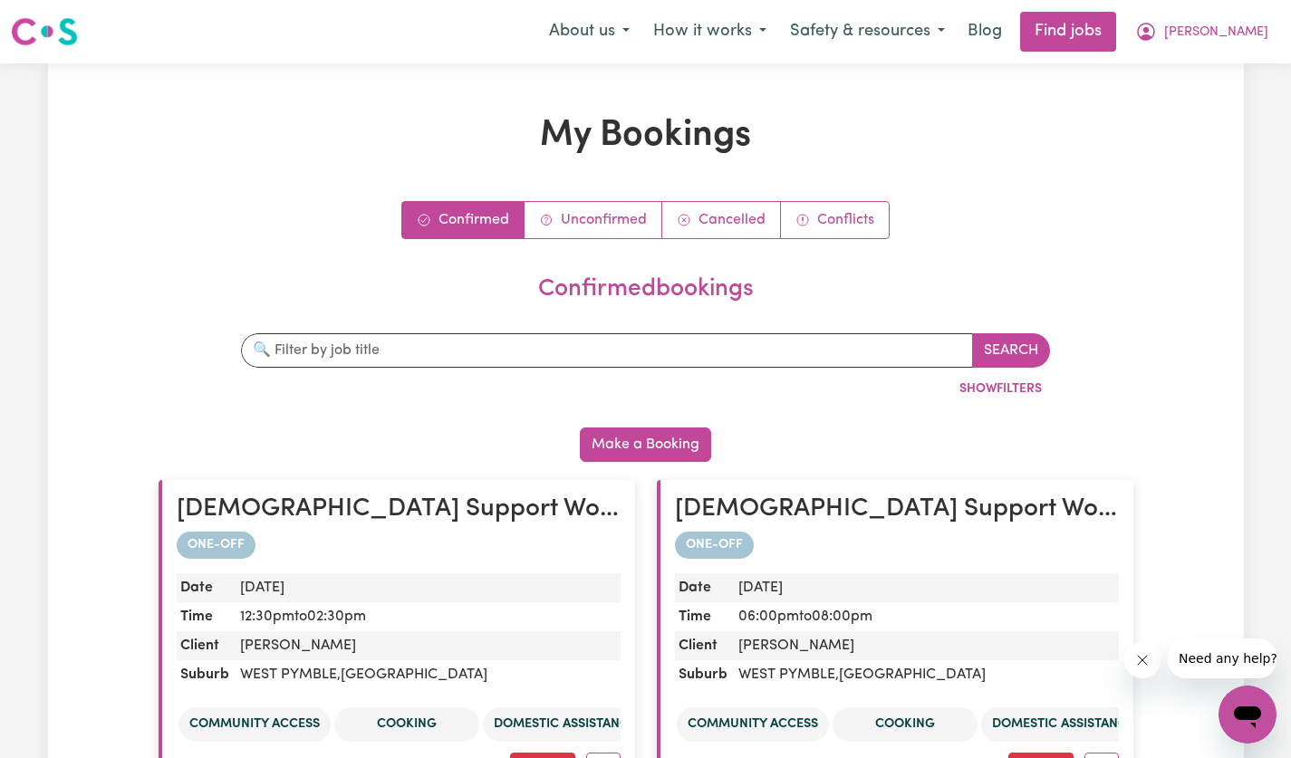
click at [1239, 30] on span "[PERSON_NAME]" at bounding box center [1216, 33] width 104 height 20
click at [1192, 78] on link "My Account" at bounding box center [1207, 70] width 143 height 34
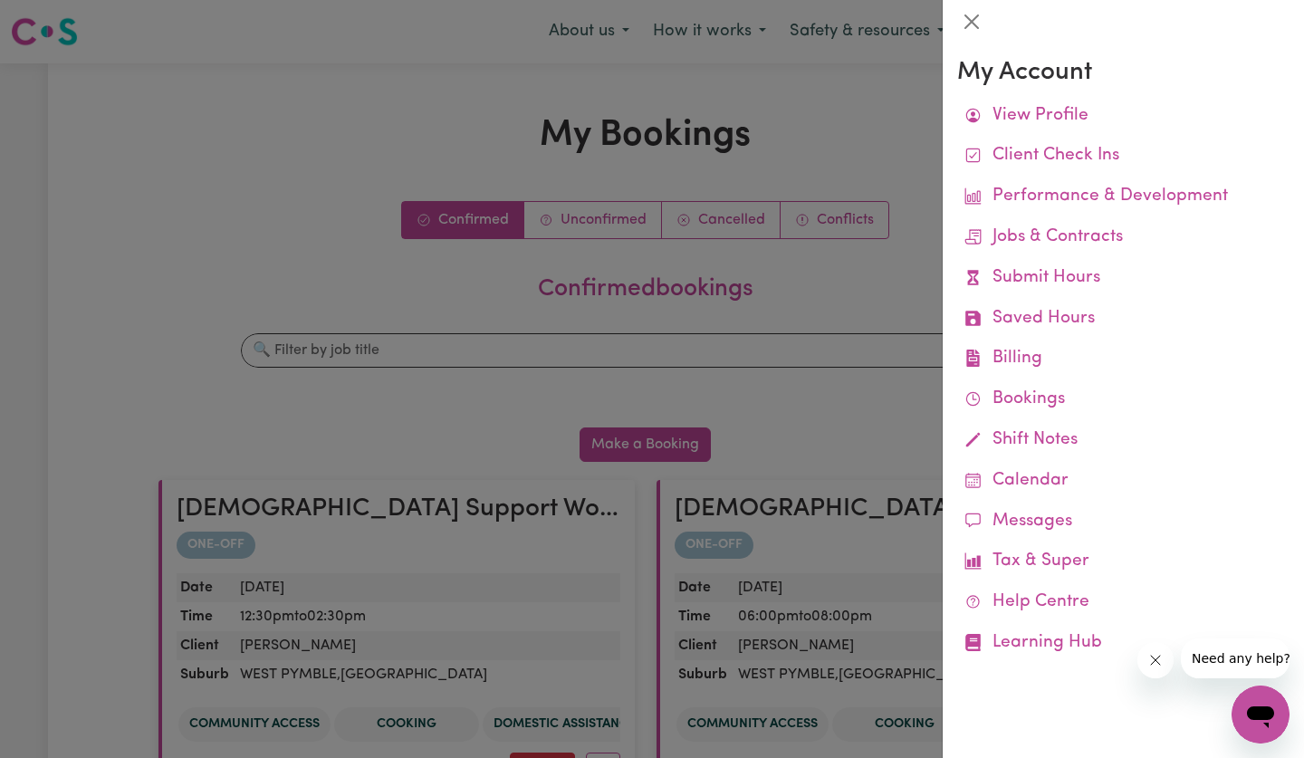
click at [1053, 398] on link "Bookings" at bounding box center [1123, 399] width 332 height 41
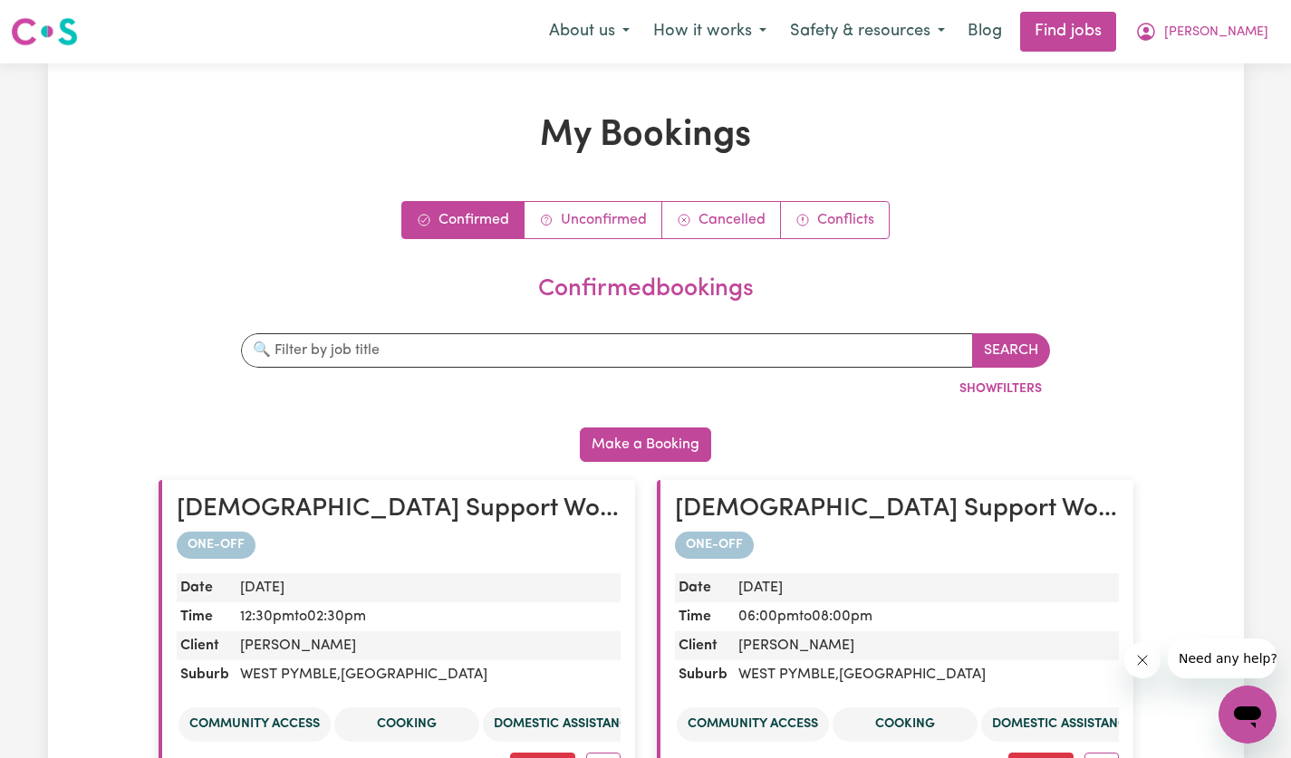
click at [1232, 38] on span "[PERSON_NAME]" at bounding box center [1216, 33] width 104 height 20
click at [1195, 72] on link "My Account" at bounding box center [1207, 70] width 143 height 34
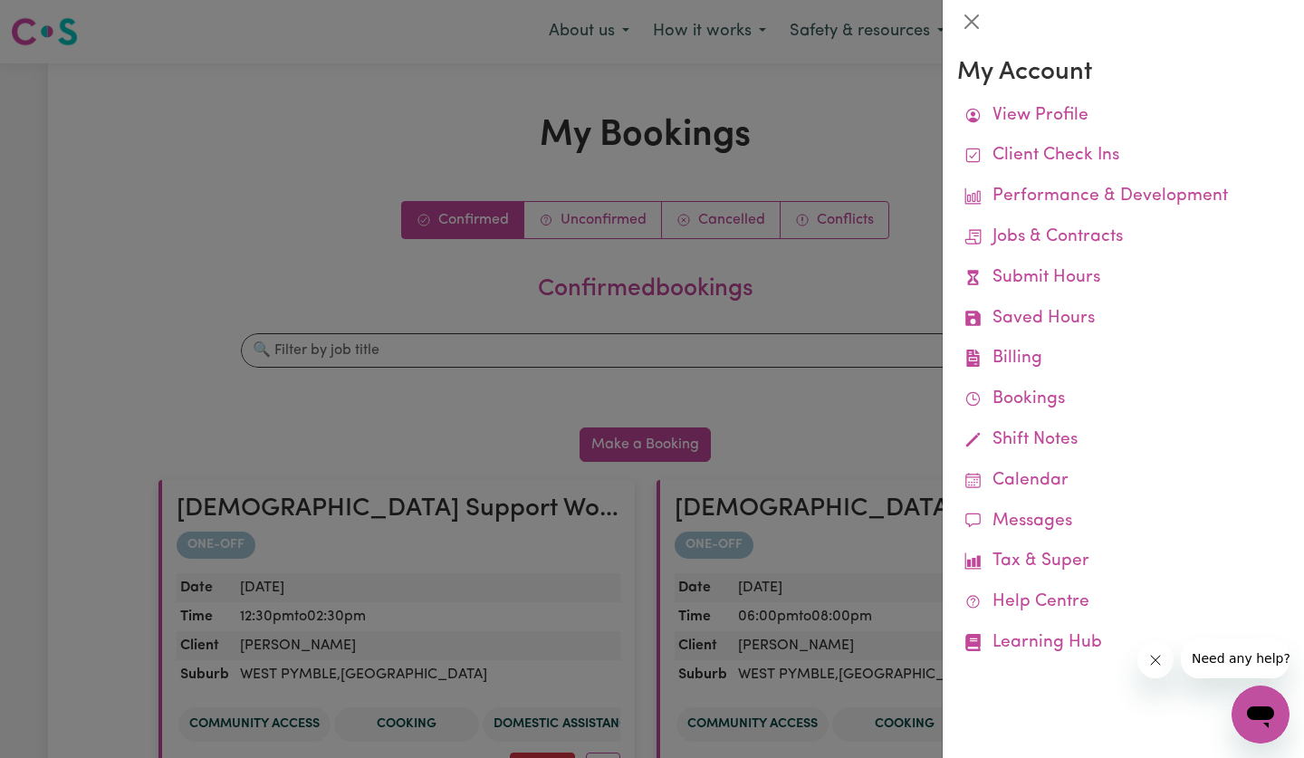
click at [1066, 128] on link "View Profile" at bounding box center [1123, 116] width 332 height 41
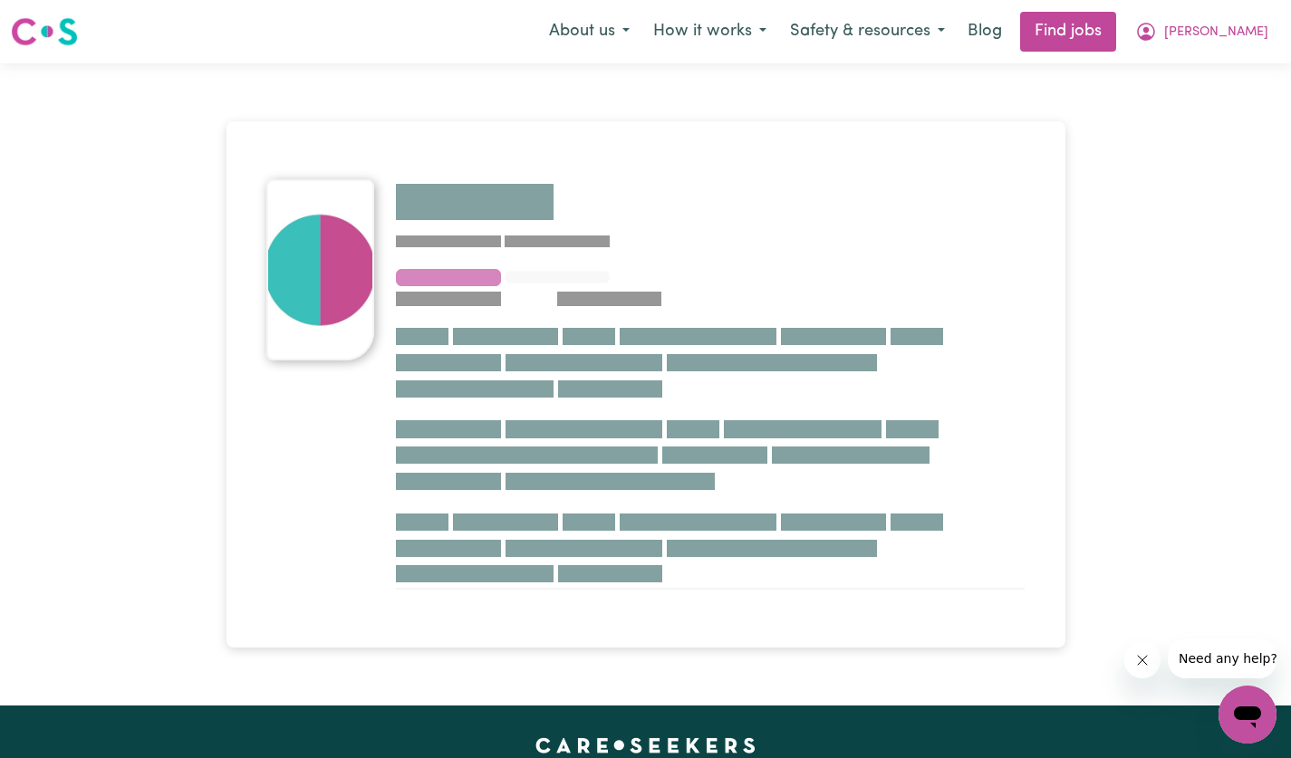
click at [1245, 27] on span "[PERSON_NAME]" at bounding box center [1216, 33] width 104 height 20
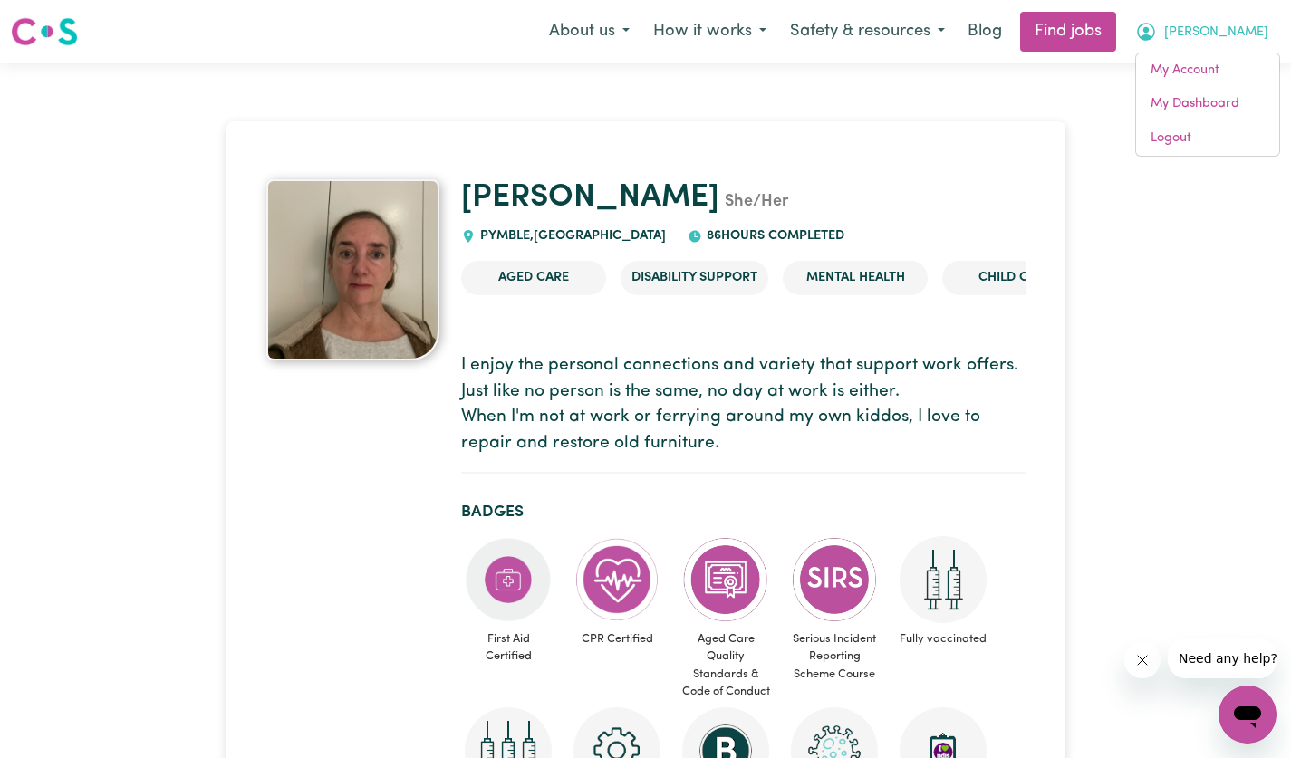
click at [1213, 72] on link "My Account" at bounding box center [1207, 70] width 143 height 34
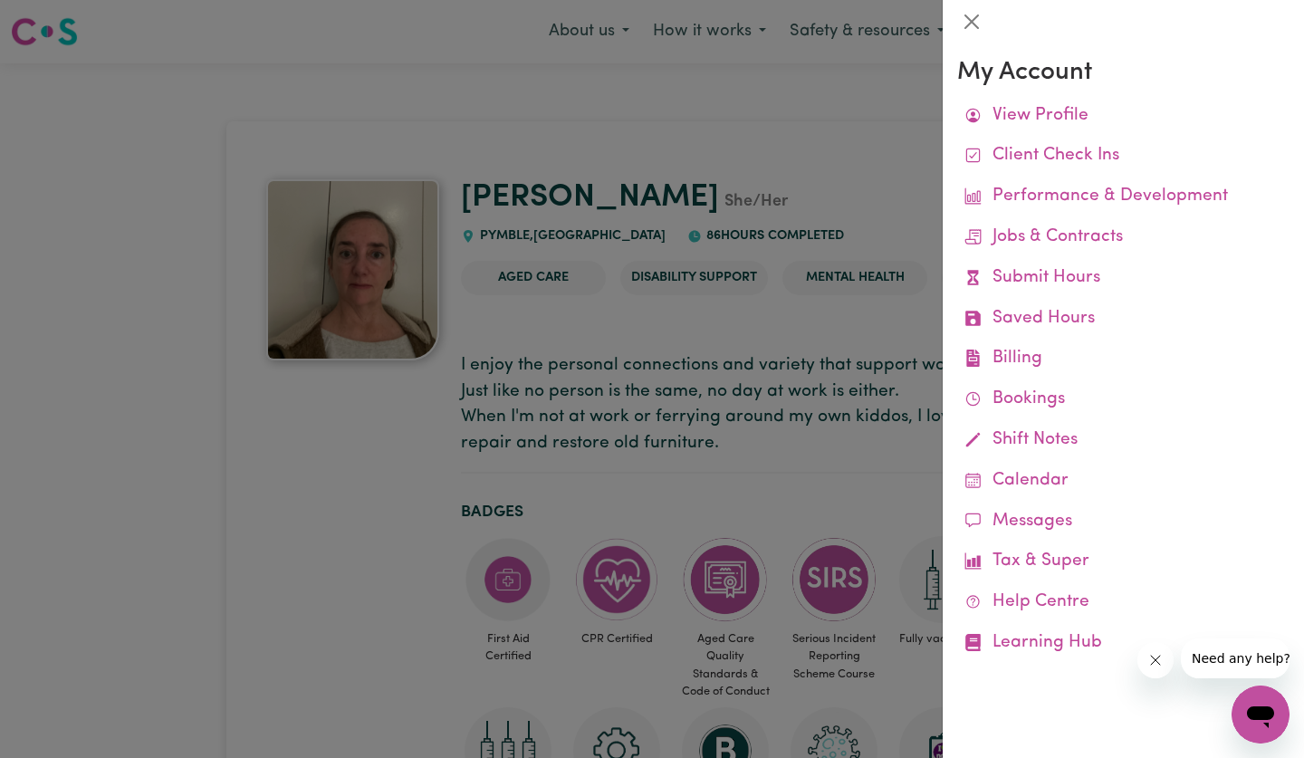
click at [1054, 403] on link "Bookings" at bounding box center [1123, 399] width 332 height 41
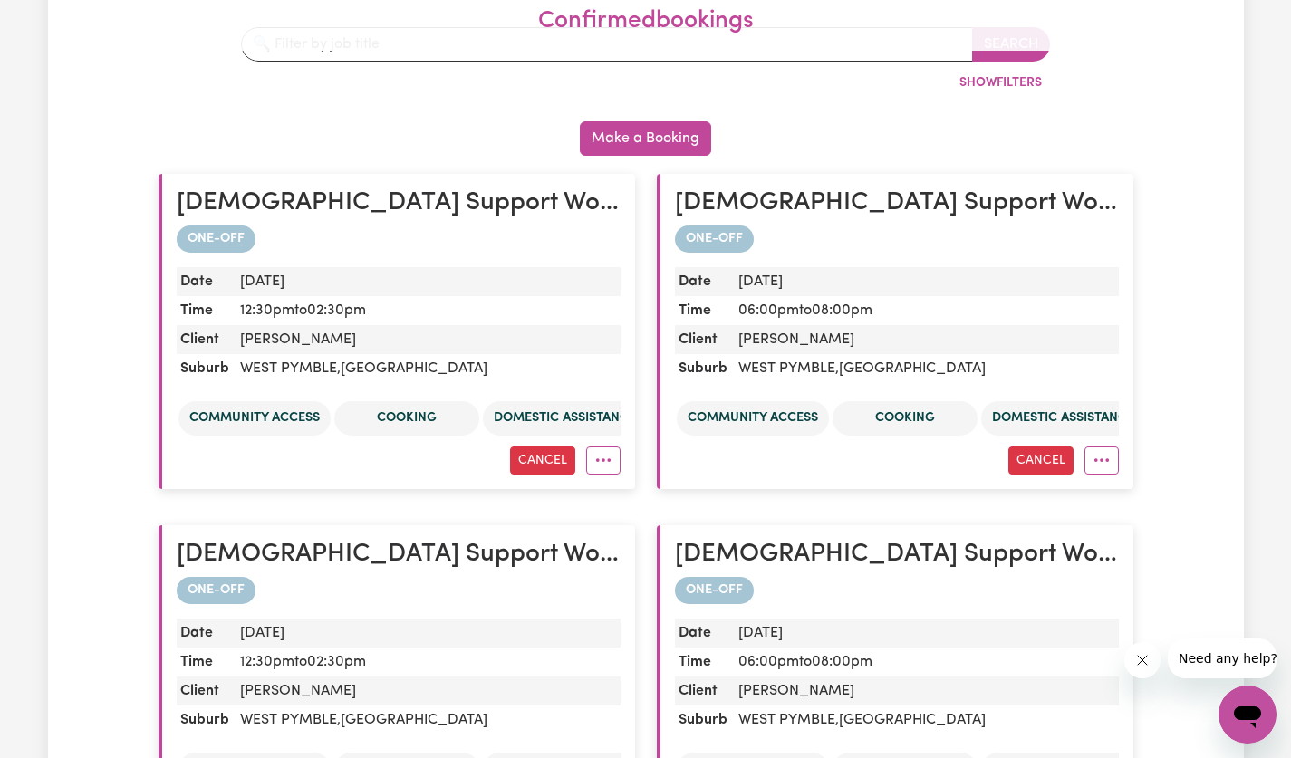
scroll to position [337, 0]
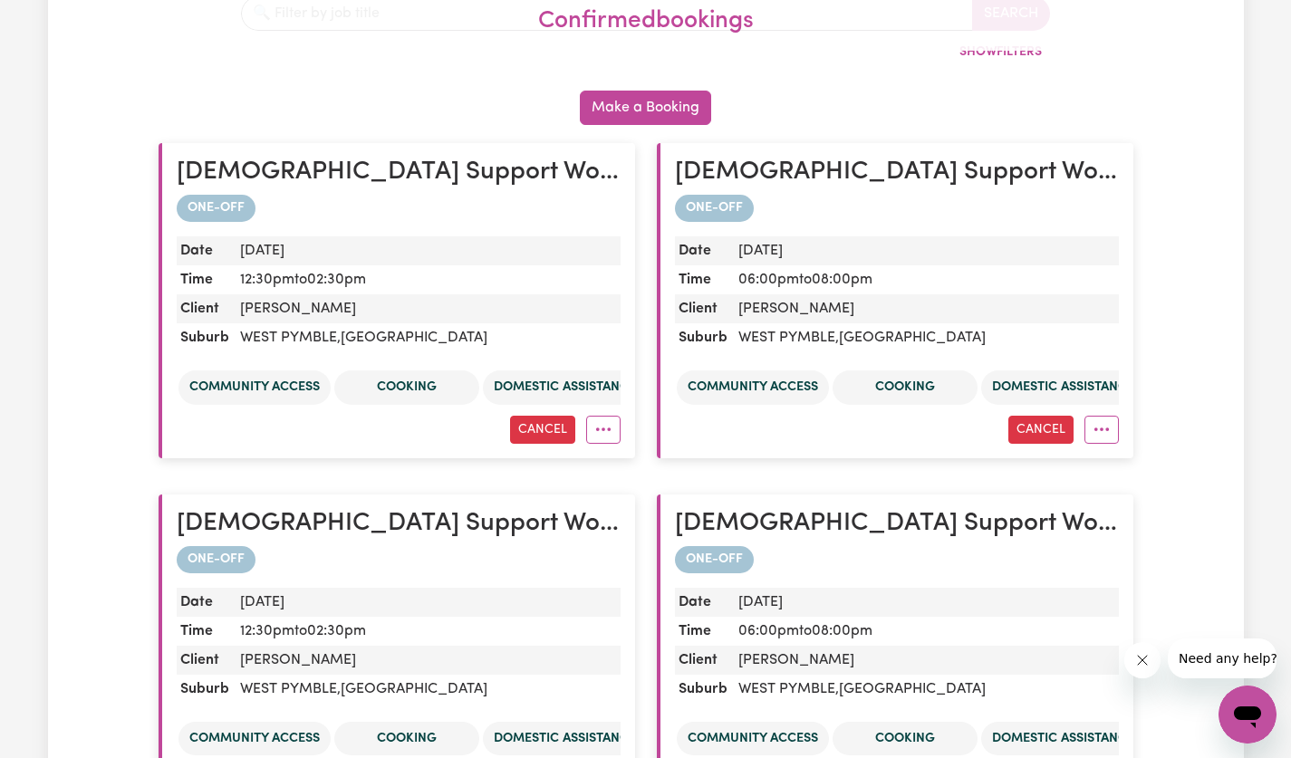
click at [932, 234] on div "ONE-OFF Date [DATE] Time 06:00pm to 08:00pm Client [PERSON_NAME] Suburb [GEOGRA…" at bounding box center [897, 319] width 444 height 248
click at [1080, 283] on dd "06:00pm to 08:00pm" at bounding box center [925, 279] width 388 height 29
click at [1106, 430] on button "More options" at bounding box center [1101, 430] width 34 height 28
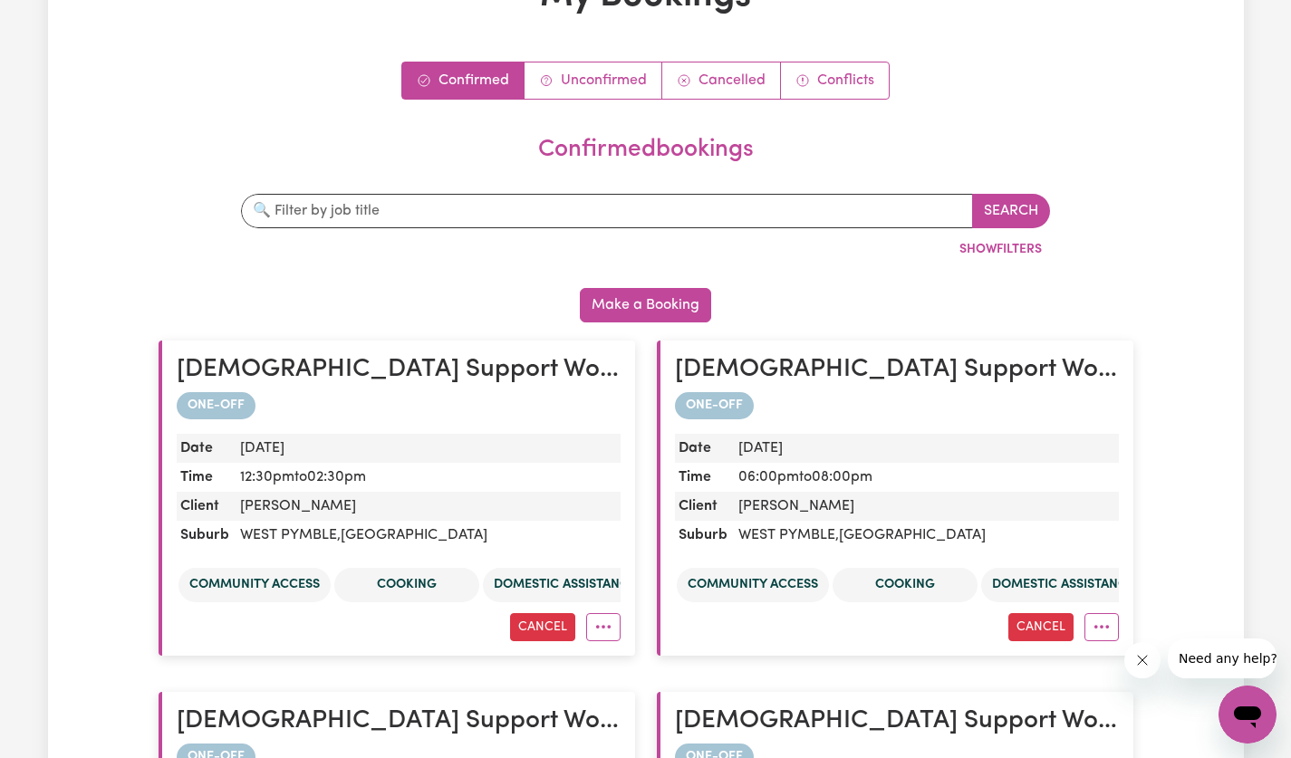
scroll to position [0, 0]
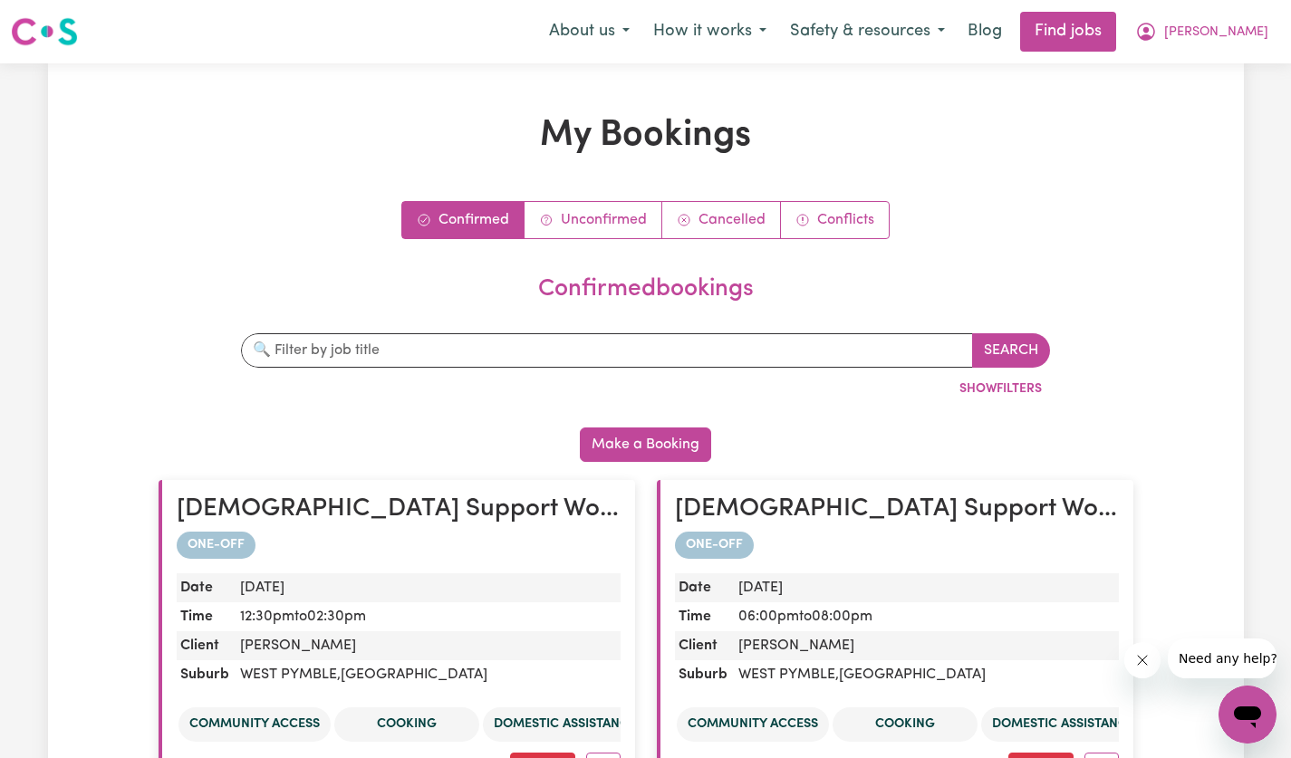
click at [1239, 43] on button "[PERSON_NAME]" at bounding box center [1201, 32] width 157 height 38
click at [1229, 108] on link "My Dashboard" at bounding box center [1207, 104] width 143 height 34
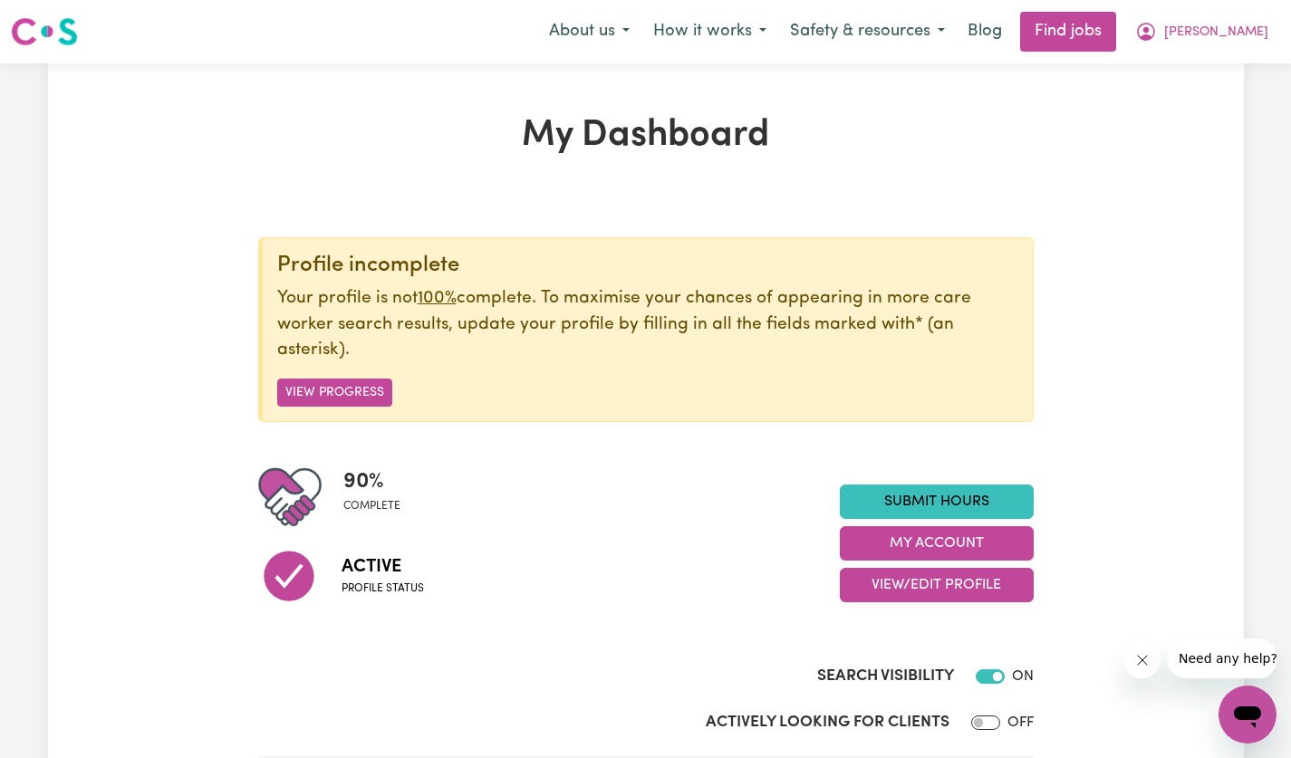
click at [998, 499] on link "Submit Hours" at bounding box center [937, 502] width 194 height 34
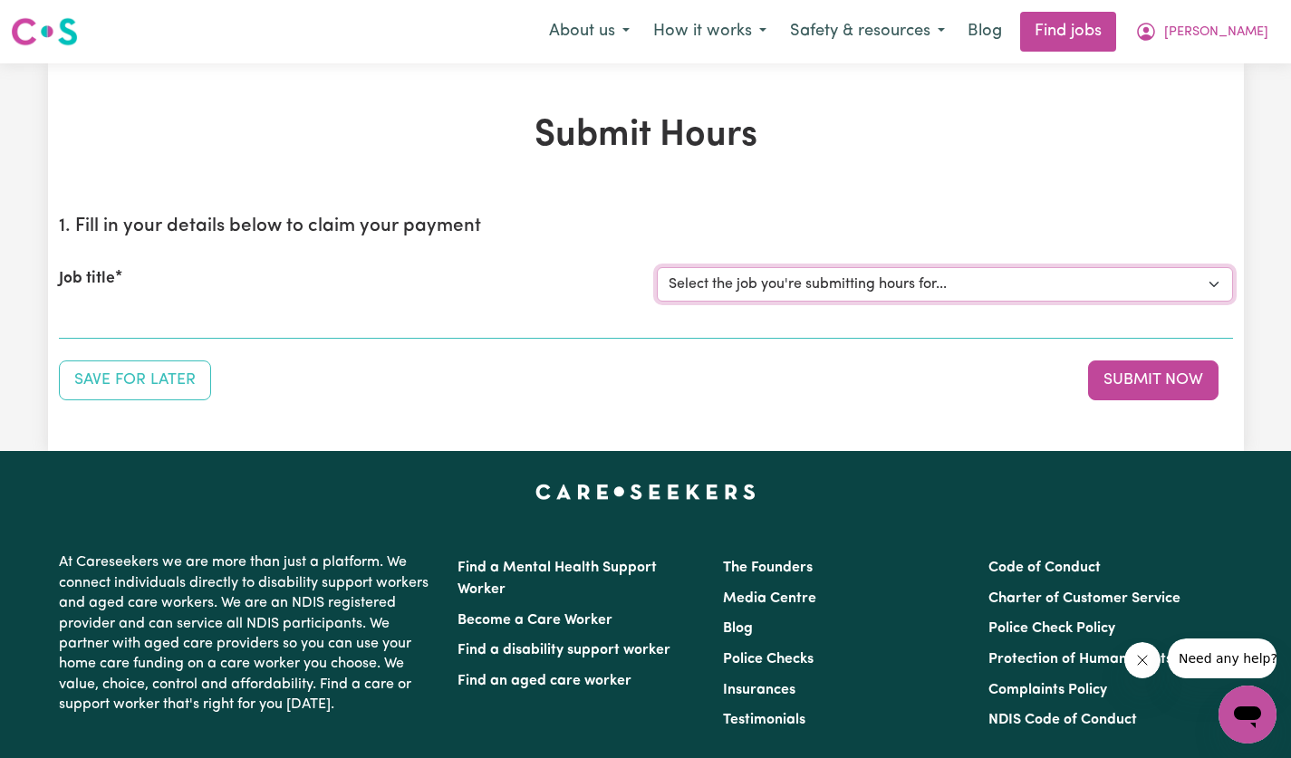
click at [1214, 270] on select "Select the job you're submitting hours for... [[PERSON_NAME]] [DEMOGRAPHIC_DATA…" at bounding box center [945, 284] width 576 height 34
select select "14628"
click at [657, 267] on select "Select the job you're submitting hours for... [[PERSON_NAME]] [DEMOGRAPHIC_DATA…" at bounding box center [945, 284] width 576 height 34
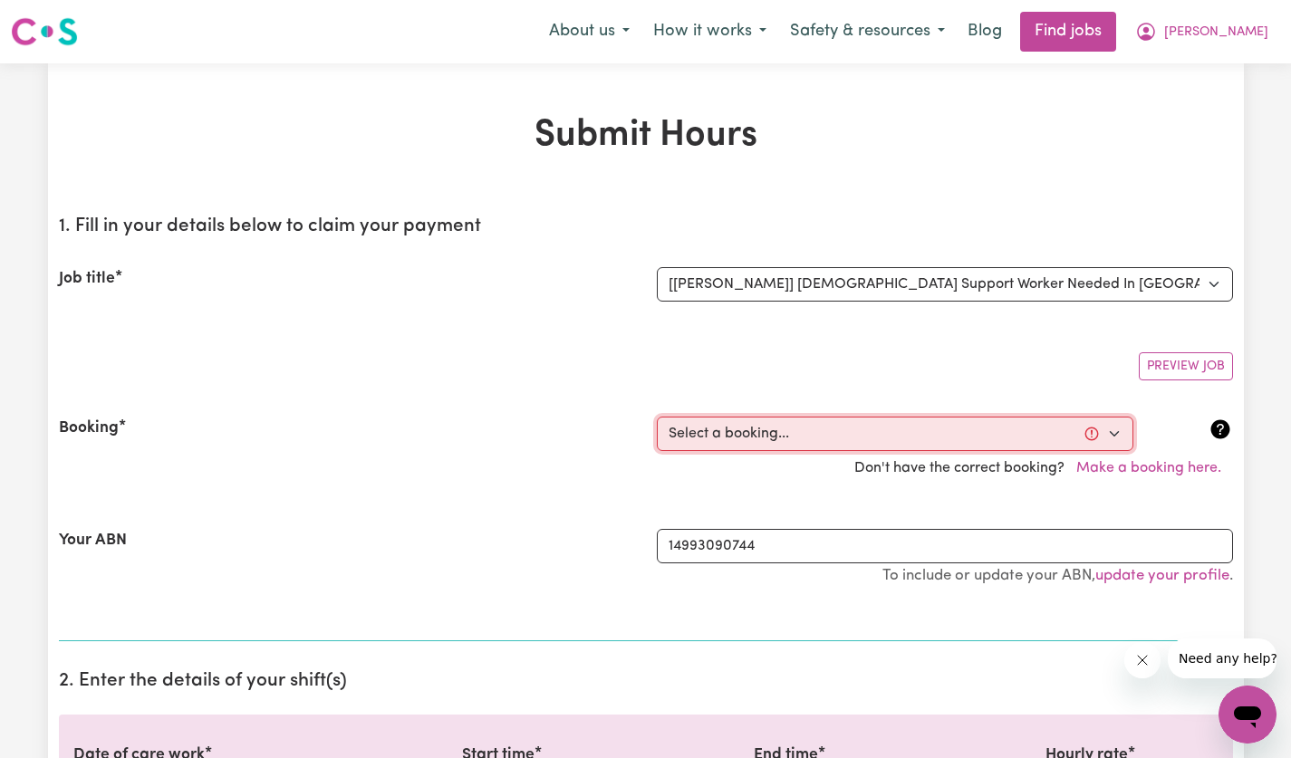
click at [1110, 439] on select "Select a booking... [DATE] 12:30pm to 02:30pm (ONE-OFF) [DATE] 12:30pm to 02:30…" at bounding box center [895, 434] width 476 height 34
select select "359263"
click at [657, 417] on select "Select a booking... [DATE] 12:30pm to 02:30pm (ONE-OFF) [DATE] 12:30pm to 02:30…" at bounding box center [895, 434] width 476 height 34
type input "[DATE]"
type input "23"
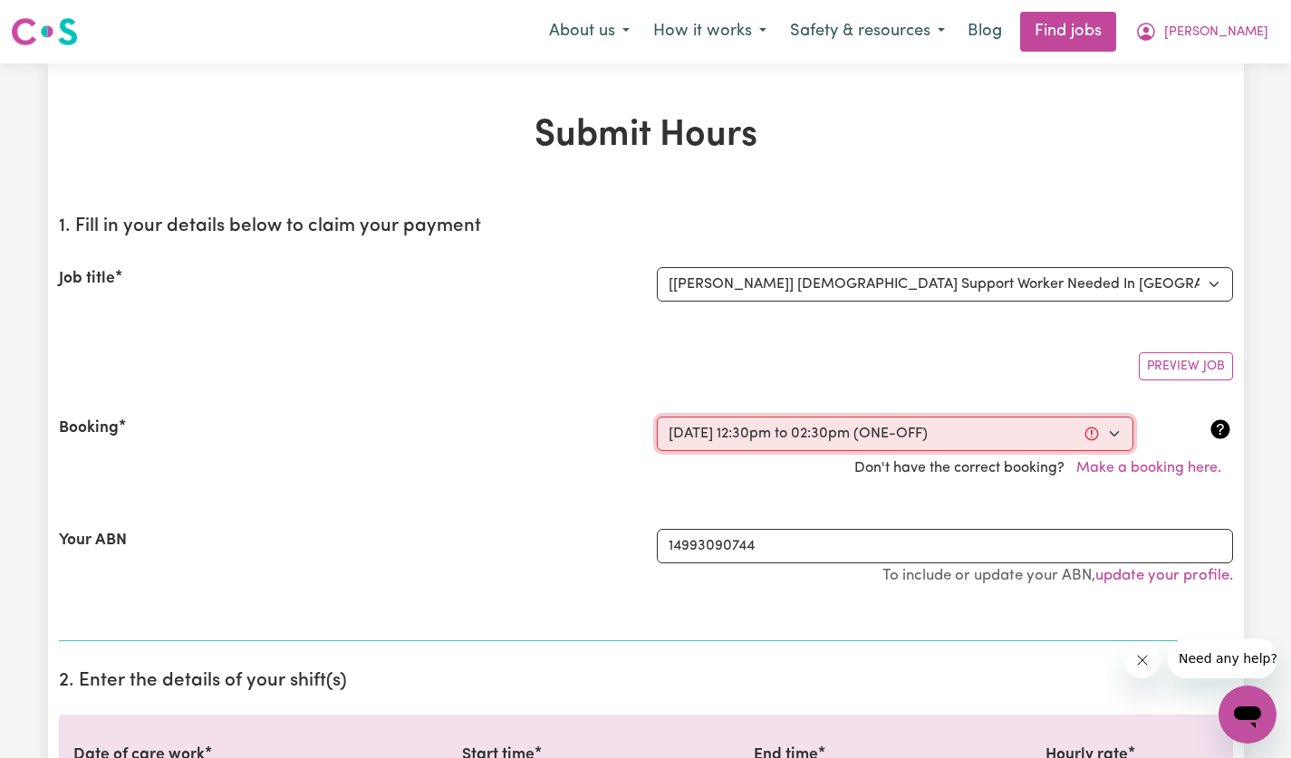
type input "9"
type input "2025"
type input "12:30"
type input "12"
type input "30"
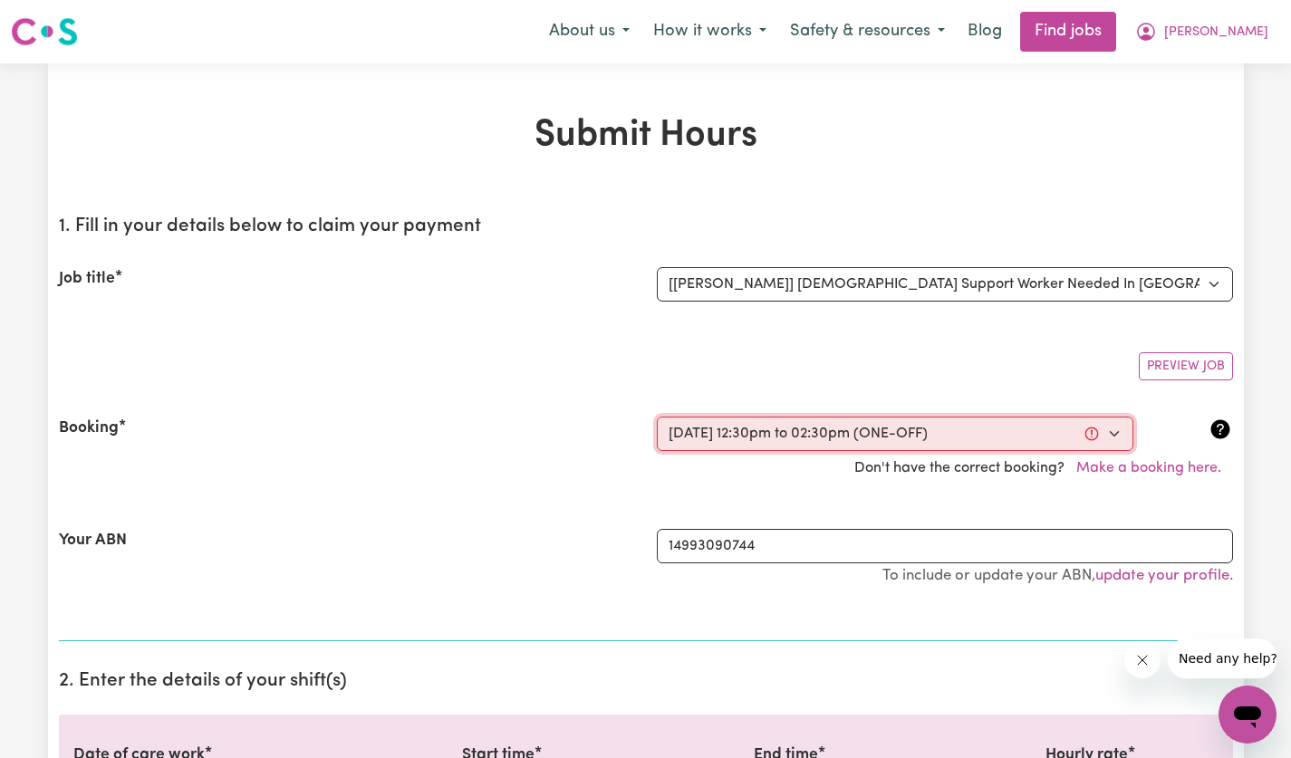
select select "pm"
type input "14:30"
type input "2"
type input "30"
select select "pm"
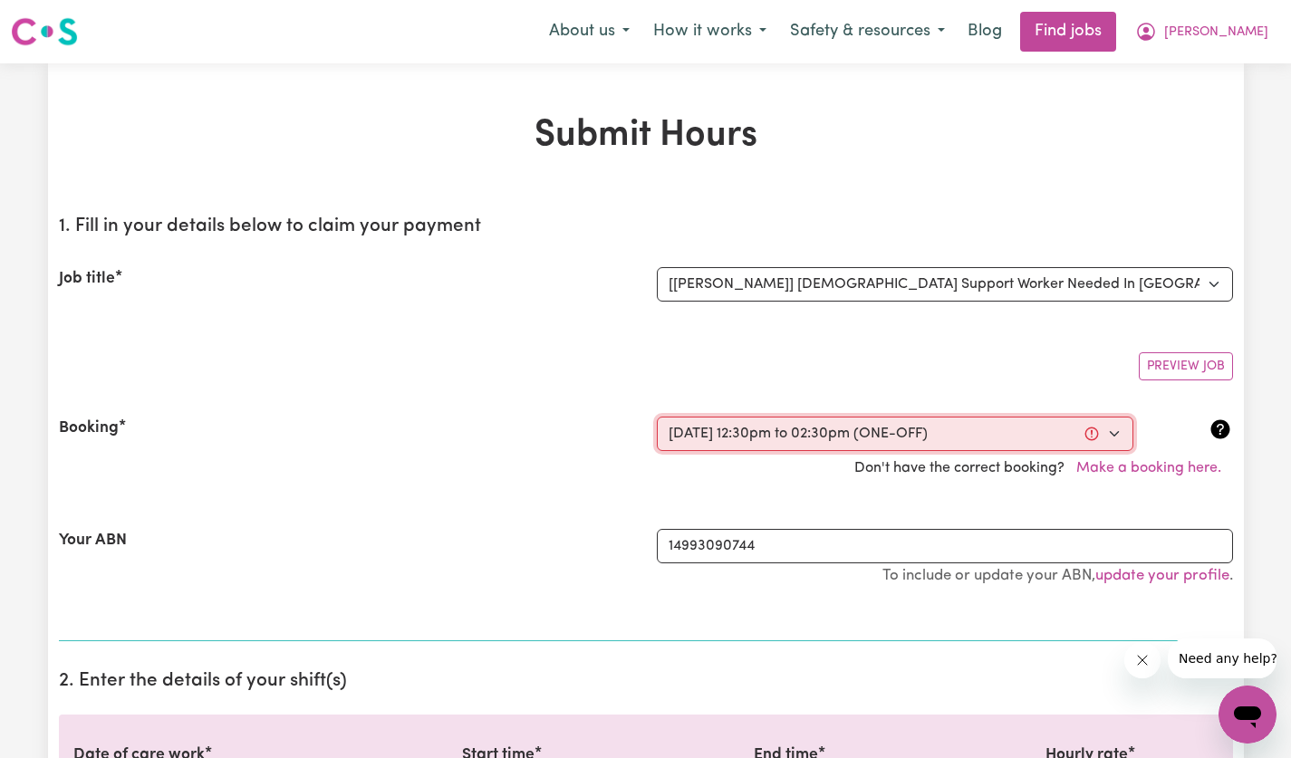
select select "60-Weekday"
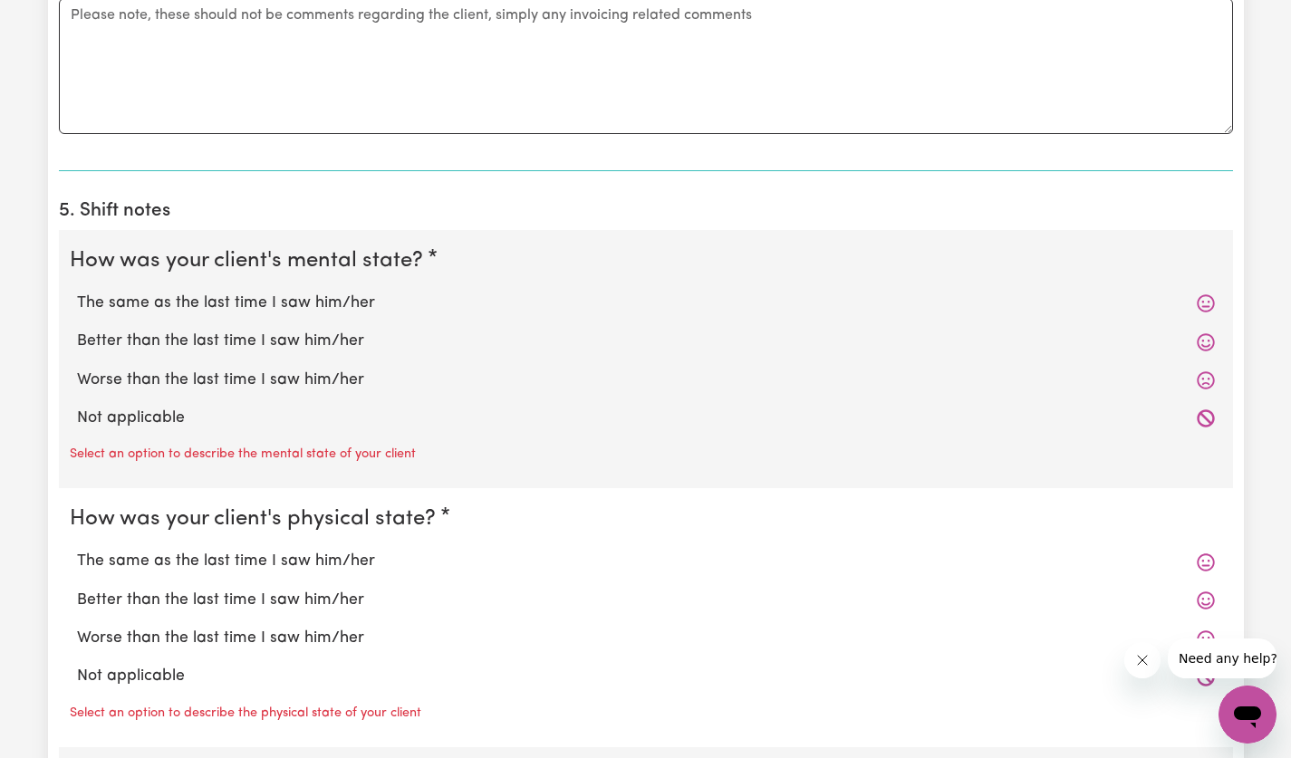
scroll to position [1290, 0]
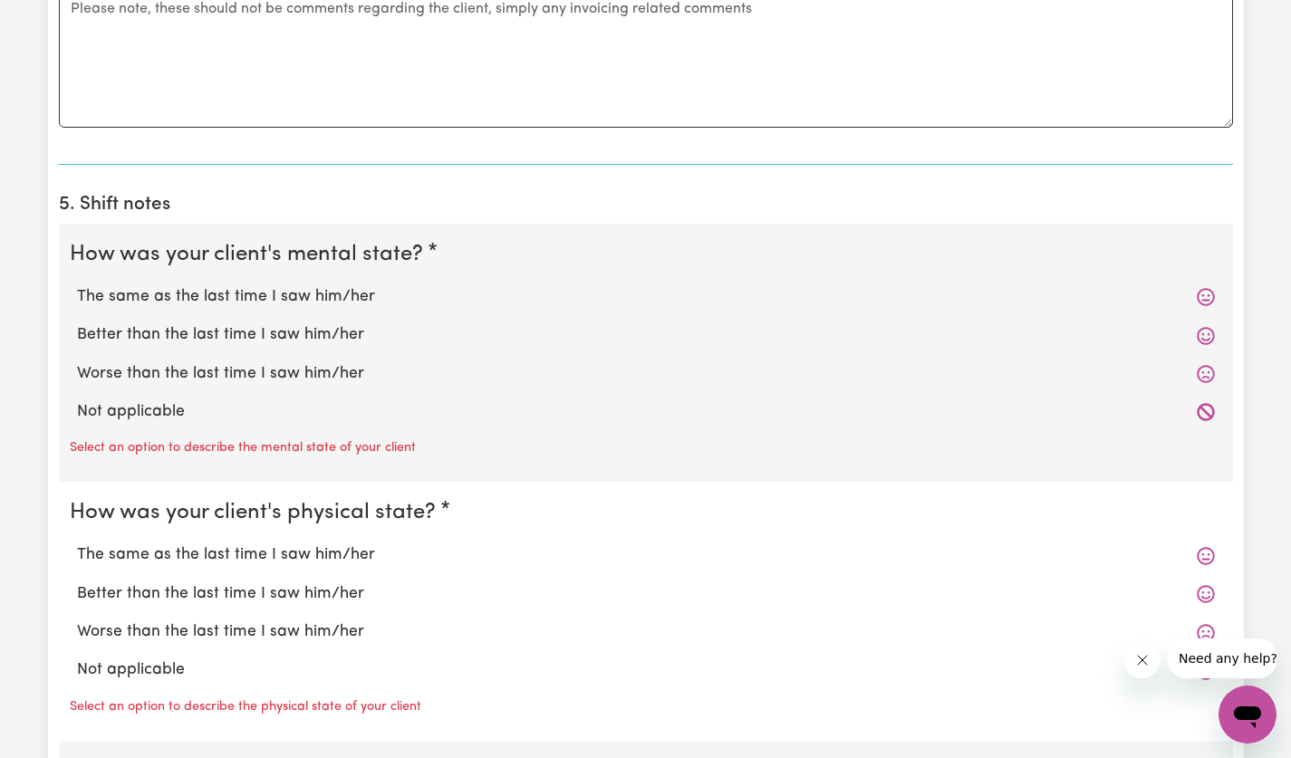
click at [328, 293] on label "The same as the last time I saw him/her" at bounding box center [645, 297] width 1137 height 24
click at [77, 285] on input "The same as the last time I saw him/her" at bounding box center [76, 284] width 1 height 1
radio input "true"
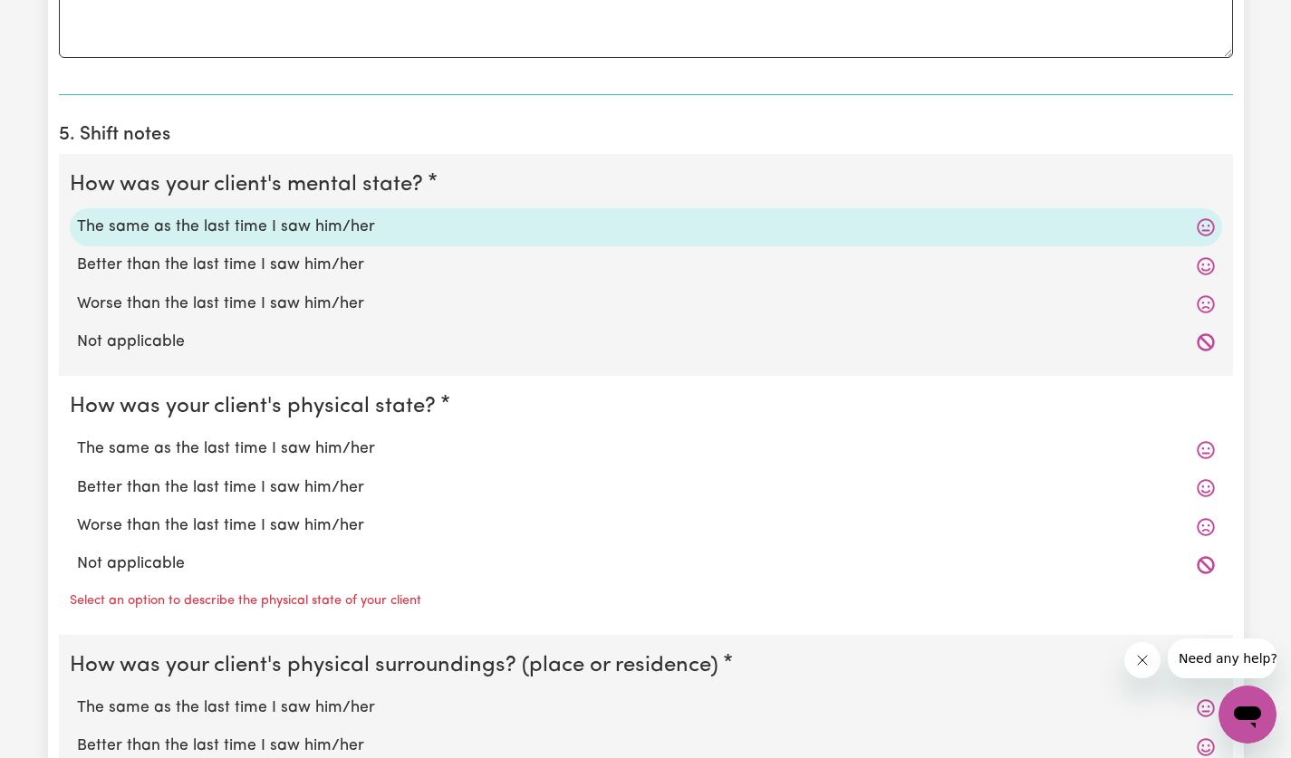
click at [342, 457] on label "The same as the last time I saw him/her" at bounding box center [645, 449] width 1137 height 24
click at [77, 437] on input "The same as the last time I saw him/her" at bounding box center [76, 437] width 1 height 1
radio input "true"
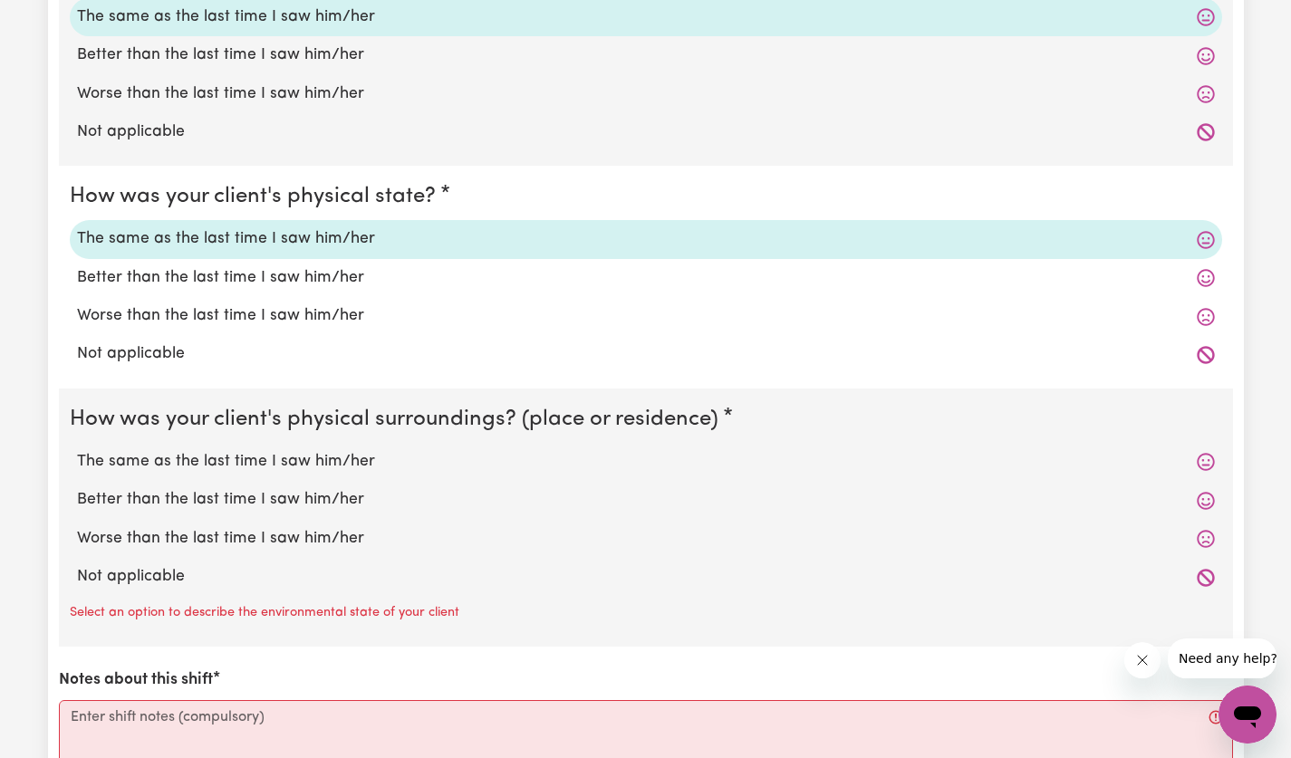
click at [342, 468] on label "The same as the last time I saw him/her" at bounding box center [645, 462] width 1137 height 24
click at [77, 450] on input "The same as the last time I saw him/her" at bounding box center [76, 449] width 1 height 1
radio input "true"
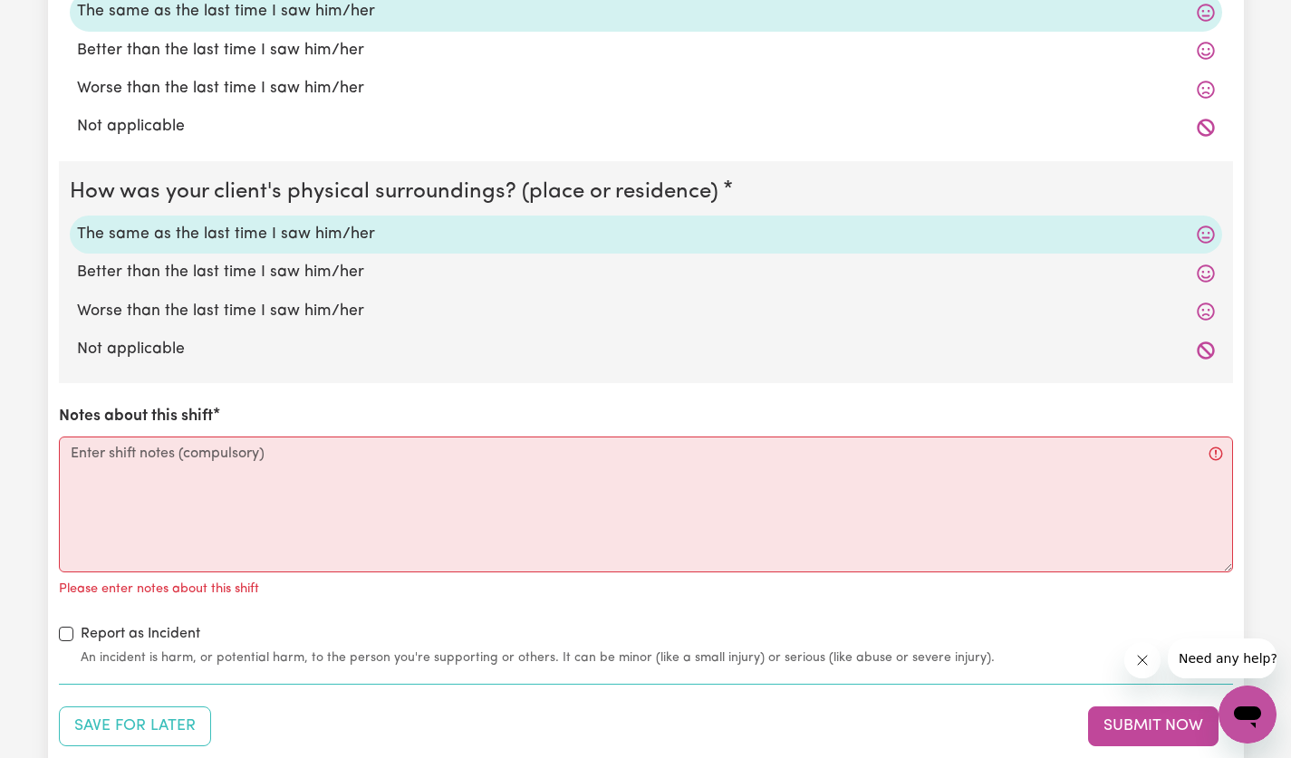
scroll to position [1809, 0]
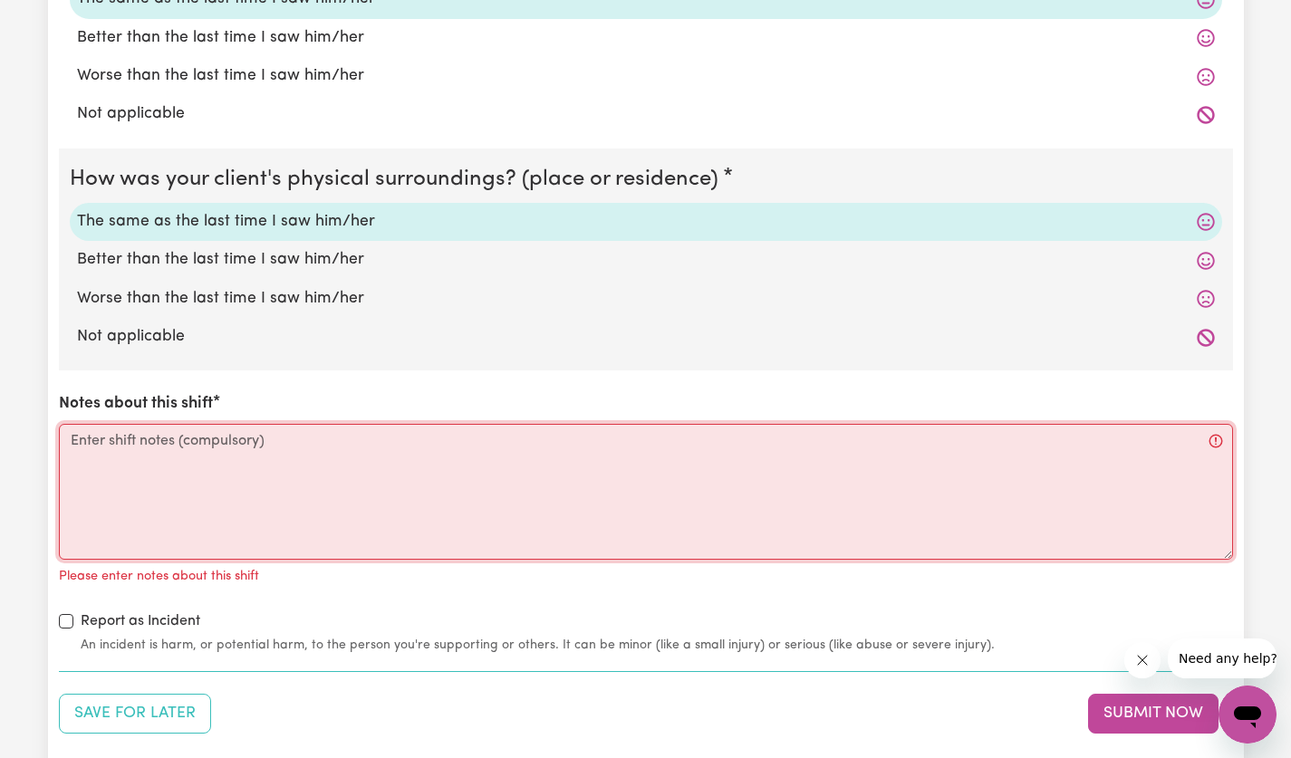
click at [481, 476] on textarea "Notes about this shift" at bounding box center [646, 492] width 1174 height 136
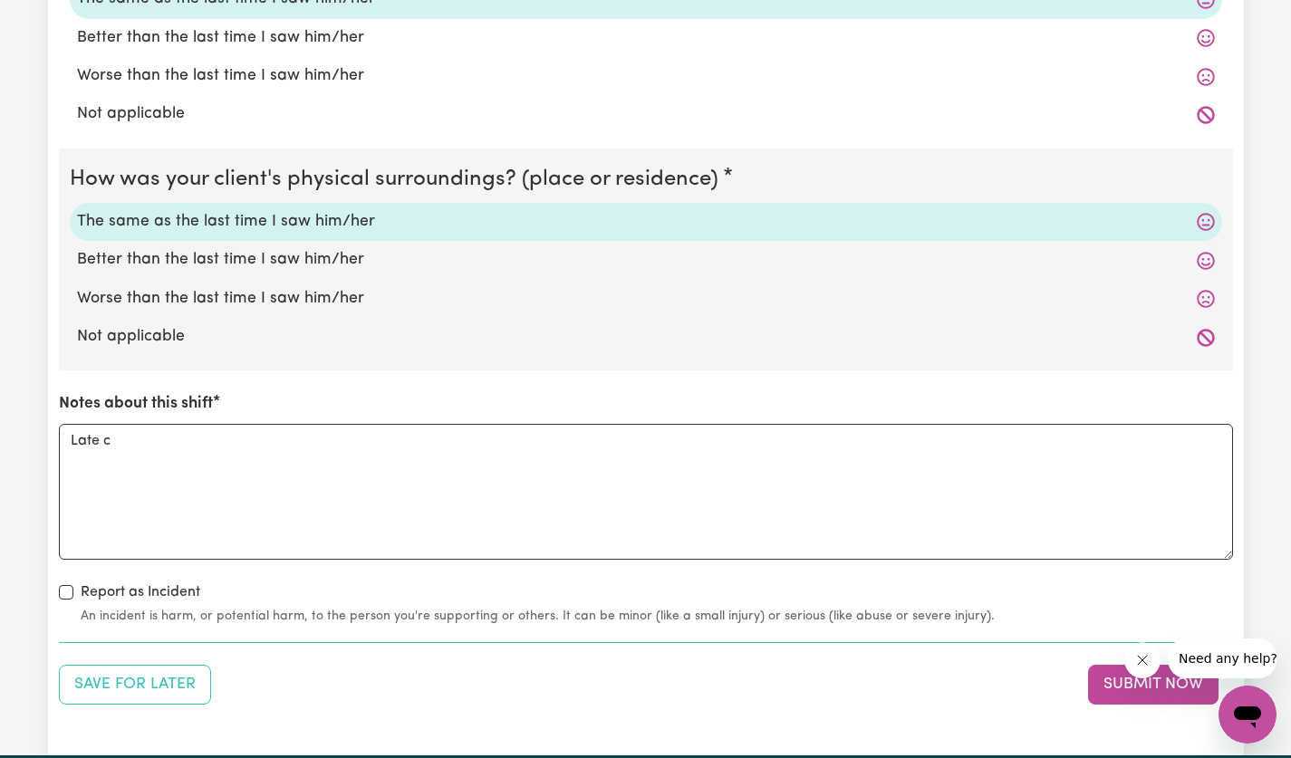
click at [504, 686] on div "Save for Later Submit Now" at bounding box center [646, 685] width 1174 height 40
click at [429, 439] on textarea "Late c" at bounding box center [646, 492] width 1174 height 136
click at [735, 667] on div "Save for Later Submit Now" at bounding box center [646, 685] width 1174 height 40
click at [236, 447] on textarea "Late c" at bounding box center [646, 492] width 1174 height 136
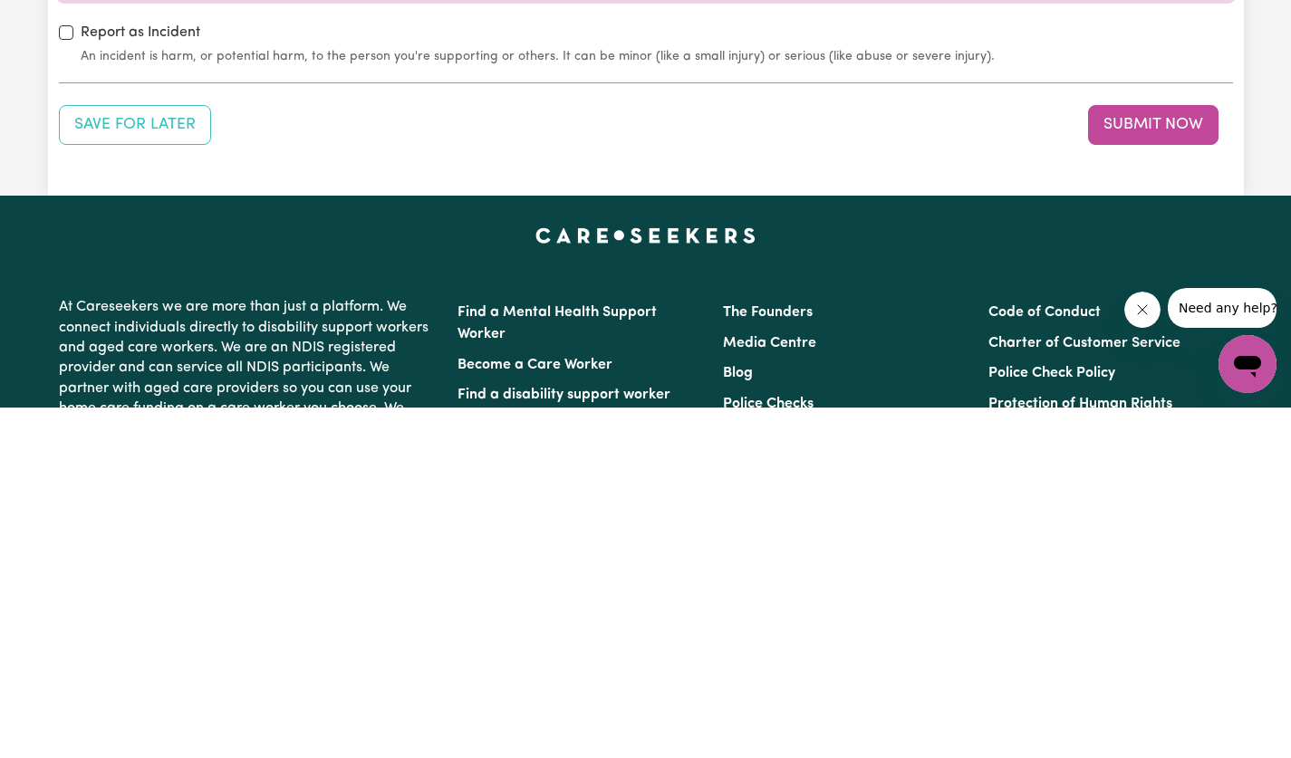
scroll to position [2032, 0]
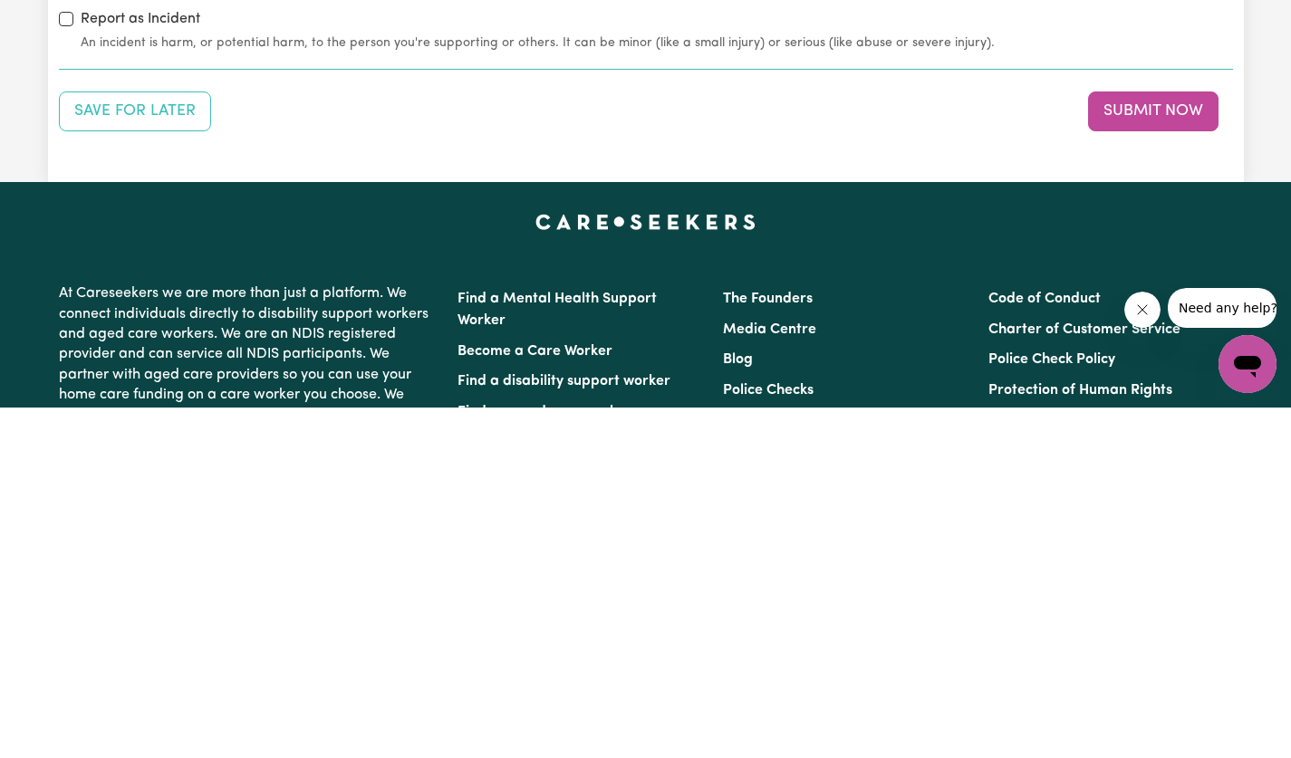
type textarea "Late cancellation."
click at [1177, 465] on button "Submit Now" at bounding box center [1153, 462] width 130 height 40
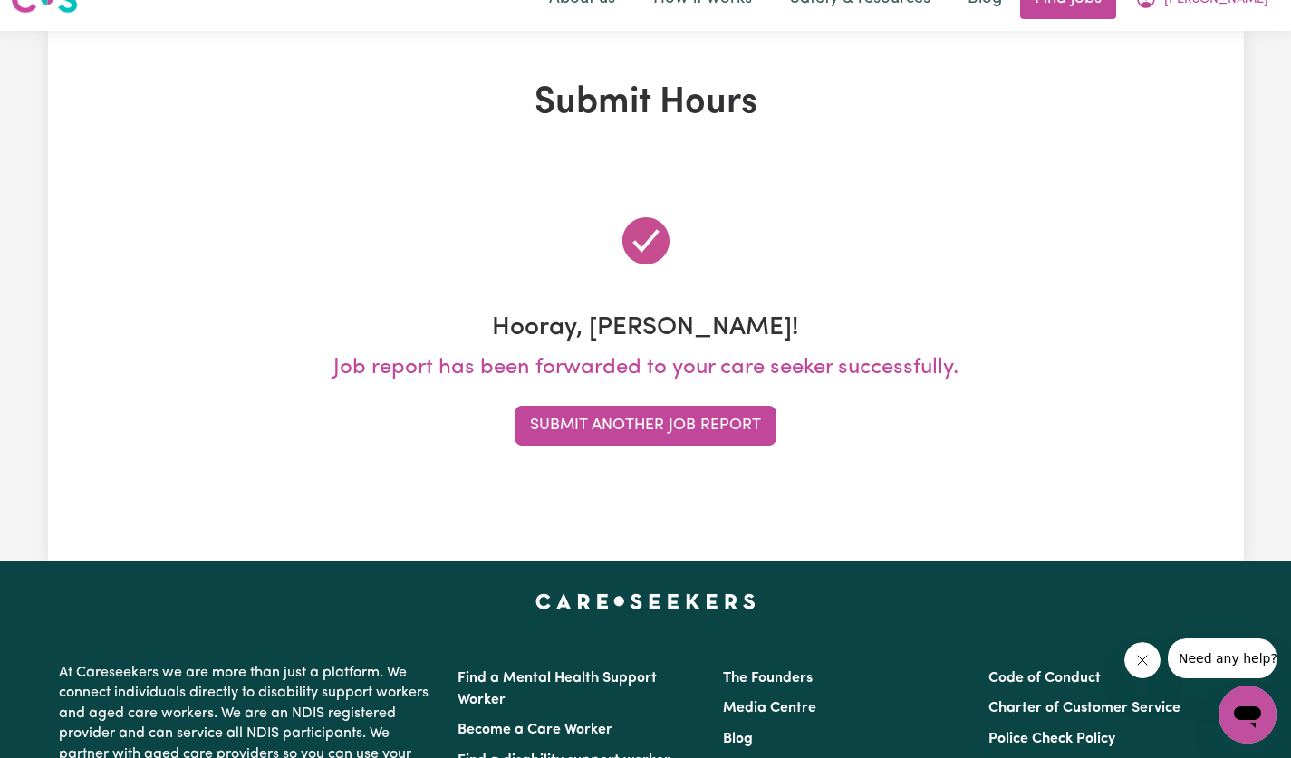
scroll to position [0, 0]
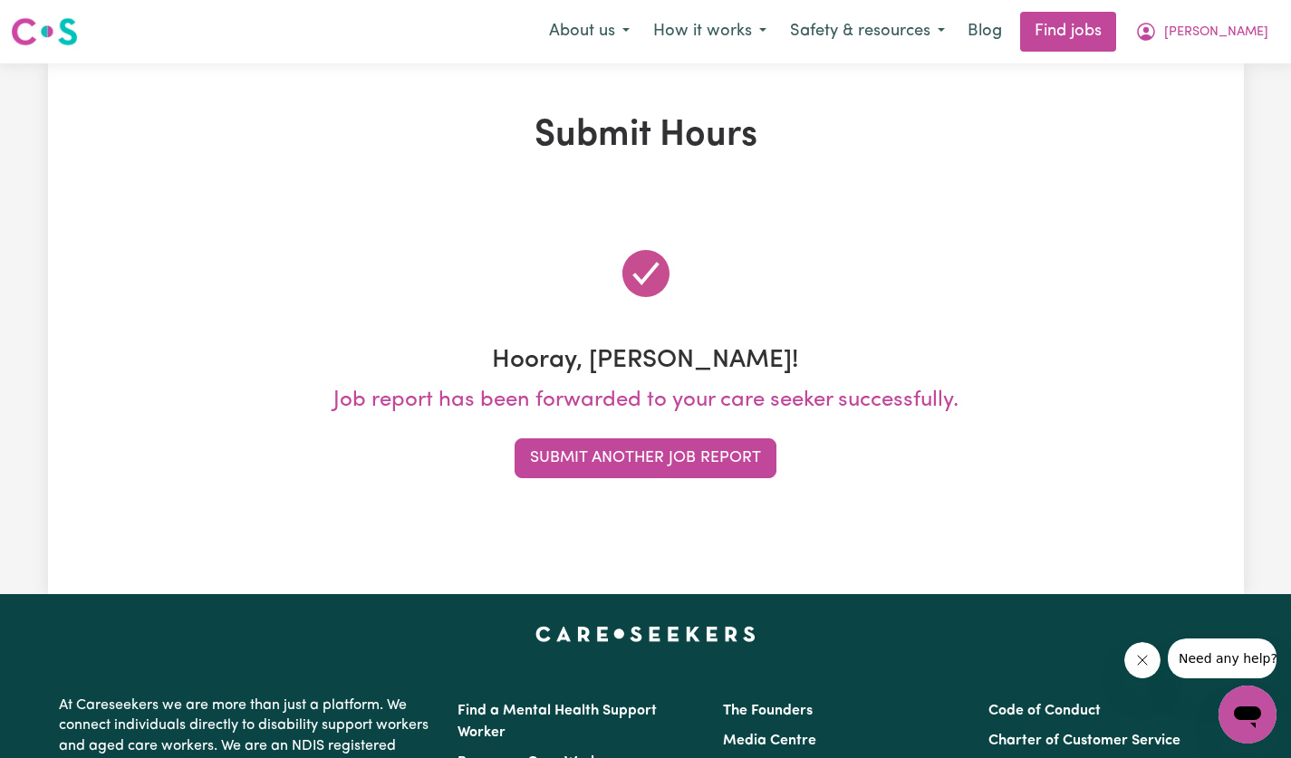
click at [1116, 34] on link "Find jobs" at bounding box center [1068, 32] width 96 height 40
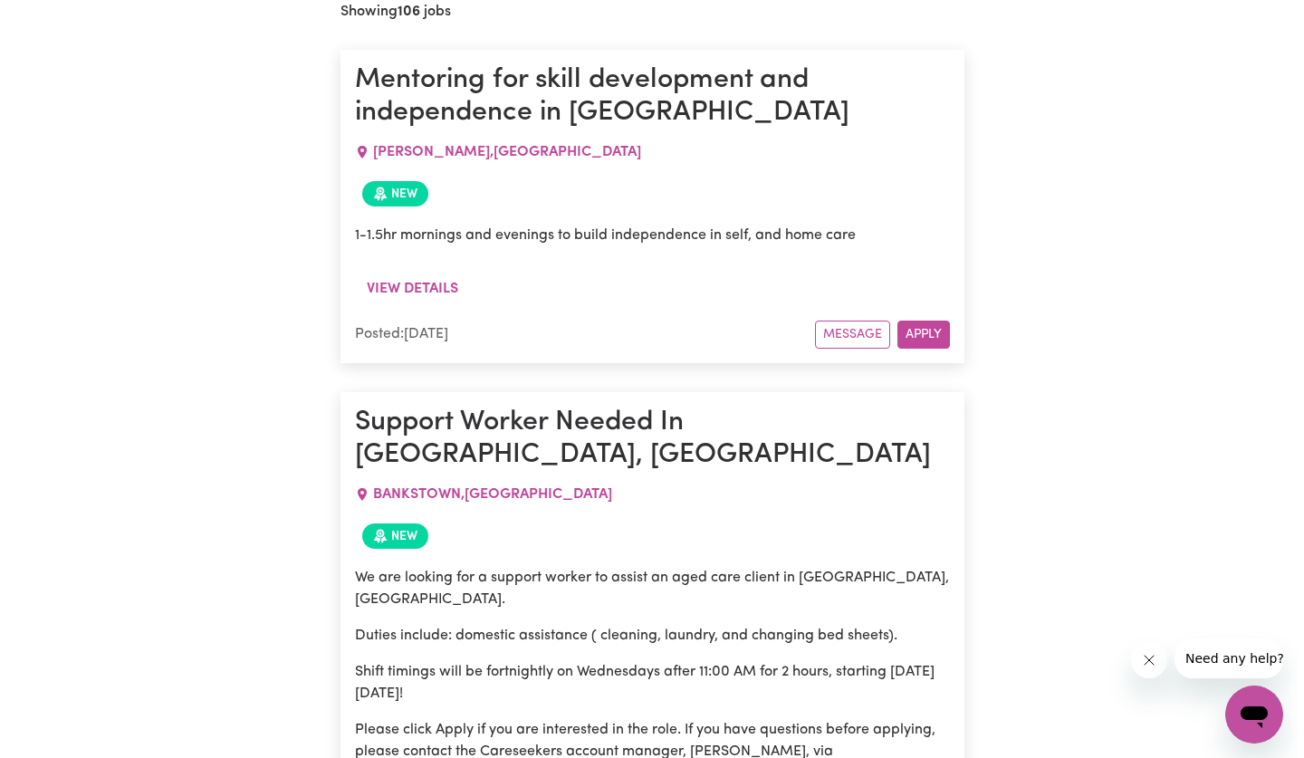
scroll to position [783, 0]
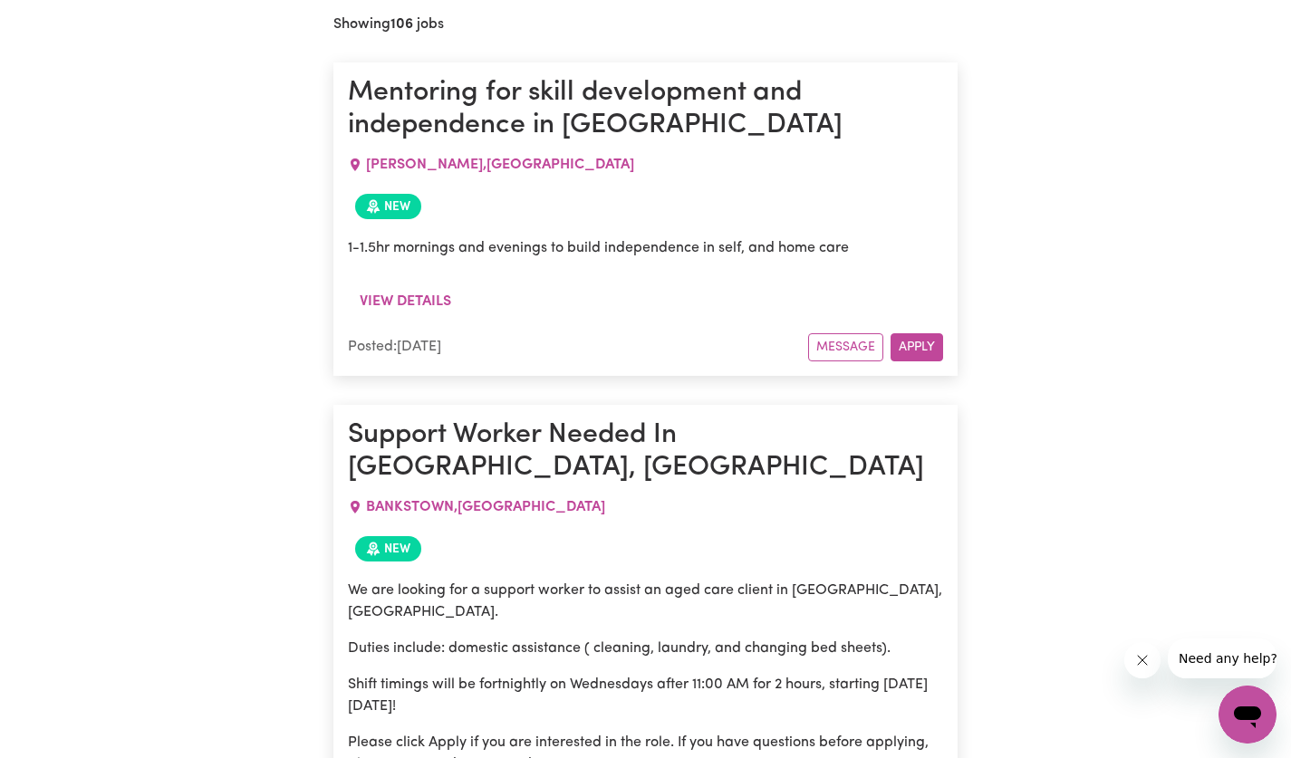
click at [827, 229] on div "1-1.5hr mornings and evenings to build independence in self, and home care" at bounding box center [645, 255] width 595 height 58
click at [439, 303] on button "View details" at bounding box center [405, 301] width 115 height 34
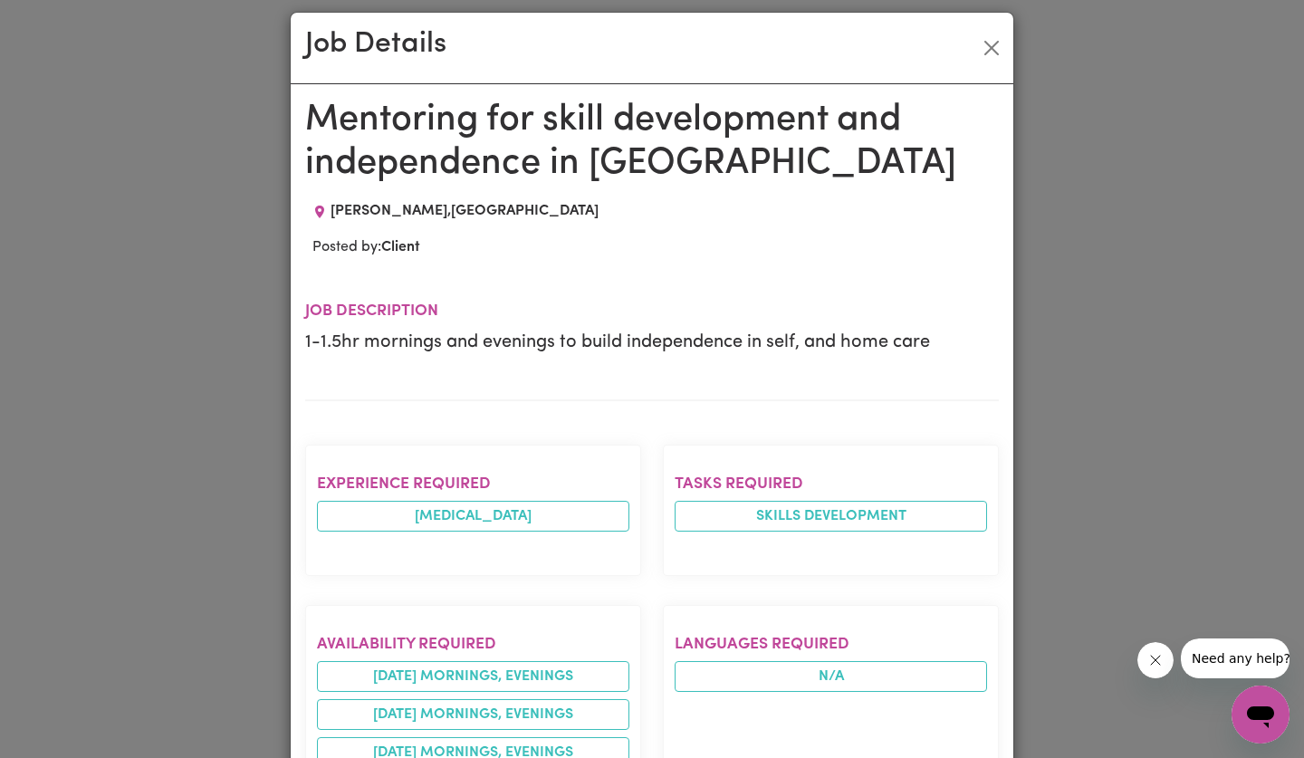
scroll to position [0, 0]
